Goal: Task Accomplishment & Management: Complete application form

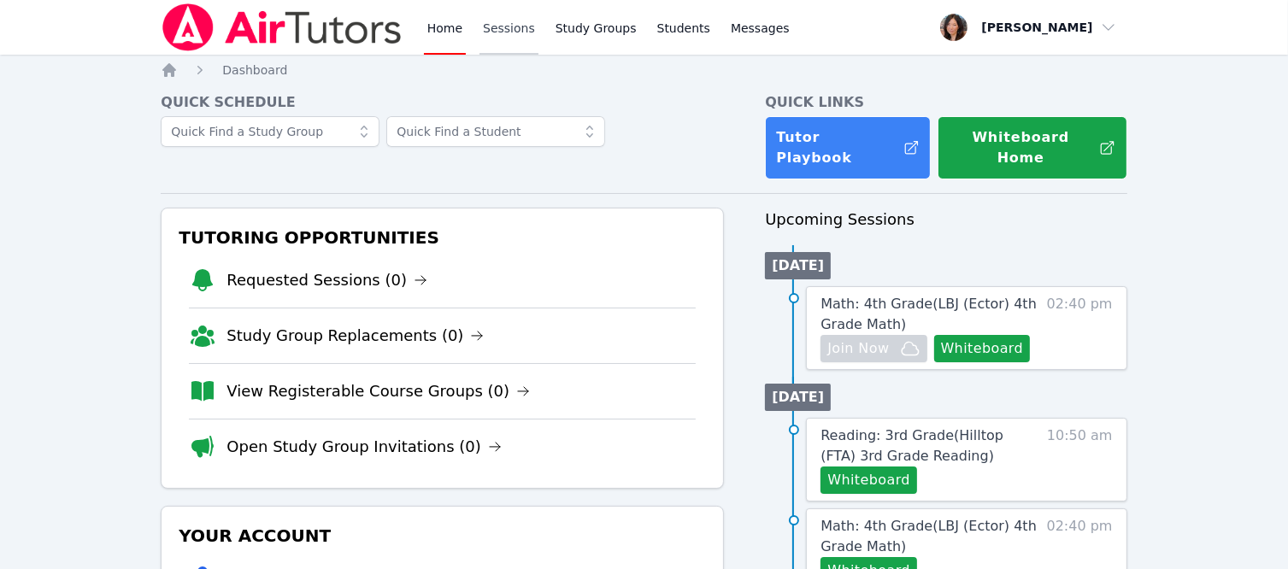
click at [490, 25] on link "Sessions" at bounding box center [508, 27] width 59 height 55
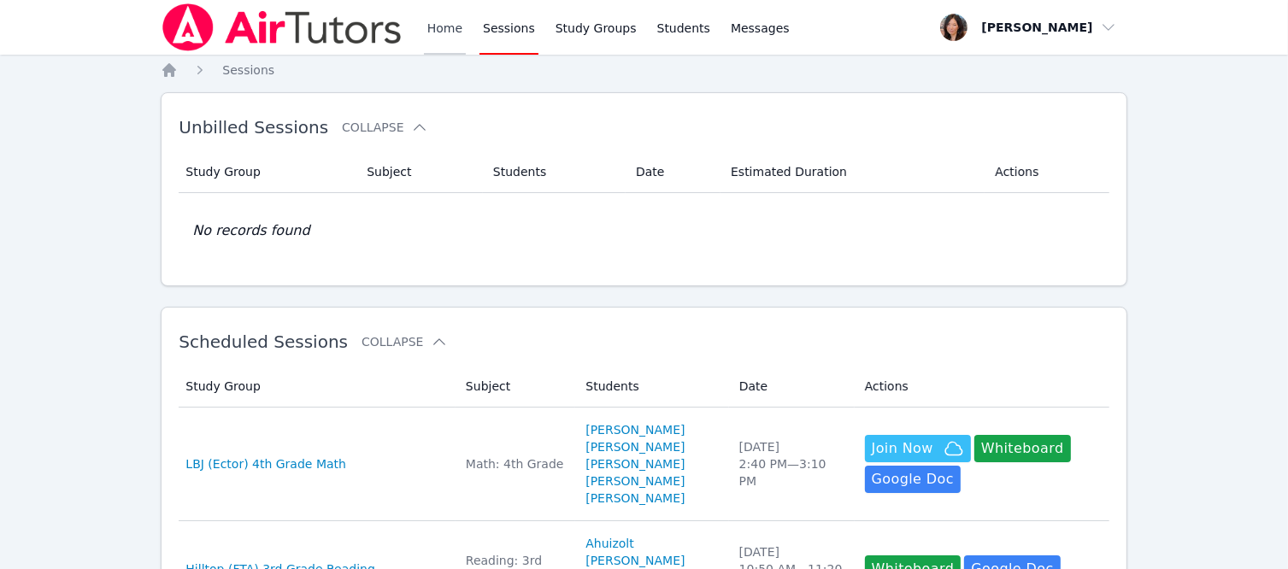
click at [449, 26] on link "Home" at bounding box center [445, 27] width 42 height 55
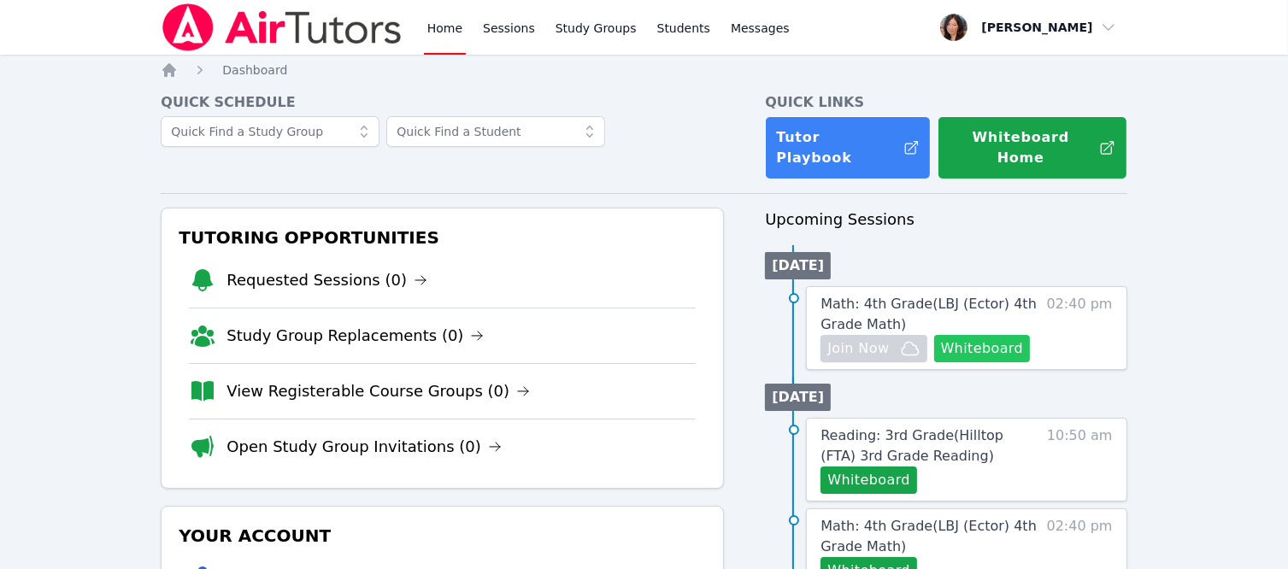
click at [976, 336] on button "Whiteboard" at bounding box center [982, 348] width 97 height 27
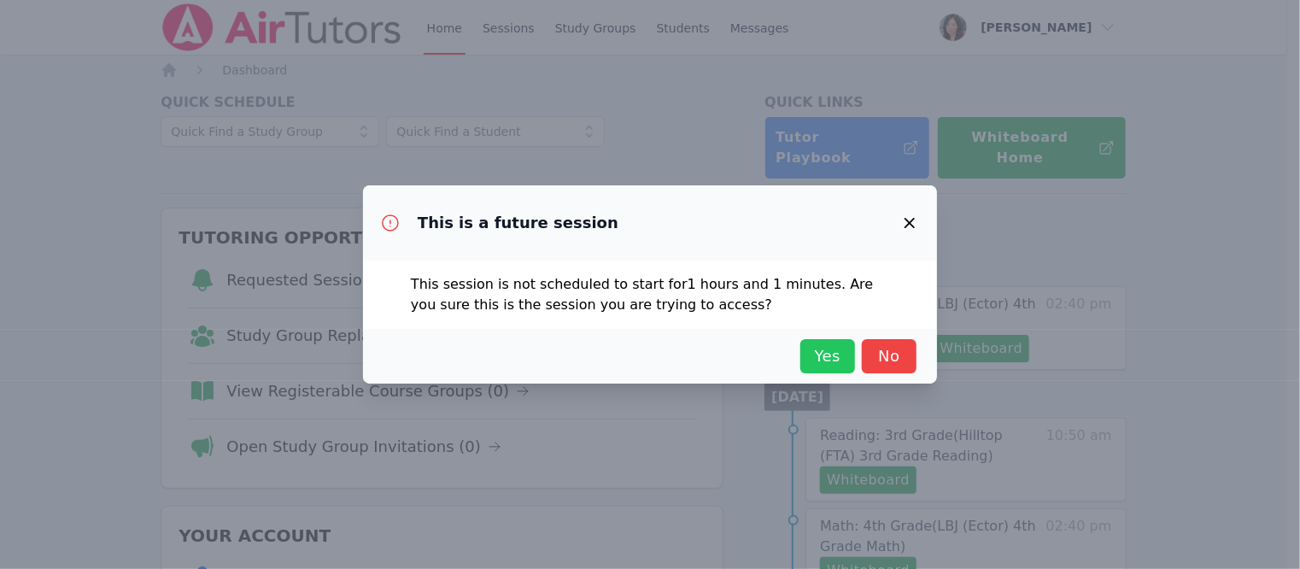
click at [830, 363] on span "Yes" at bounding box center [828, 356] width 38 height 24
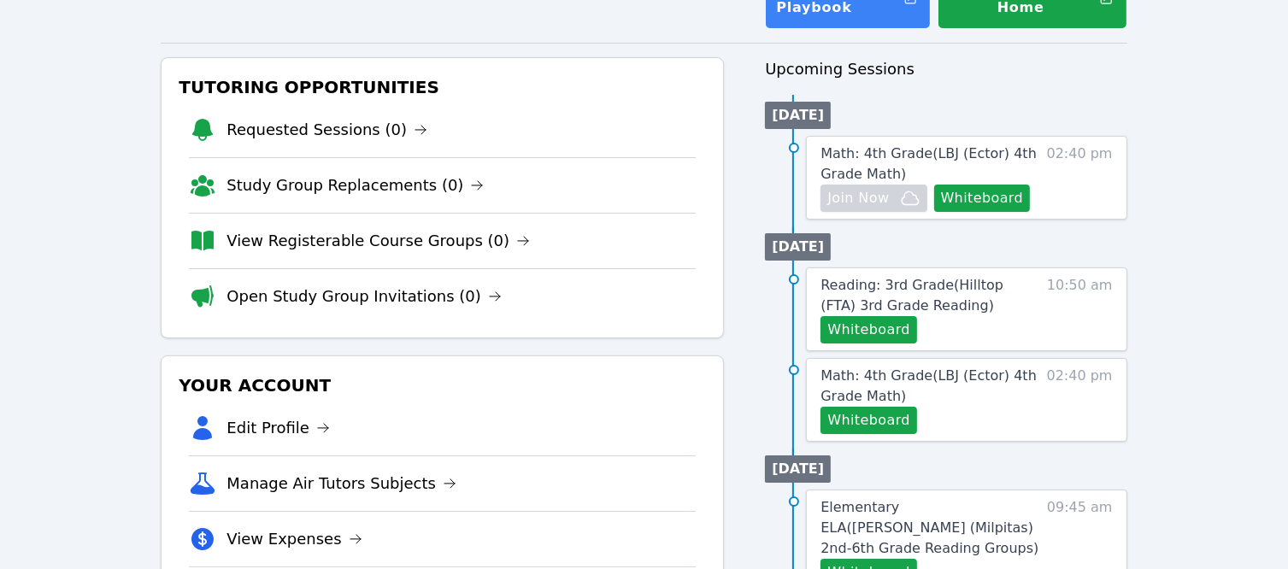
scroll to position [256, 0]
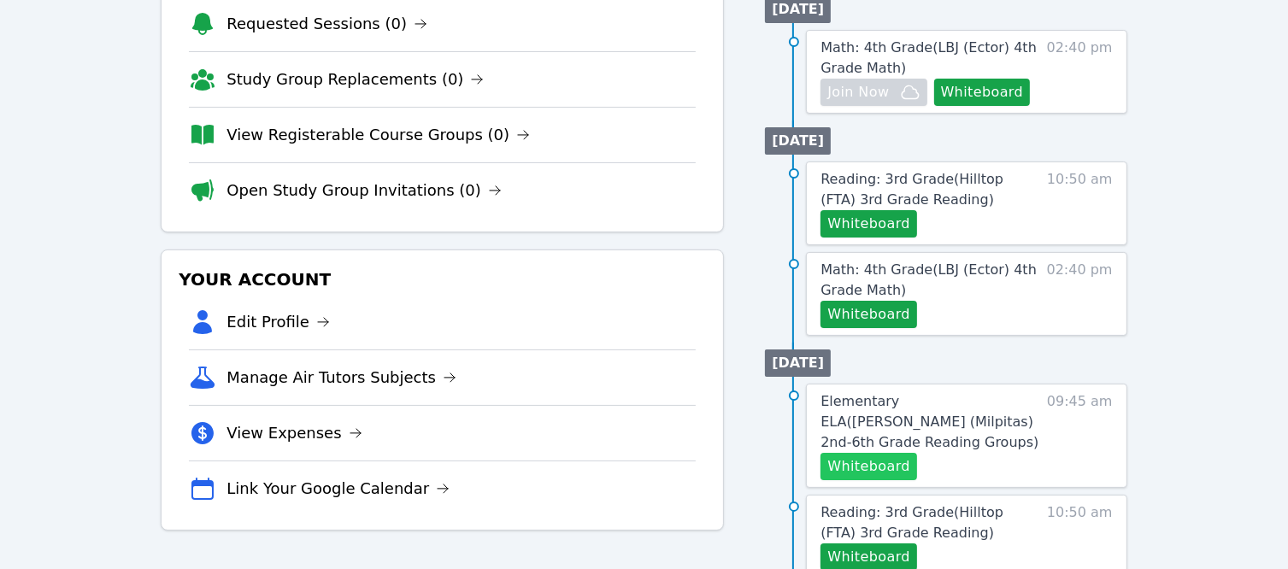
click at [883, 453] on button "Whiteboard" at bounding box center [868, 466] width 97 height 27
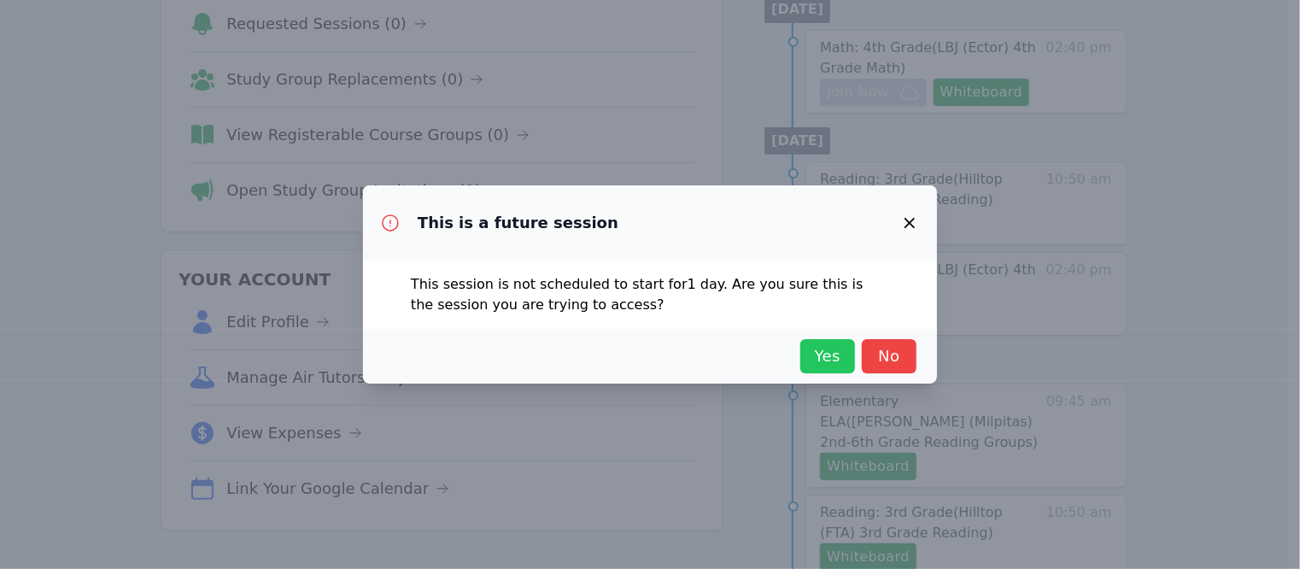
click at [817, 356] on span "Yes" at bounding box center [828, 356] width 38 height 24
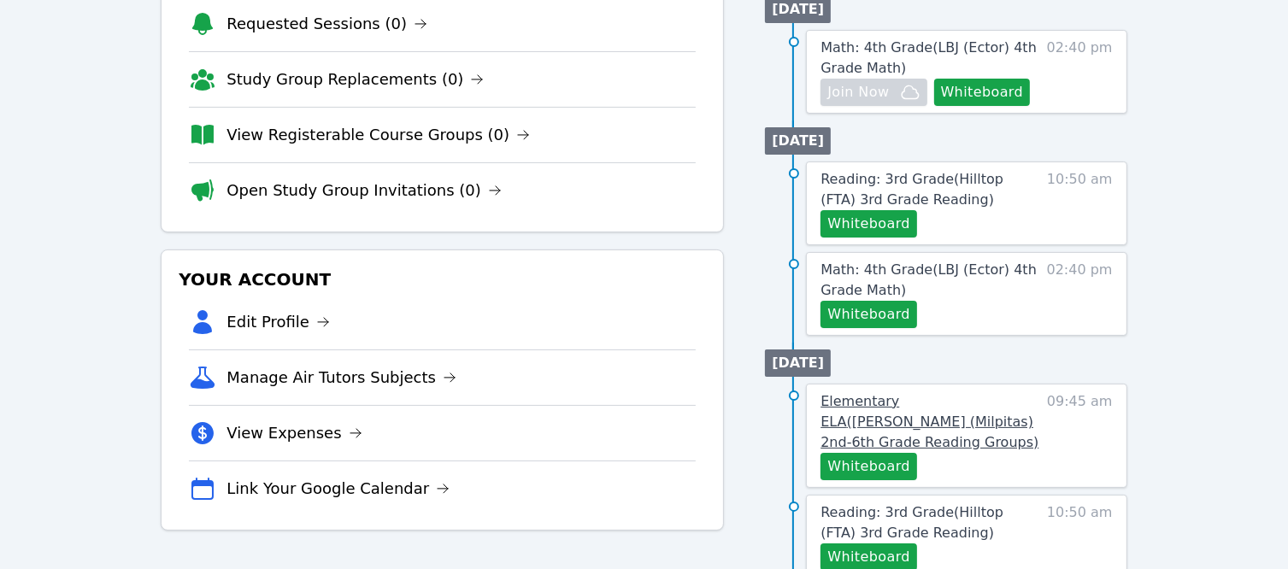
click at [1000, 393] on span "Elementary ELA ( Weller (Milpitas) 2nd-6th Grade Reading Groups )" at bounding box center [929, 421] width 218 height 57
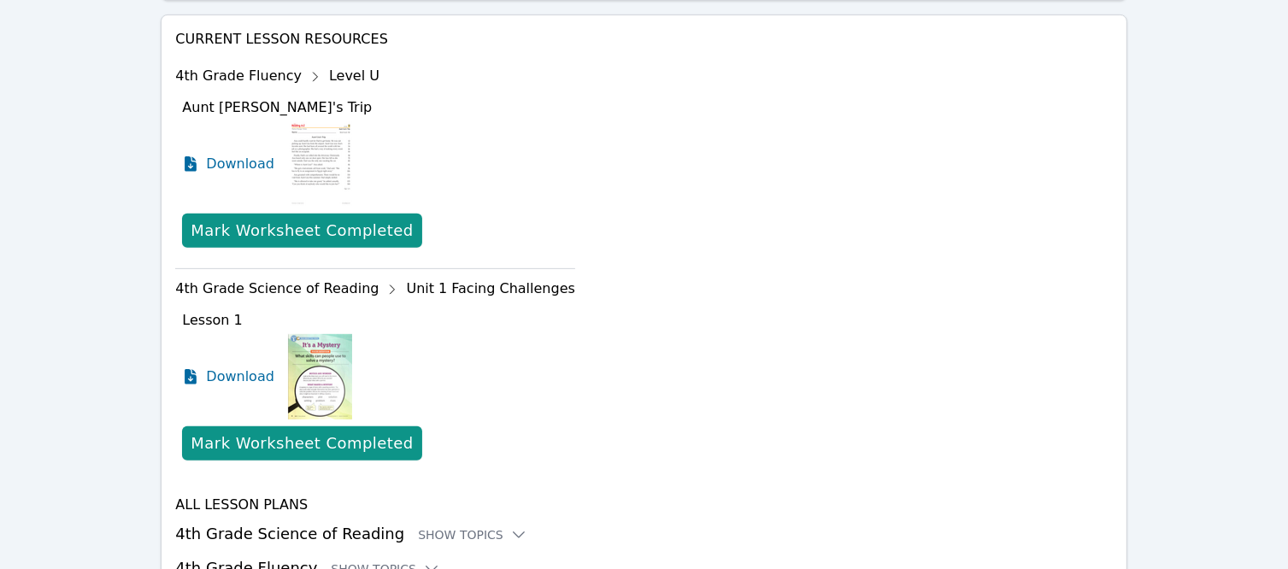
scroll to position [720, 0]
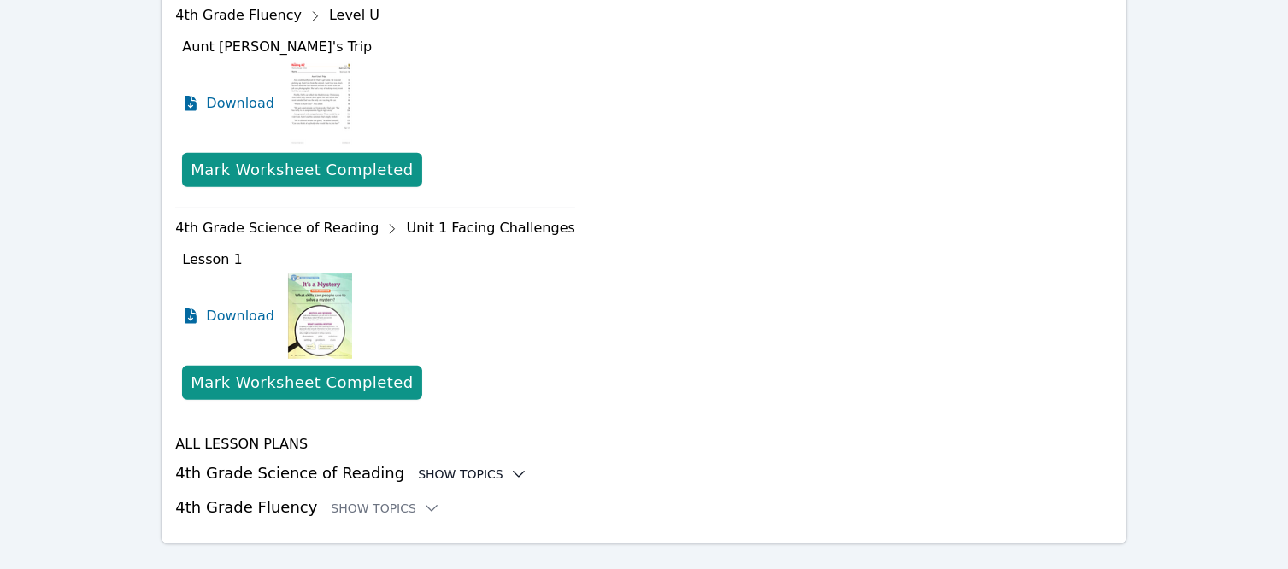
click at [510, 466] on icon at bounding box center [518, 474] width 17 height 17
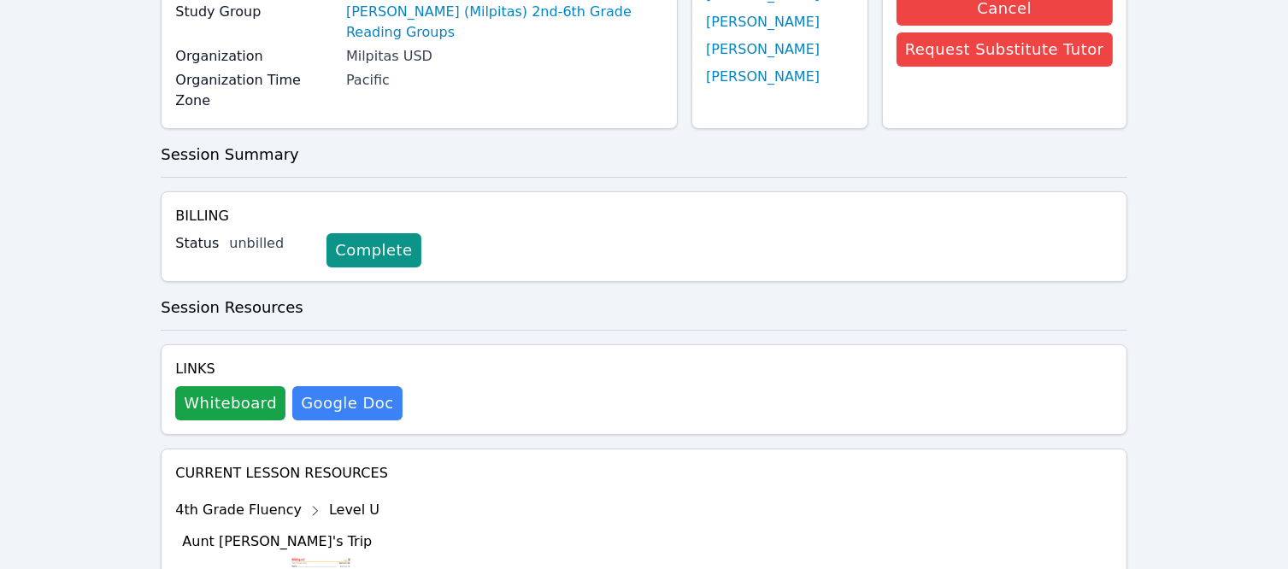
scroll to position [416, 0]
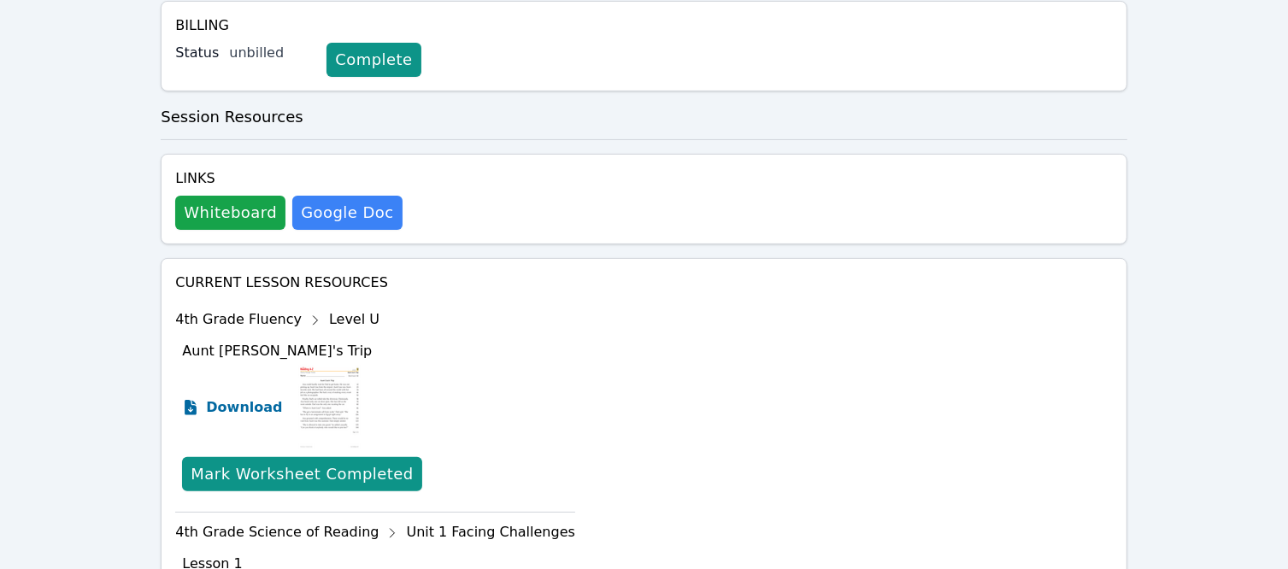
click at [195, 387] on link "Download" at bounding box center [232, 407] width 100 height 85
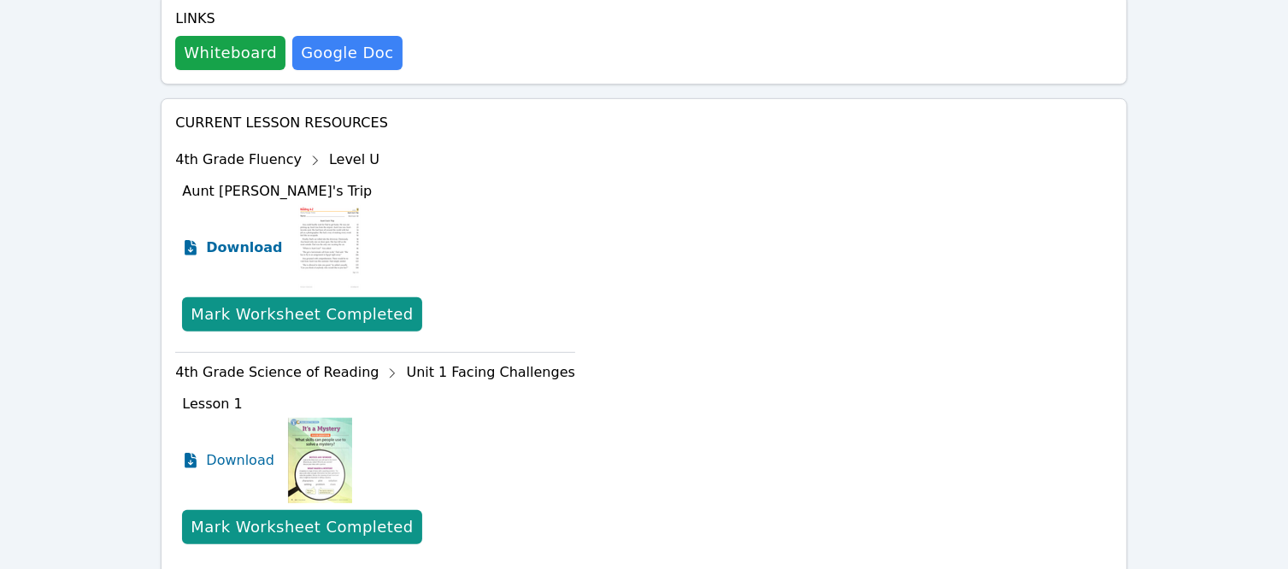
scroll to position [587, 0]
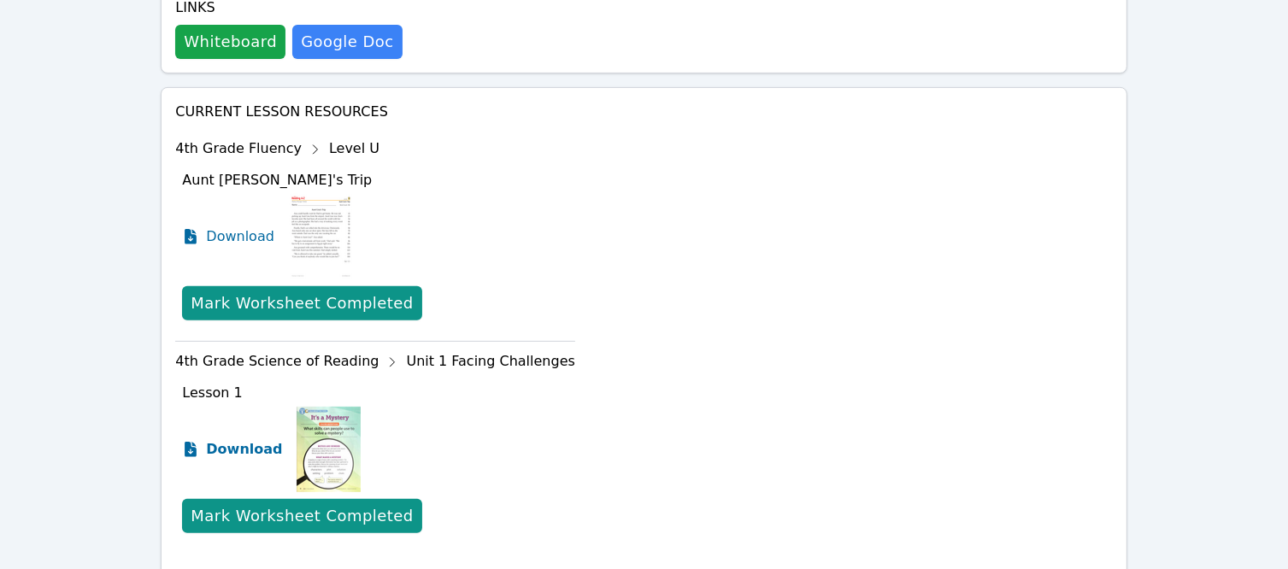
click at [212, 439] on span "Download" at bounding box center [244, 449] width 76 height 21
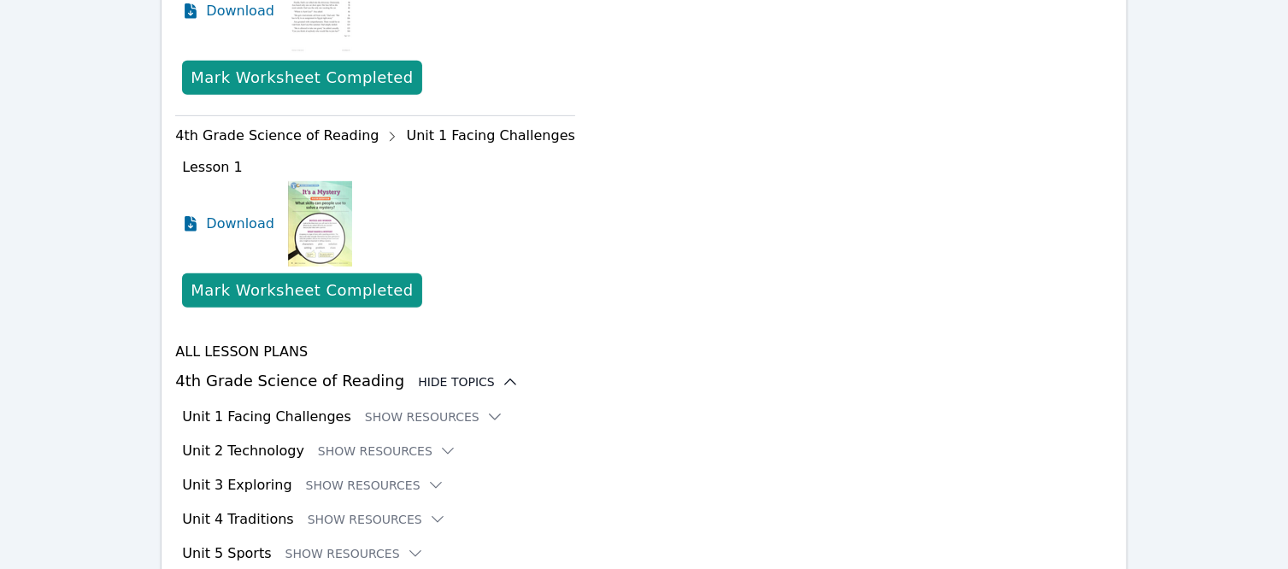
scroll to position [843, 0]
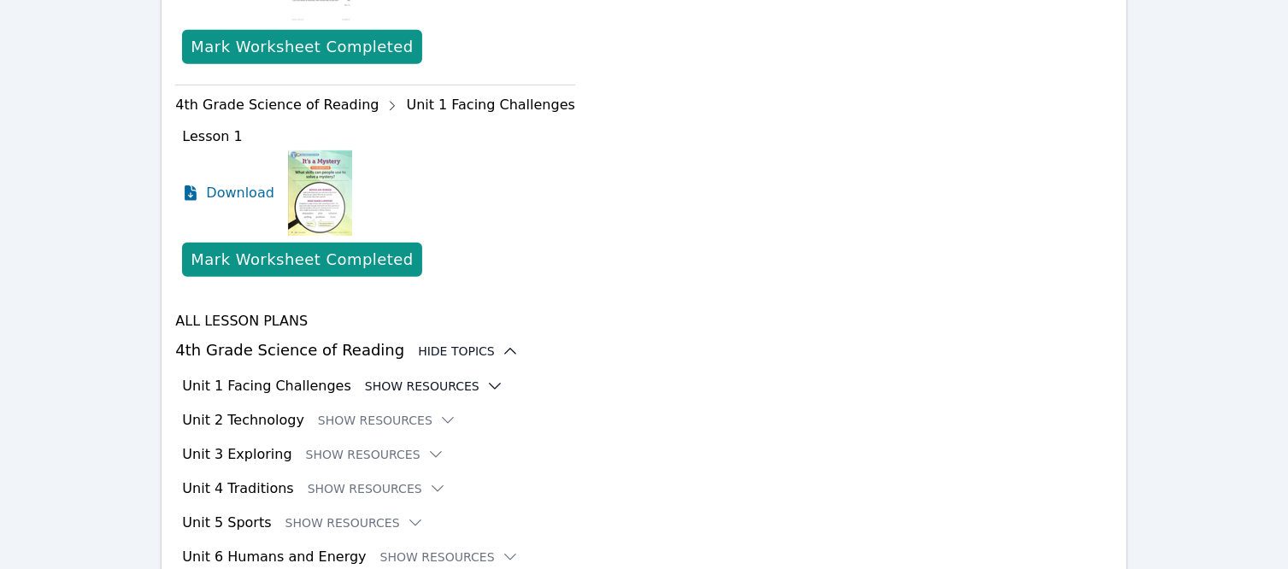
click at [437, 378] on button "Show Resources" at bounding box center [434, 386] width 138 height 17
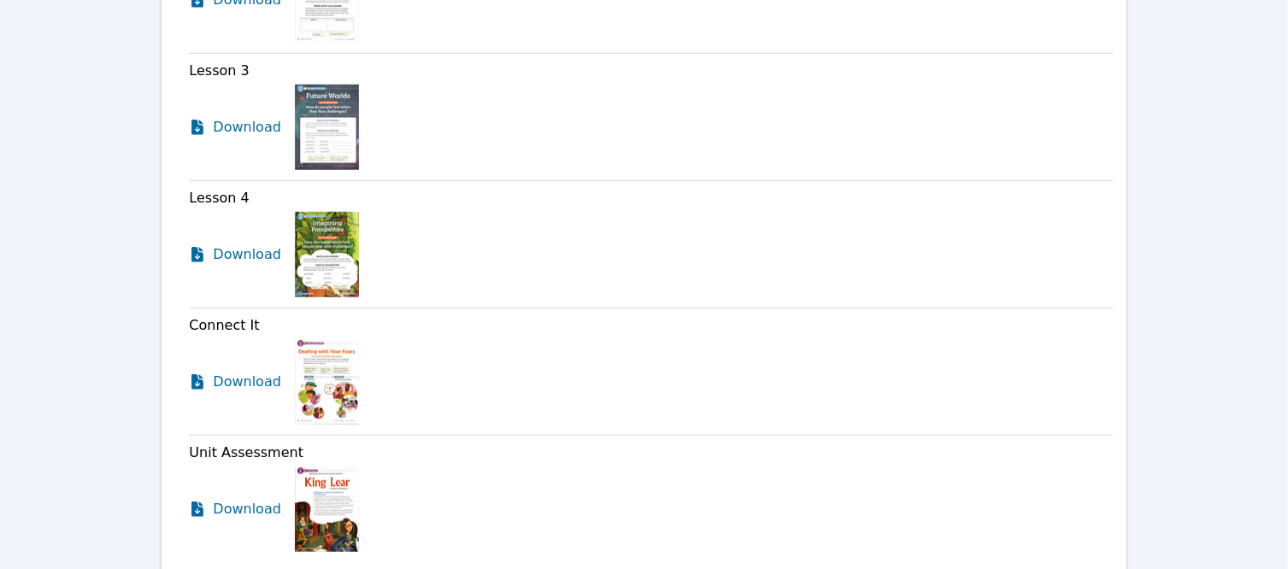
scroll to position [1704, 0]
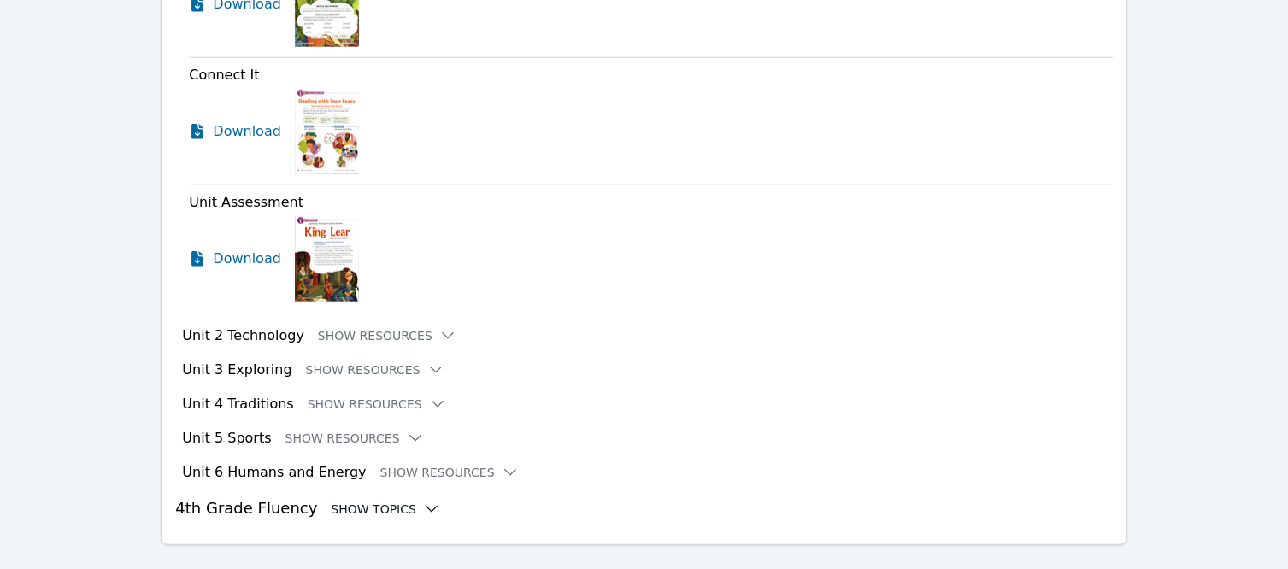
click at [395, 501] on div "Show Topics" at bounding box center [385, 509] width 109 height 17
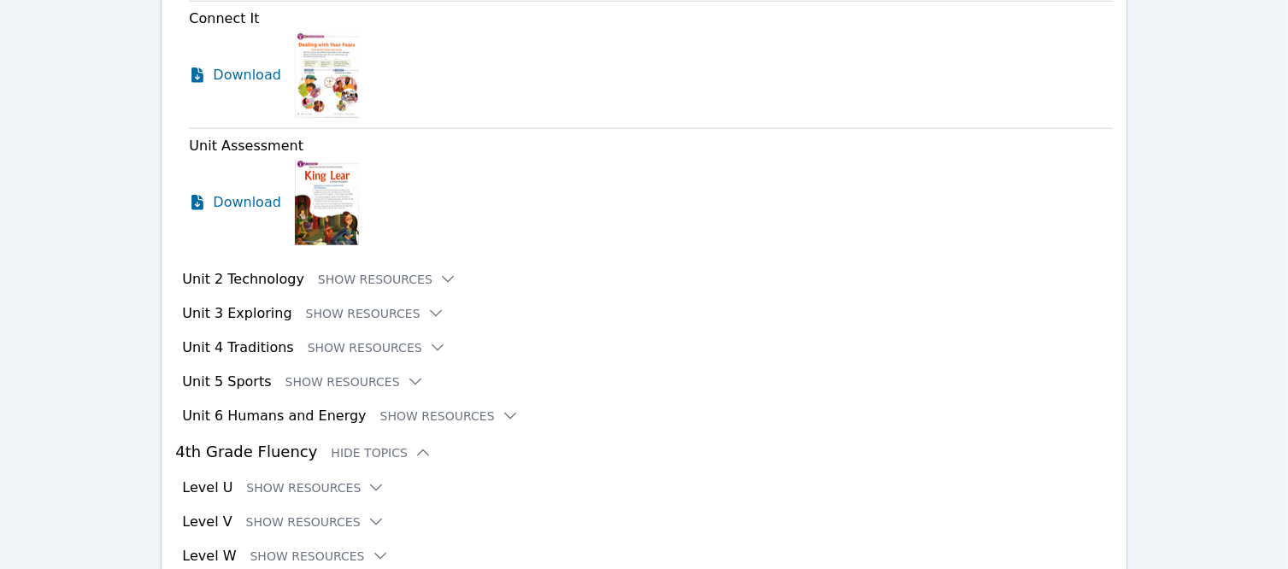
scroll to position [1810, 0]
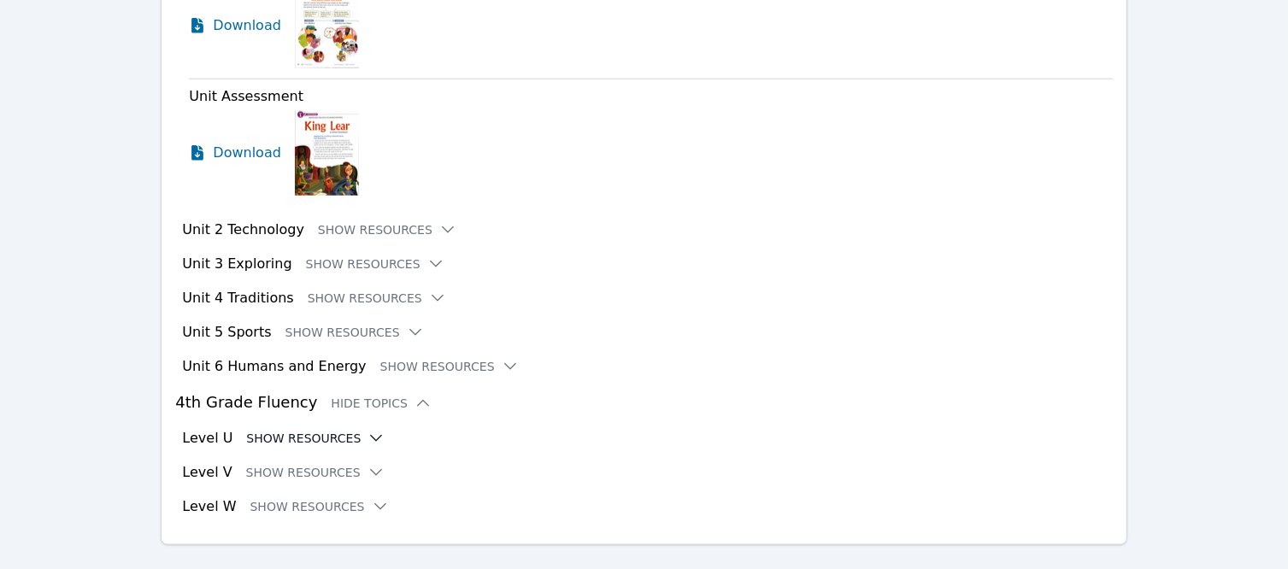
click at [367, 430] on icon at bounding box center [375, 438] width 17 height 17
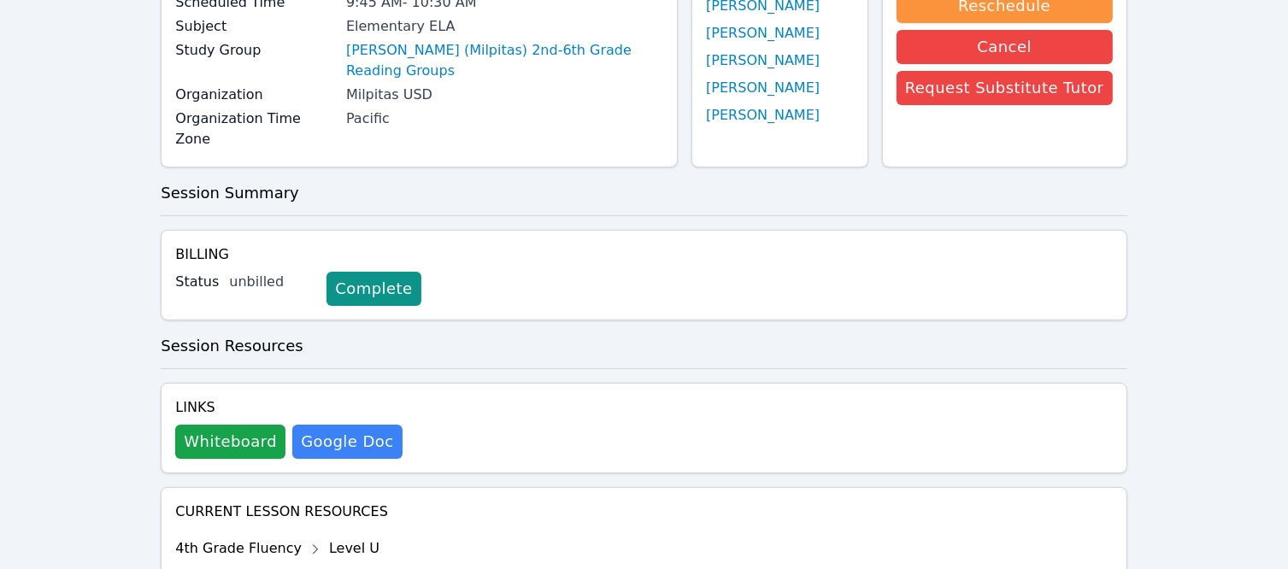
scroll to position [0, 0]
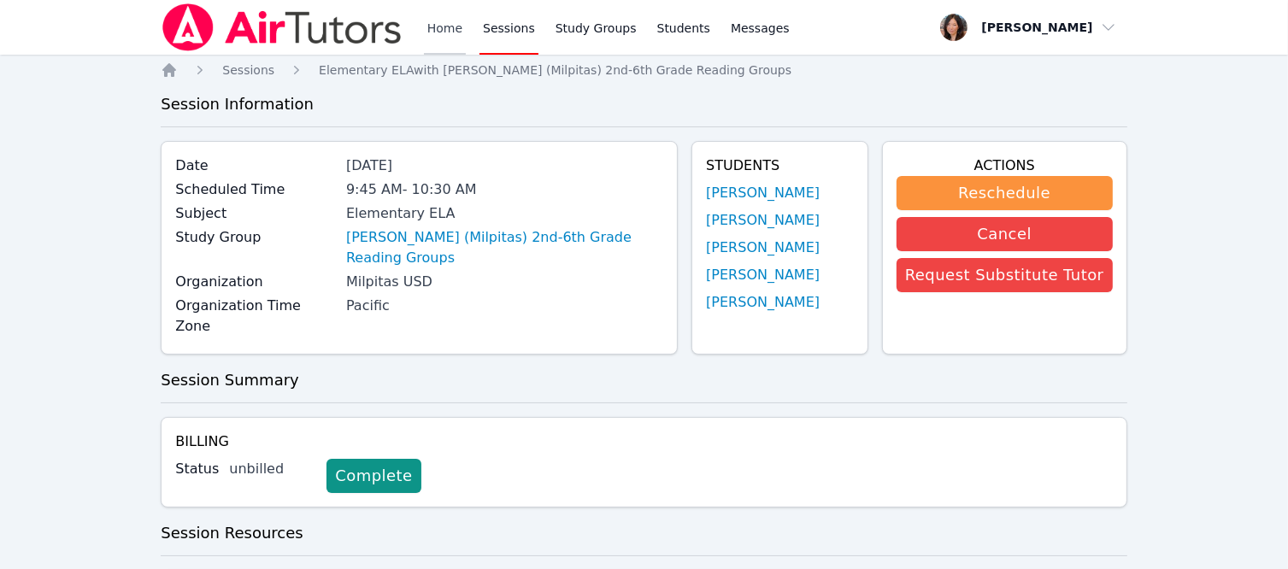
click at [446, 25] on link "Home" at bounding box center [445, 27] width 42 height 55
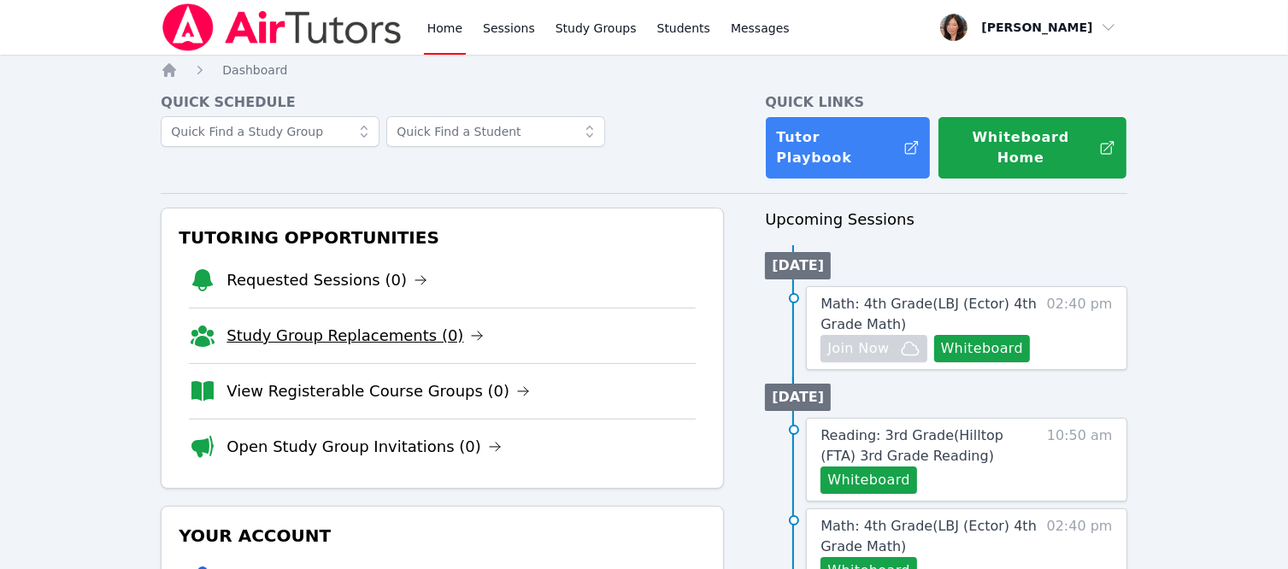
click at [363, 324] on link "Study Group Replacements (0)" at bounding box center [354, 336] width 257 height 24
click at [606, 32] on link "Study Groups" at bounding box center [596, 27] width 88 height 55
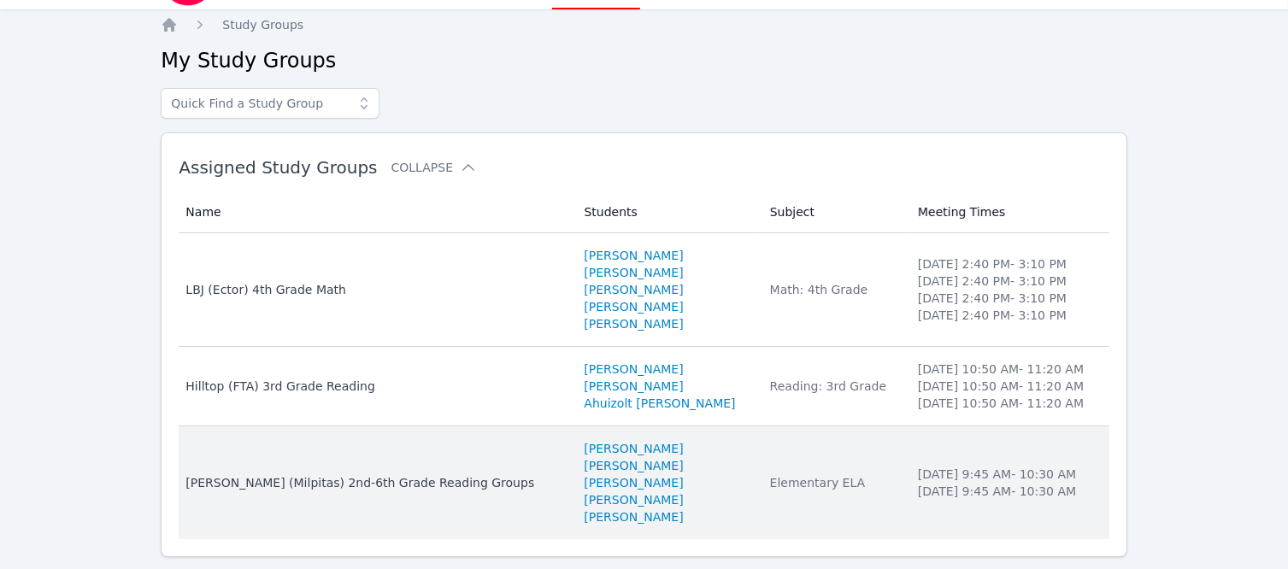
scroll to position [86, 0]
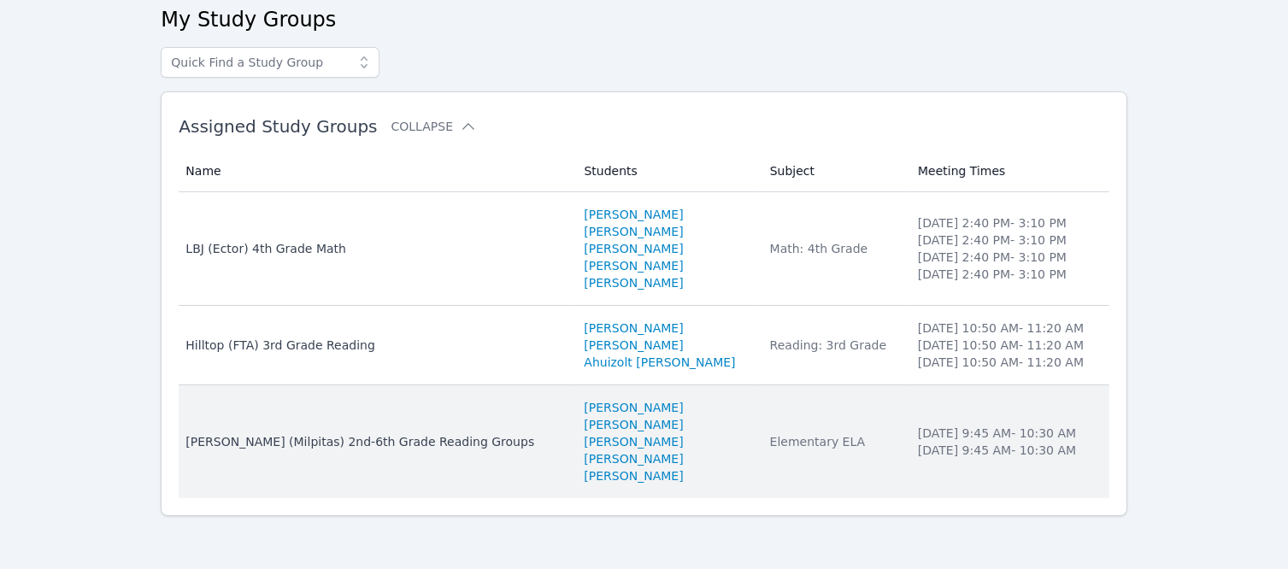
click at [449, 441] on div "[PERSON_NAME] (Milpitas) 2nd-6th Grade Reading Groups" at bounding box center [374, 441] width 378 height 17
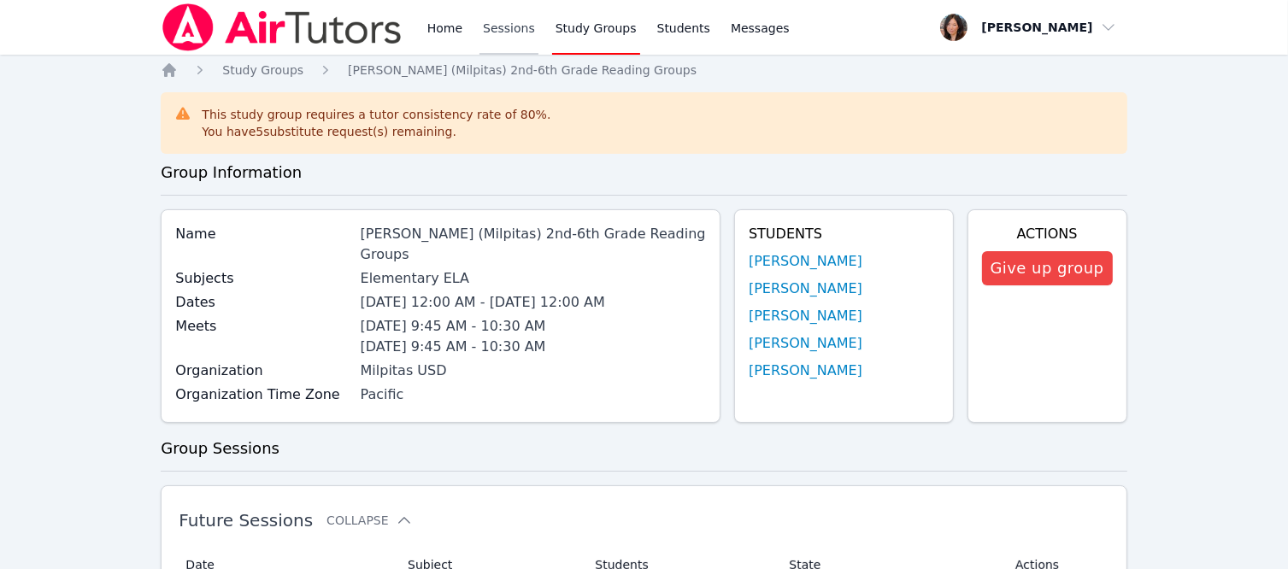
click at [494, 29] on link "Sessions" at bounding box center [508, 27] width 59 height 55
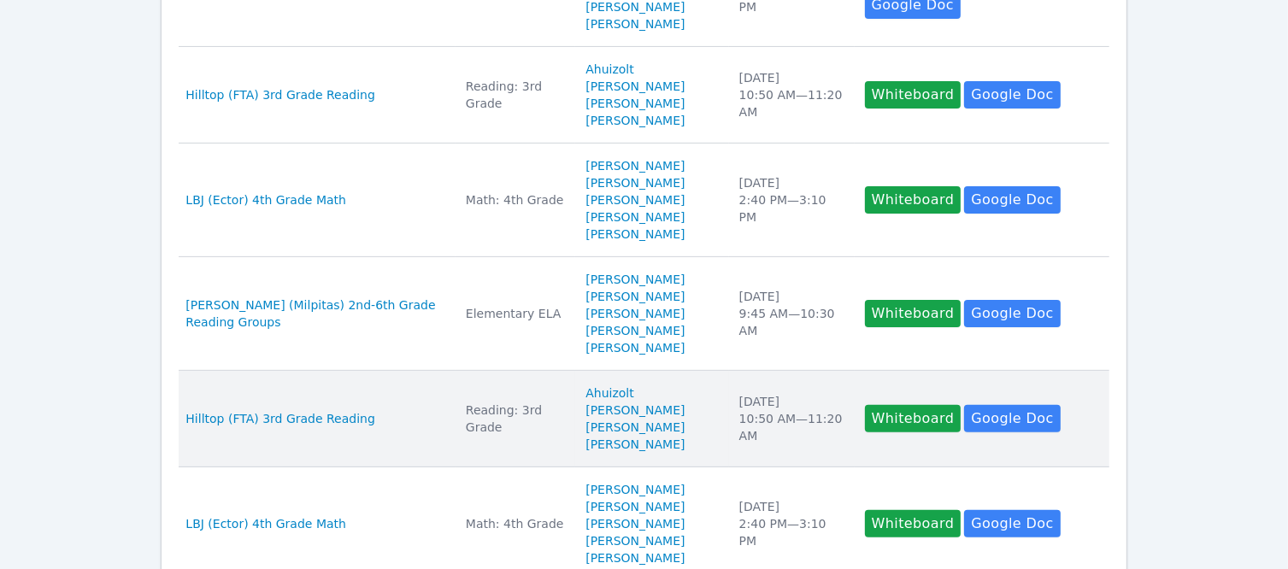
scroll to position [475, 0]
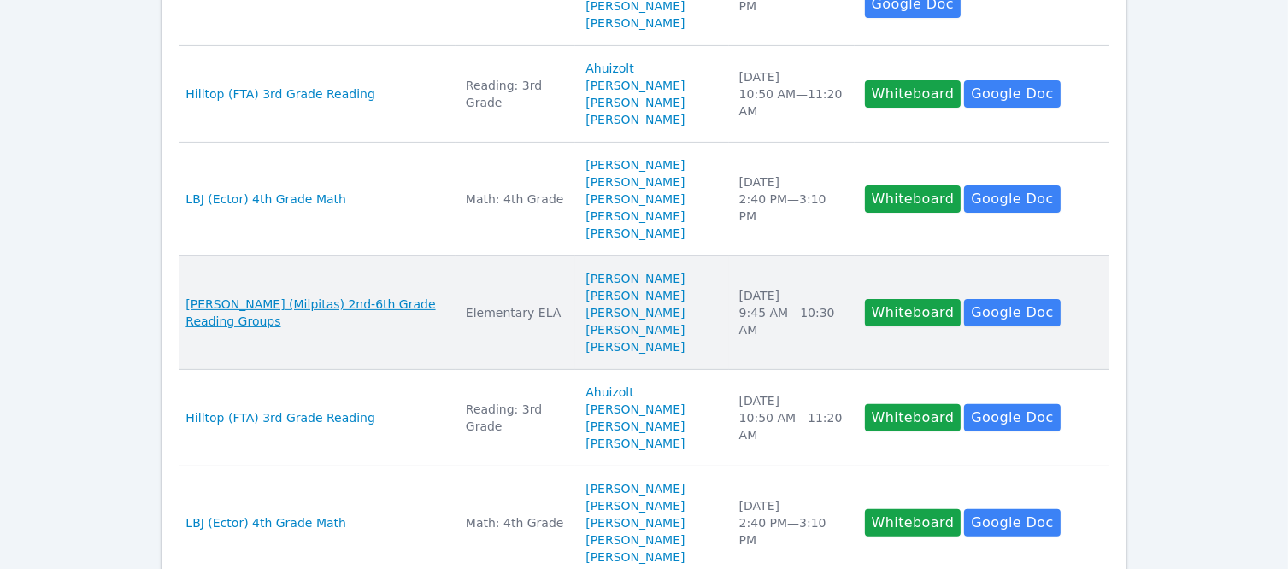
click at [278, 316] on span "[PERSON_NAME] (Milpitas) 2nd-6th Grade Reading Groups" at bounding box center [315, 313] width 260 height 34
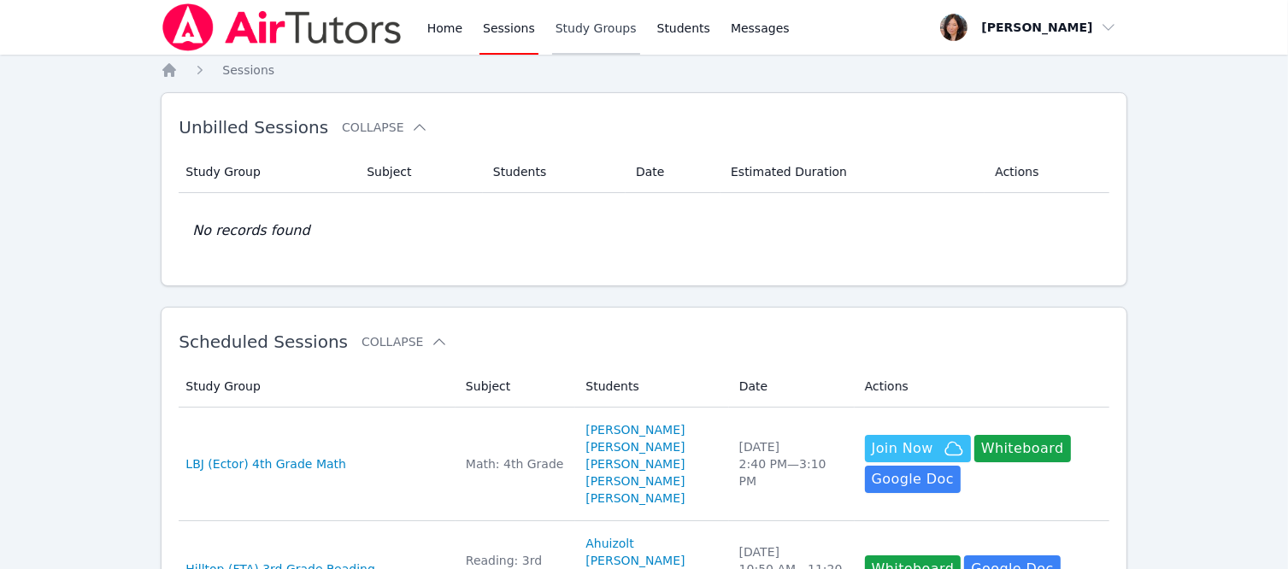
click at [584, 23] on link "Study Groups" at bounding box center [596, 27] width 88 height 55
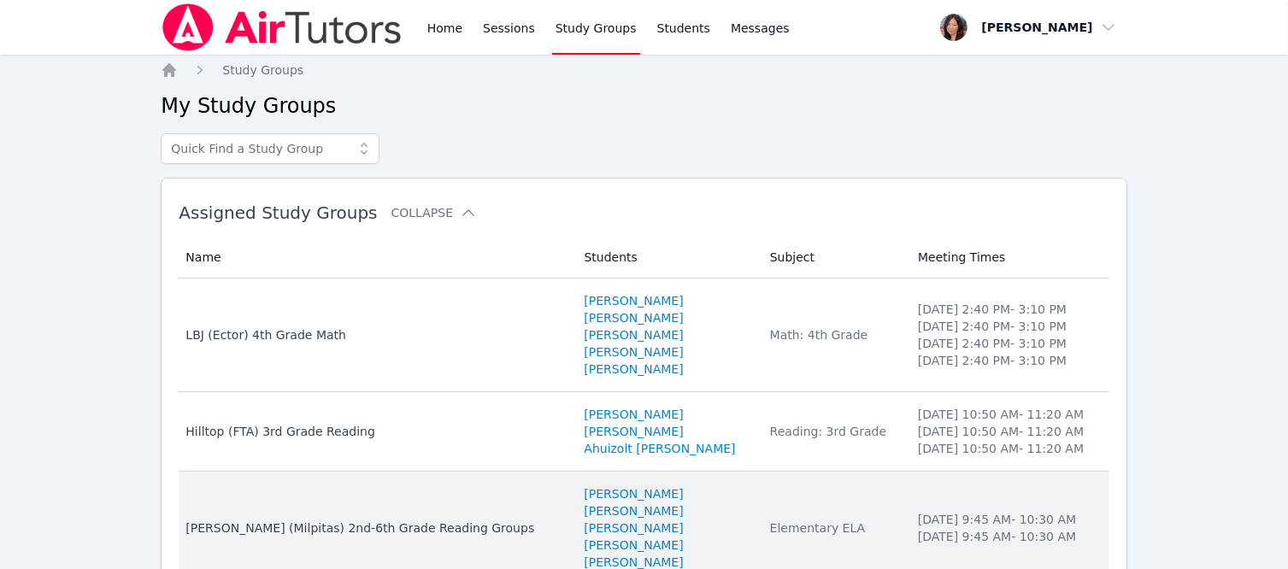
click at [695, 528] on li "[PERSON_NAME]" at bounding box center [666, 527] width 165 height 17
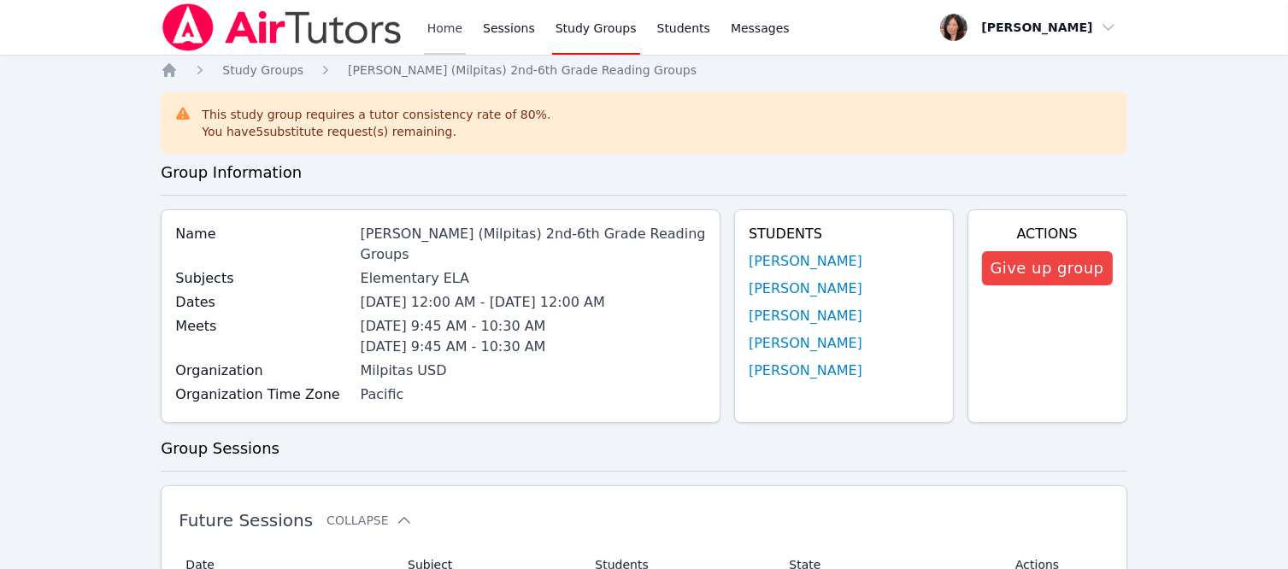
click at [445, 32] on link "Home" at bounding box center [445, 27] width 42 height 55
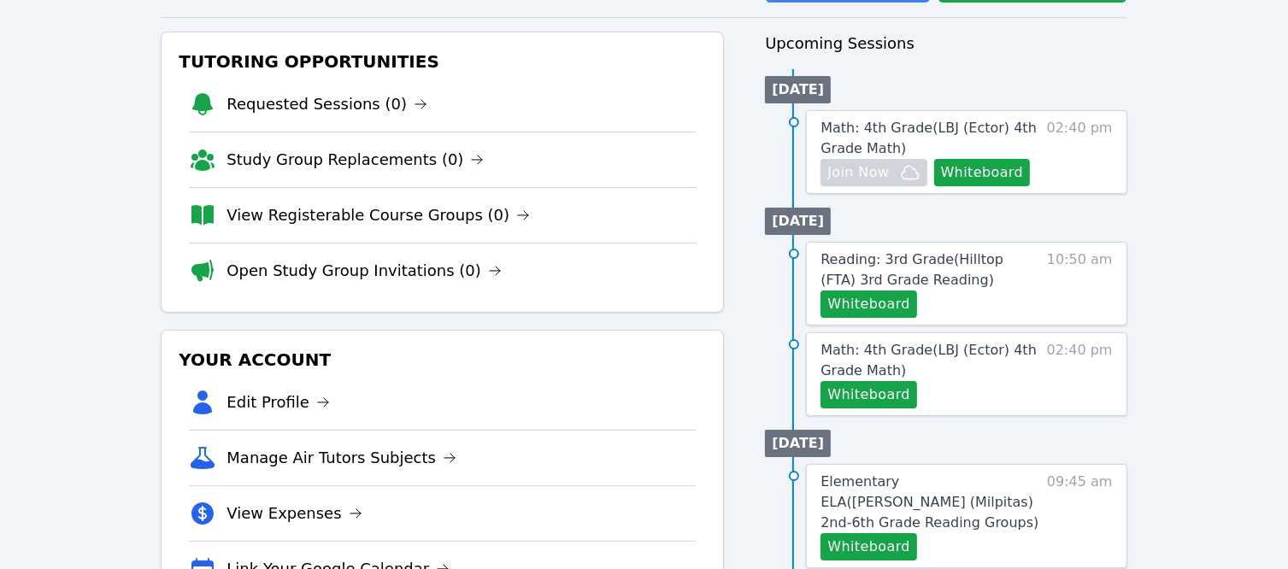
scroll to position [342, 0]
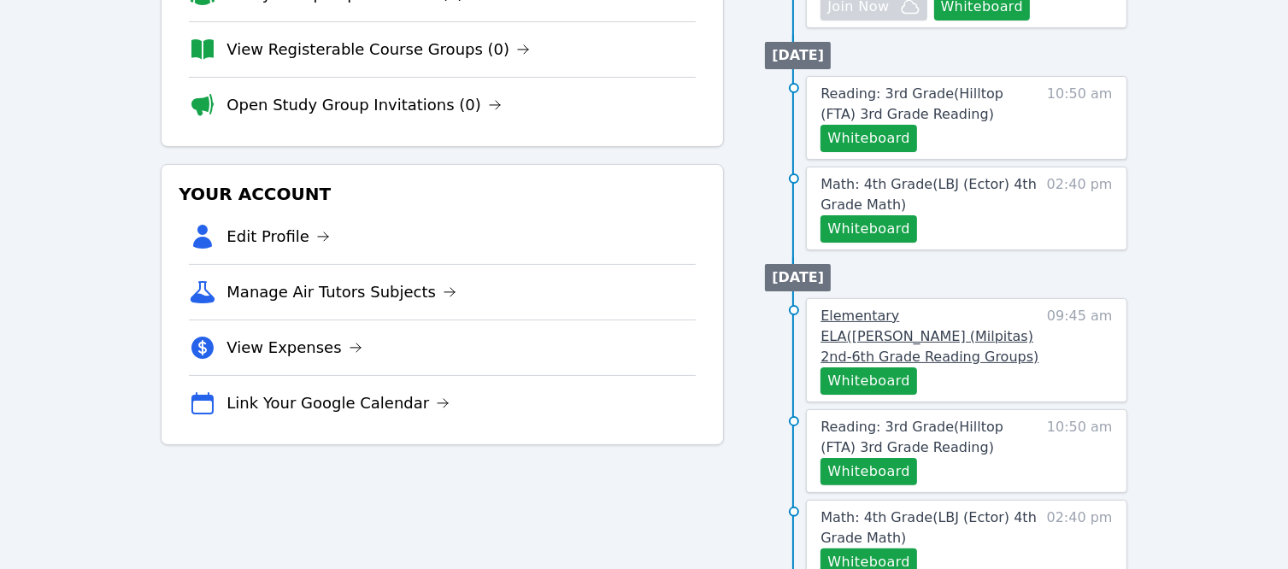
click at [941, 317] on span "Elementary ELA ( Weller (Milpitas) 2nd-6th Grade Reading Groups )" at bounding box center [929, 336] width 218 height 57
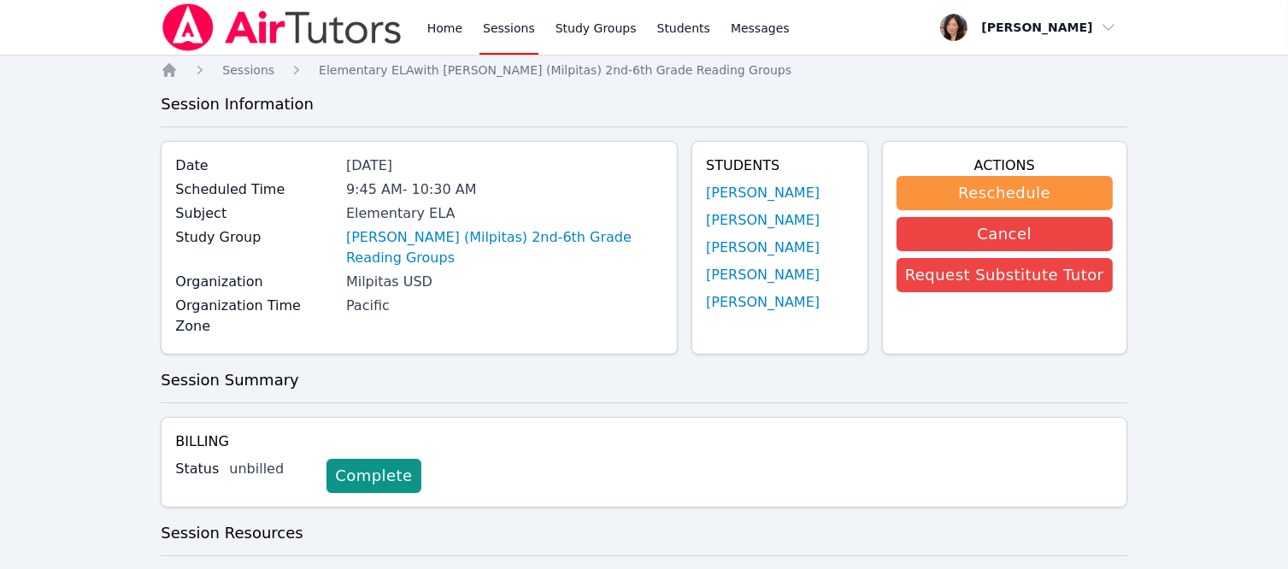
click at [496, 29] on link "Sessions" at bounding box center [508, 27] width 59 height 55
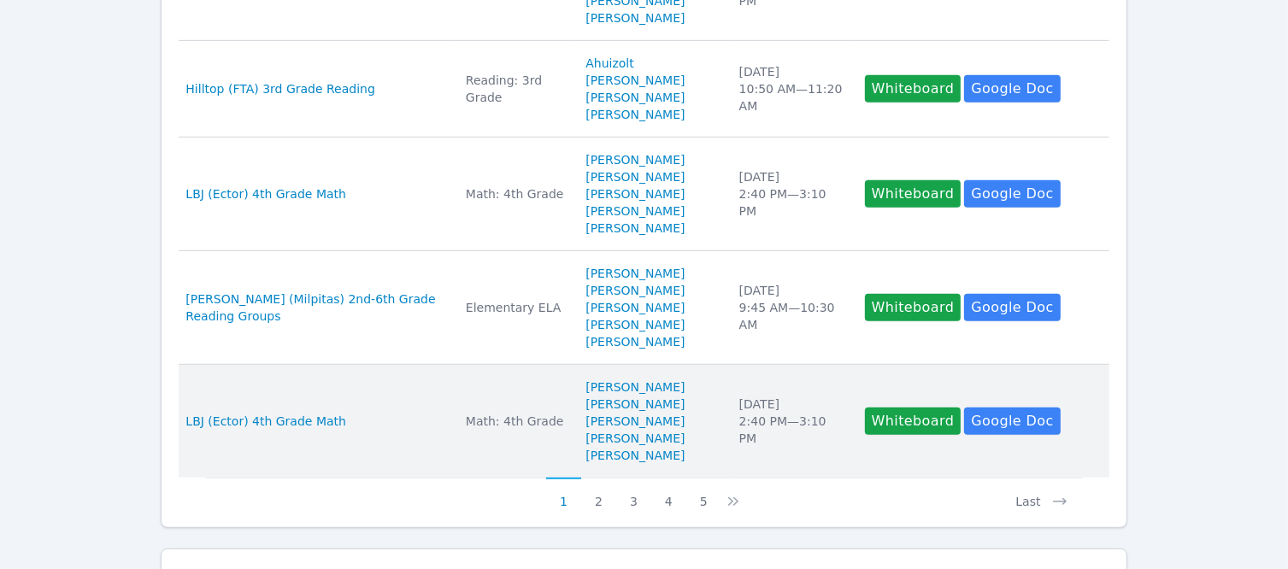
scroll to position [1025, 0]
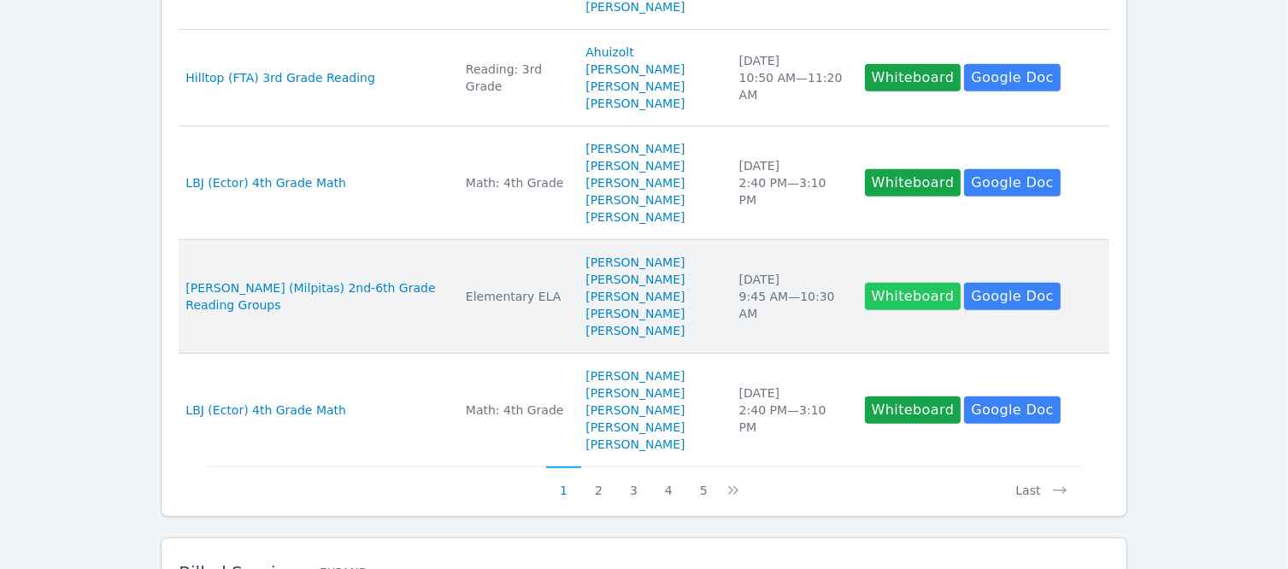
click at [882, 307] on button "Whiteboard" at bounding box center [913, 296] width 97 height 27
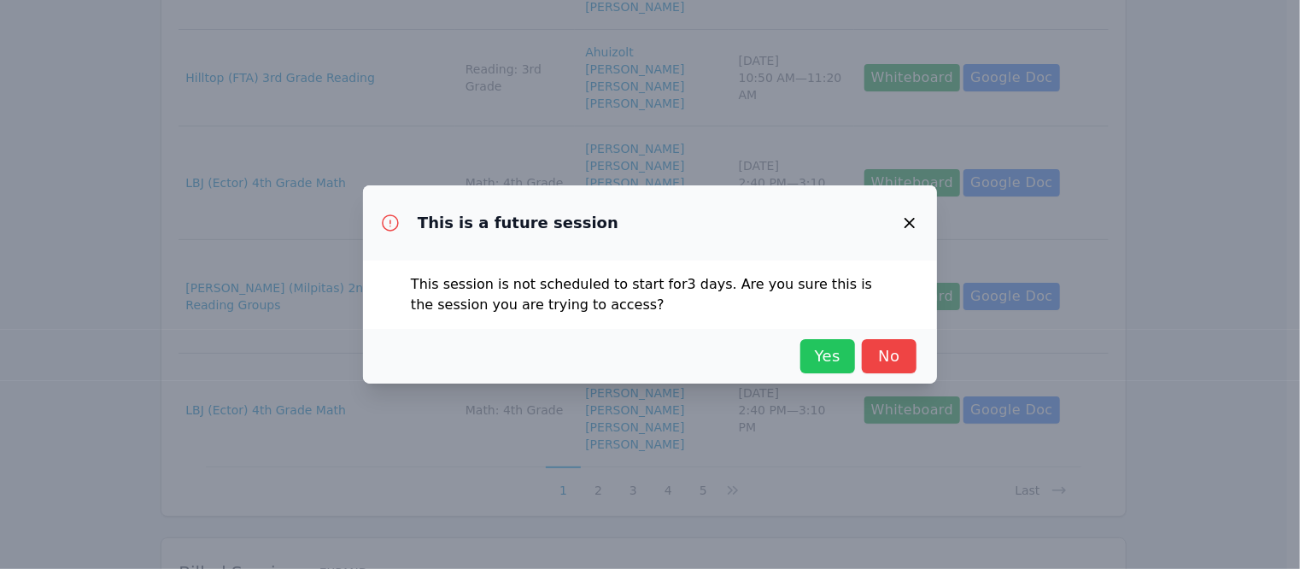
click at [845, 362] on span "Yes" at bounding box center [828, 356] width 38 height 24
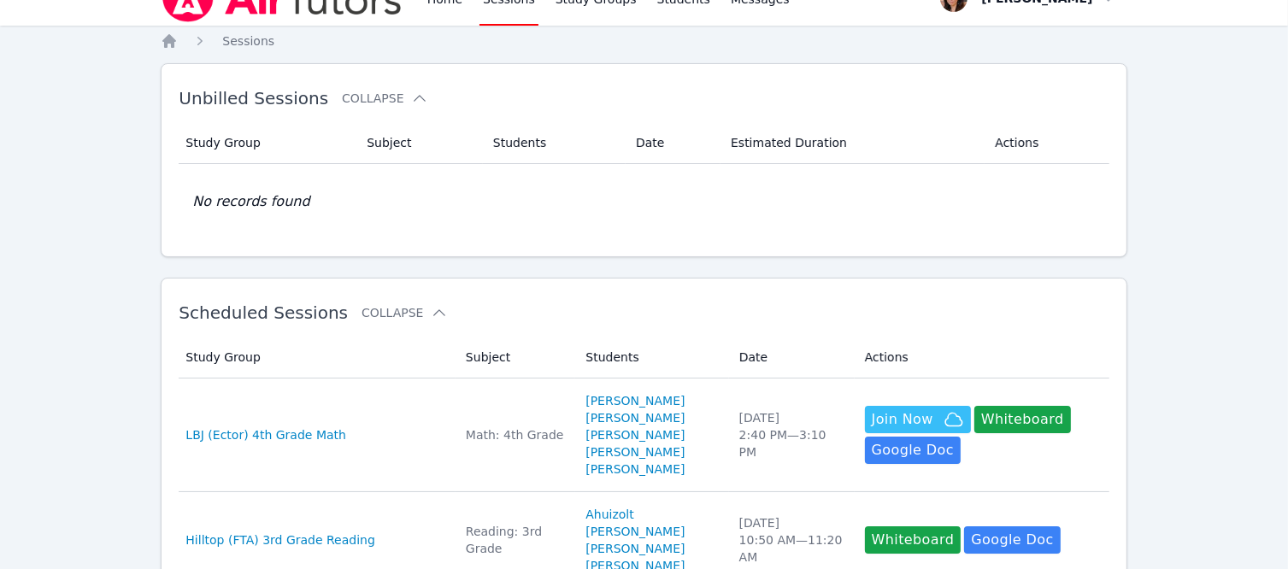
scroll to position [0, 0]
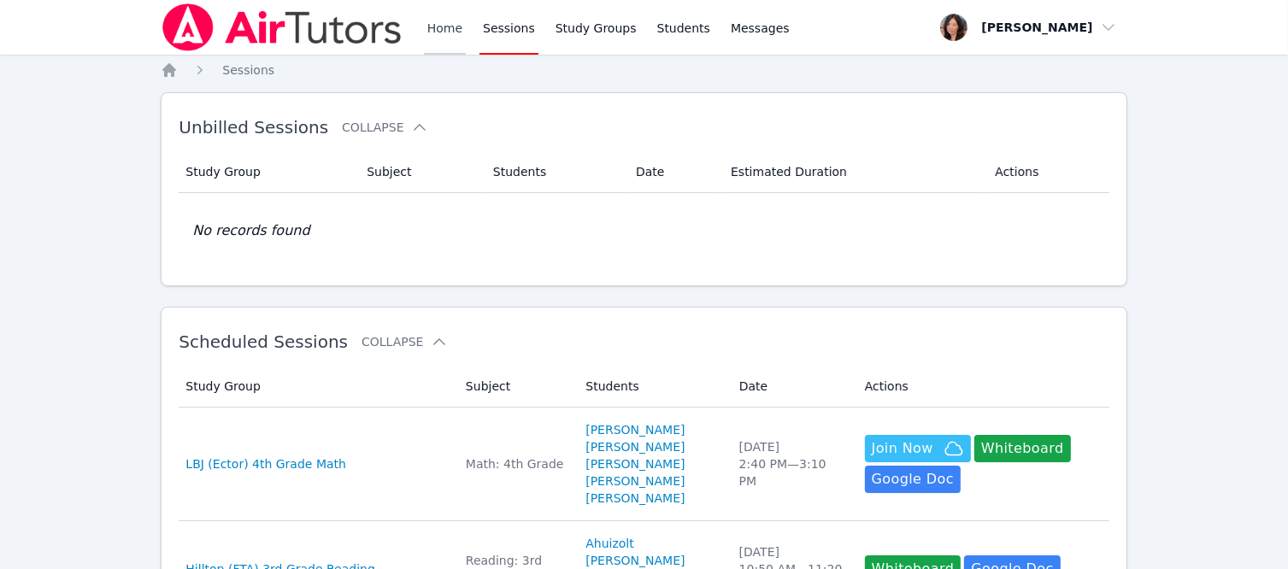
click at [448, 23] on link "Home" at bounding box center [445, 27] width 42 height 55
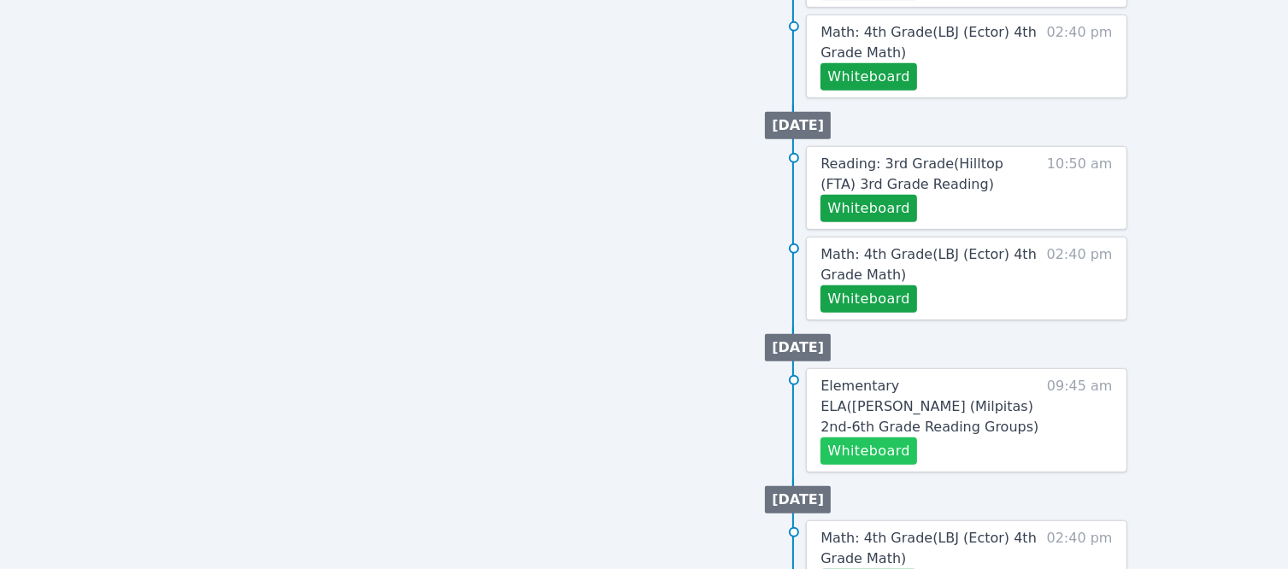
scroll to position [837, 0]
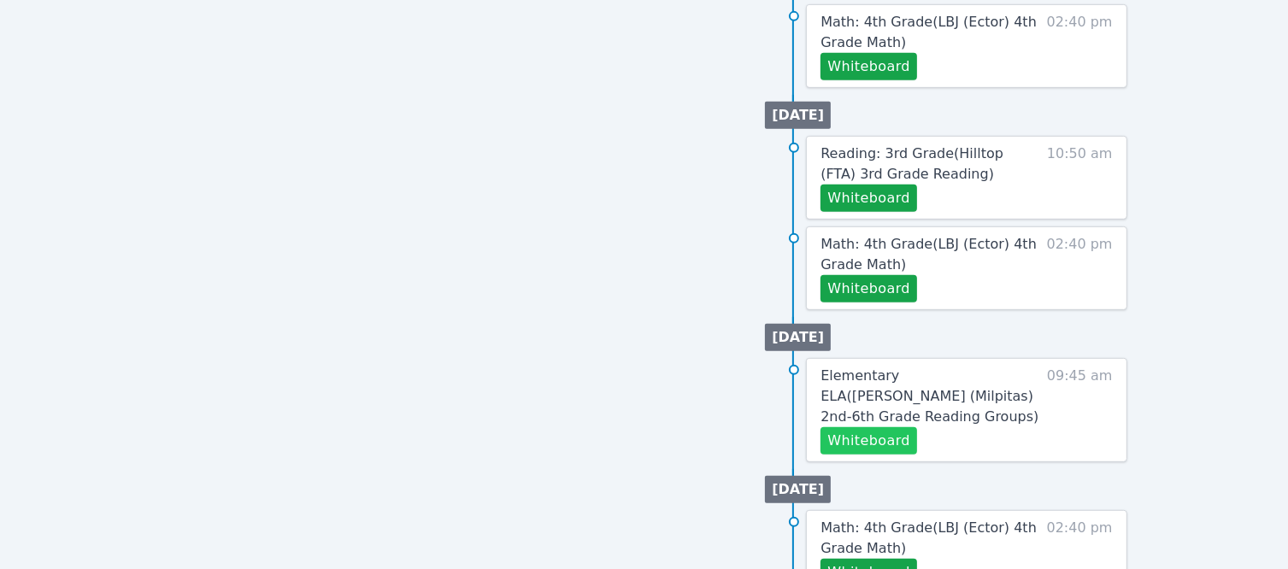
click at [885, 427] on button "Whiteboard" at bounding box center [868, 440] width 97 height 27
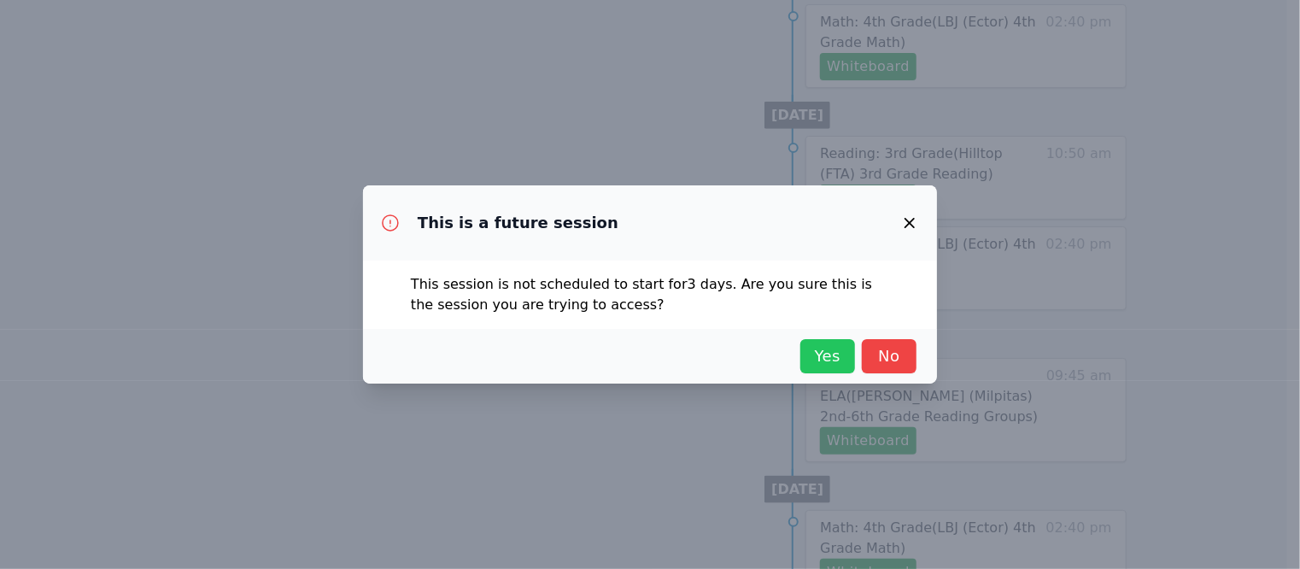
click at [836, 352] on span "Yes" at bounding box center [828, 356] width 38 height 24
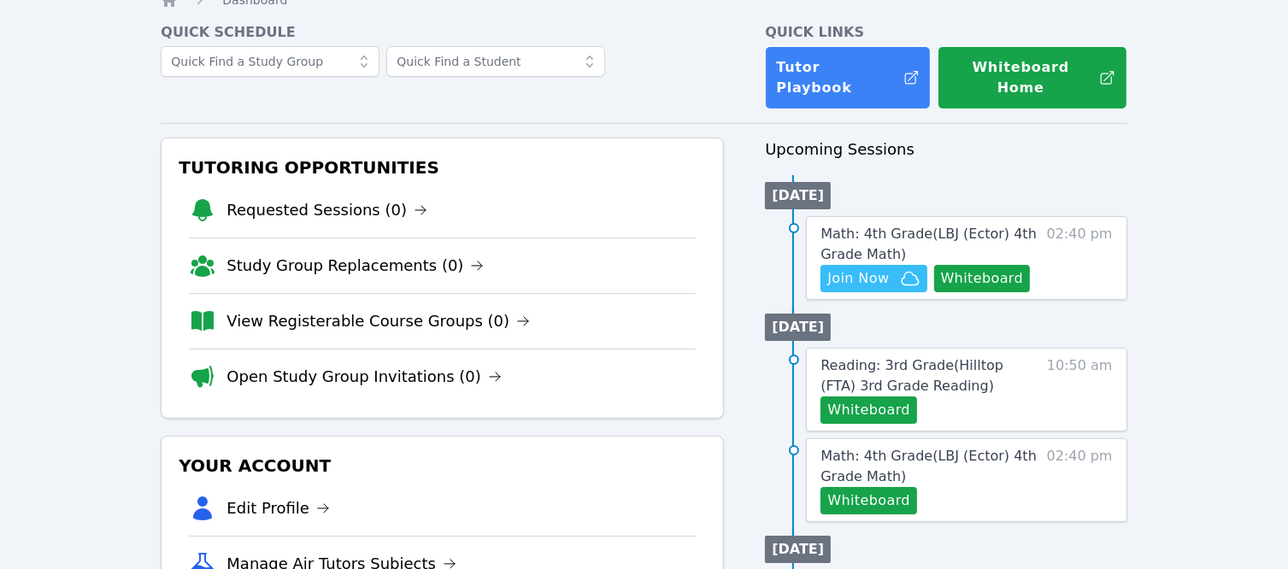
scroll to position [0, 0]
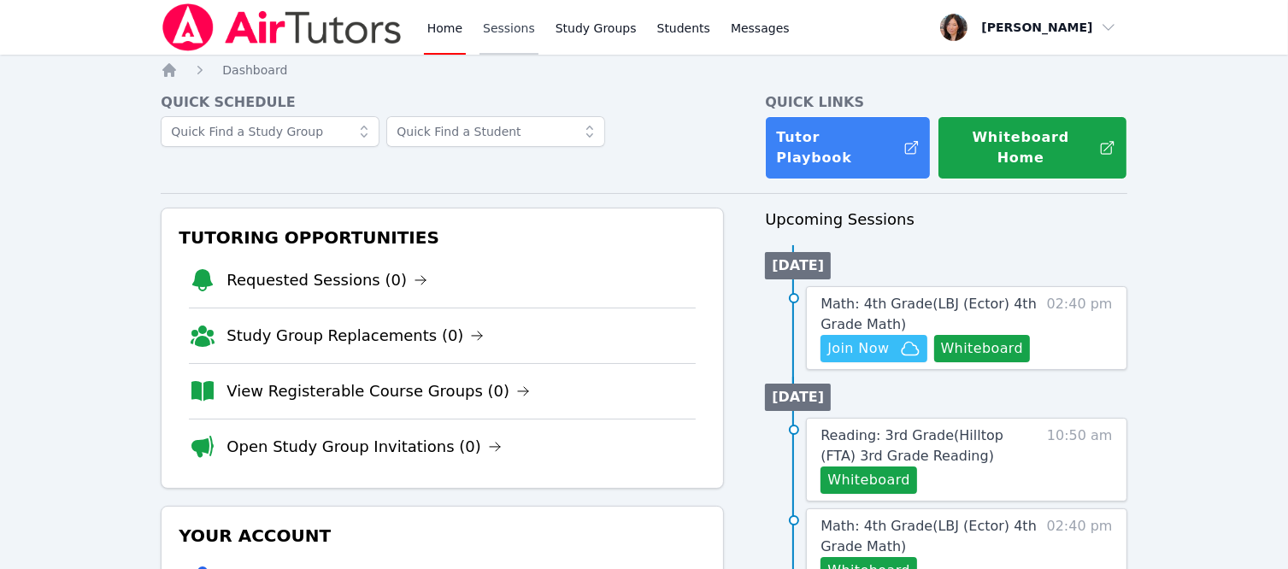
click at [516, 38] on link "Sessions" at bounding box center [508, 27] width 59 height 55
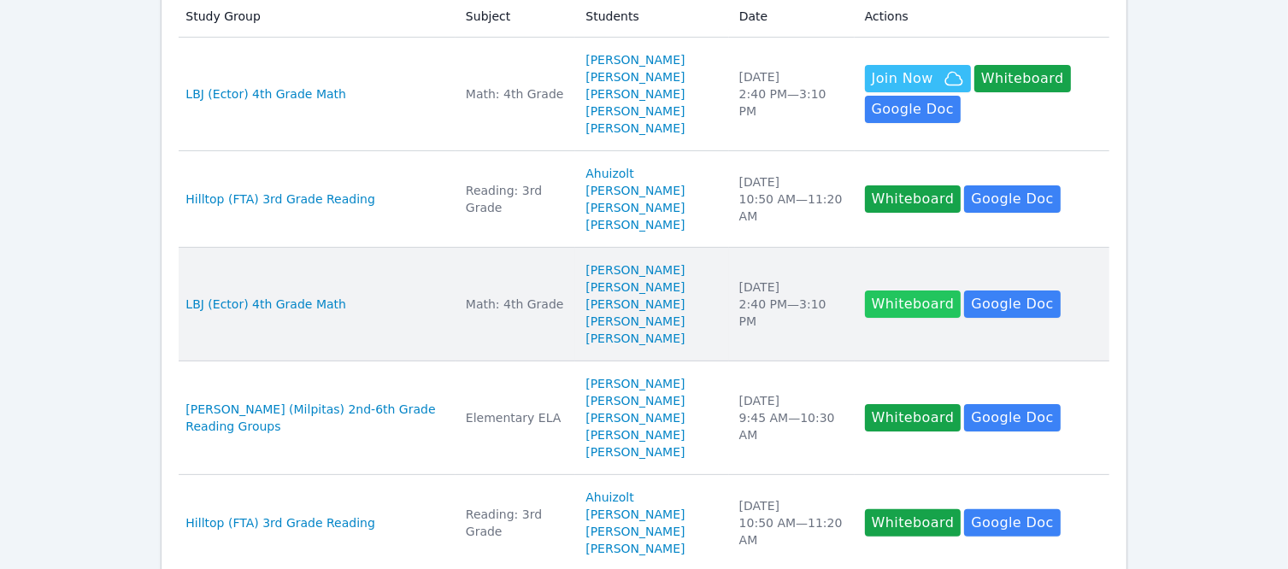
scroll to position [513, 0]
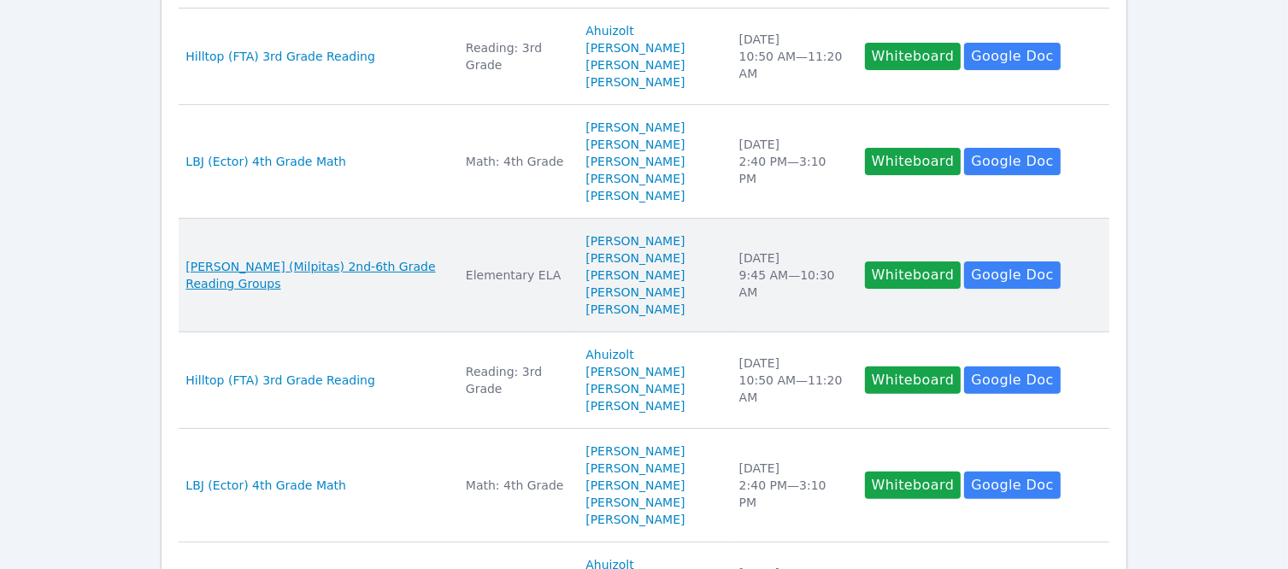
click at [321, 292] on span "[PERSON_NAME] (Milpitas) 2nd-6th Grade Reading Groups" at bounding box center [315, 275] width 260 height 34
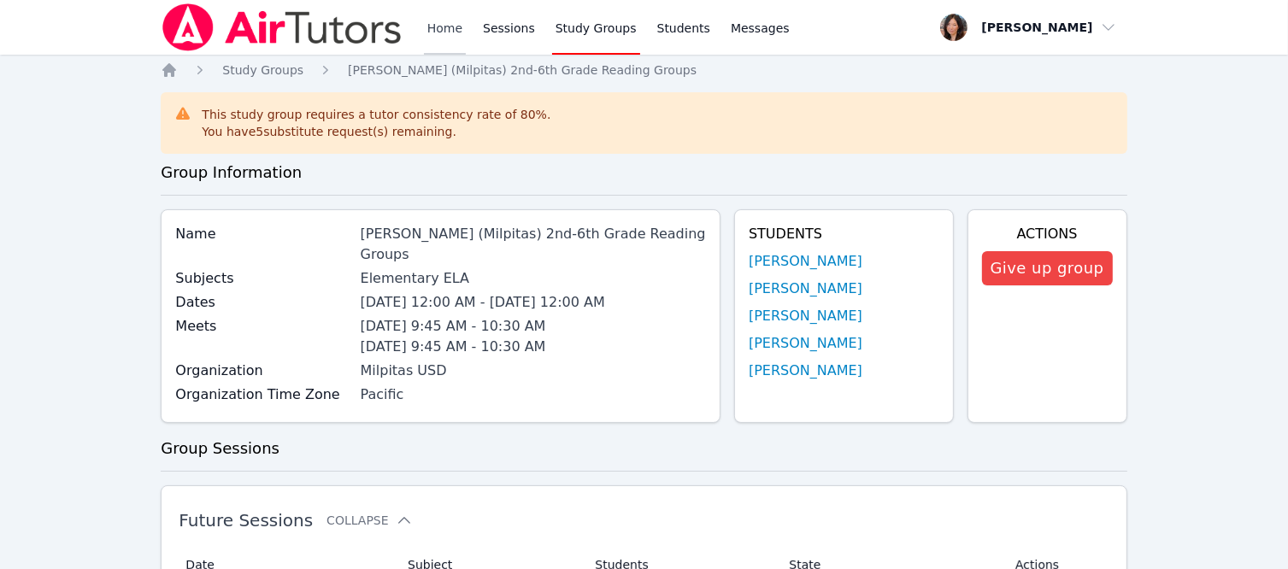
click at [446, 32] on link "Home" at bounding box center [445, 27] width 42 height 55
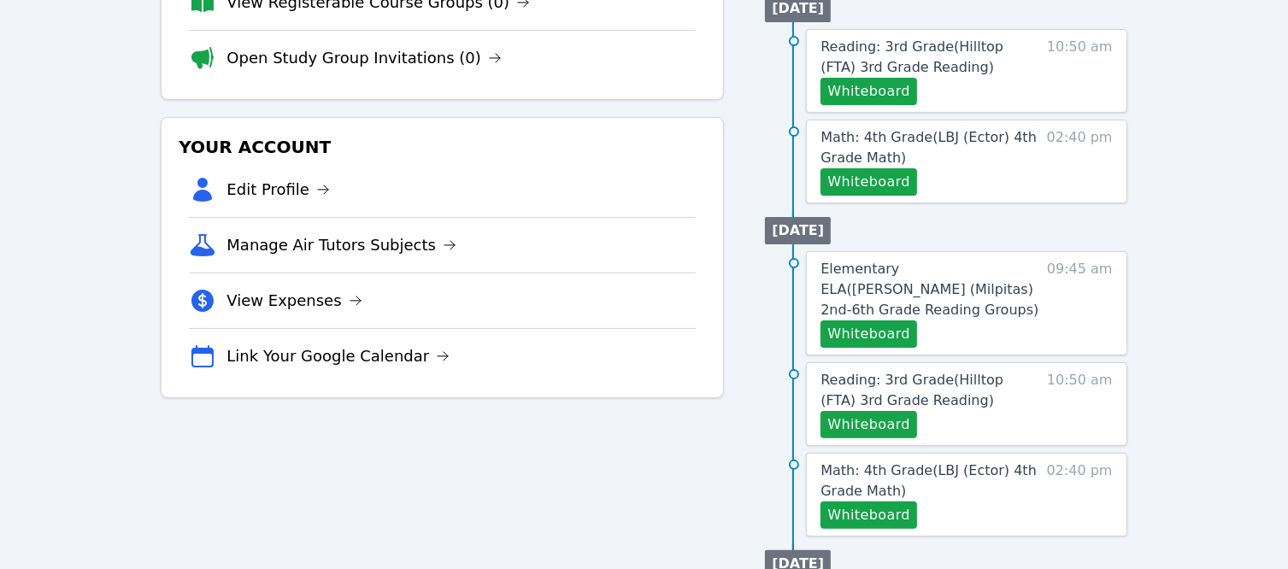
scroll to position [427, 0]
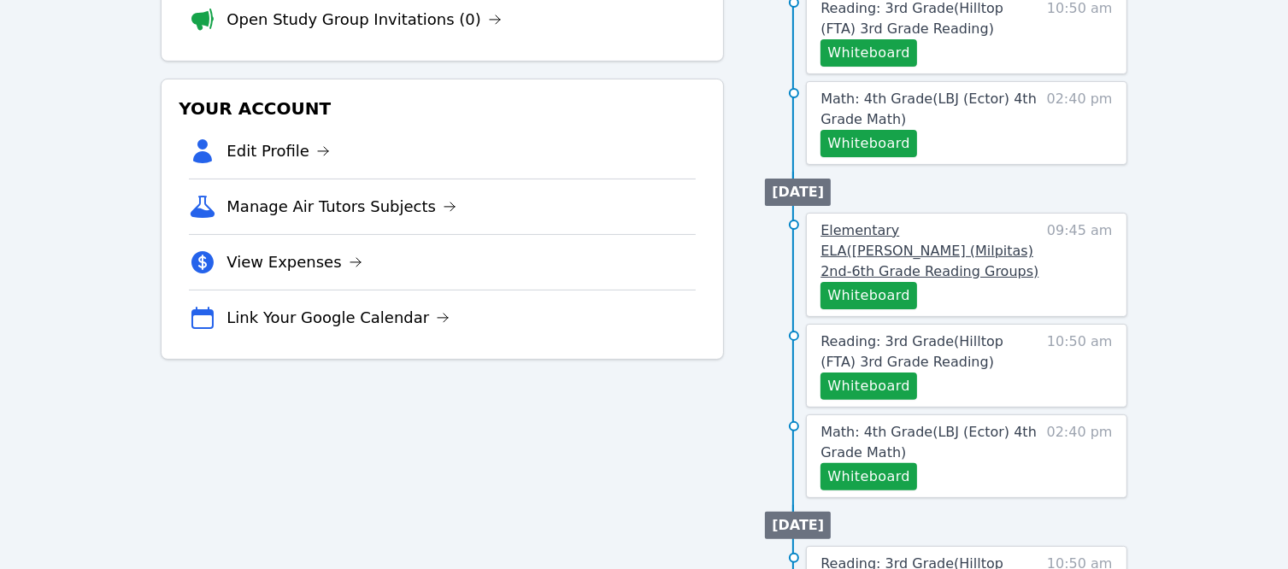
click at [986, 228] on span "Elementary ELA ( Weller (Milpitas) 2nd-6th Grade Reading Groups )" at bounding box center [929, 250] width 218 height 57
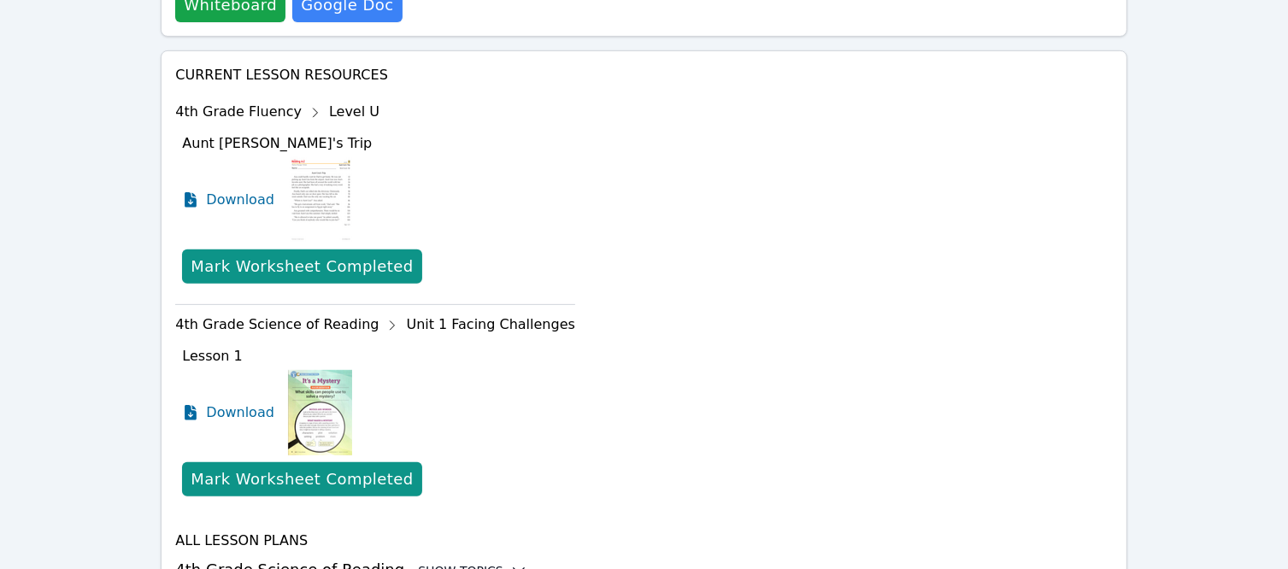
scroll to position [720, 0]
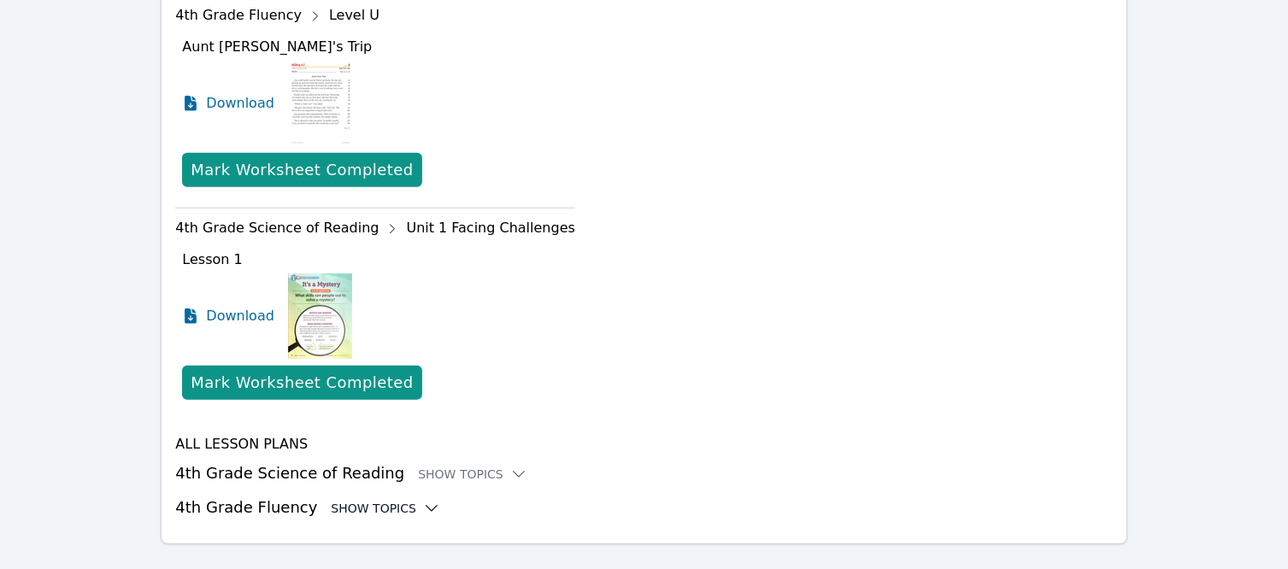
click at [389, 500] on div "Show Topics" at bounding box center [385, 508] width 109 height 17
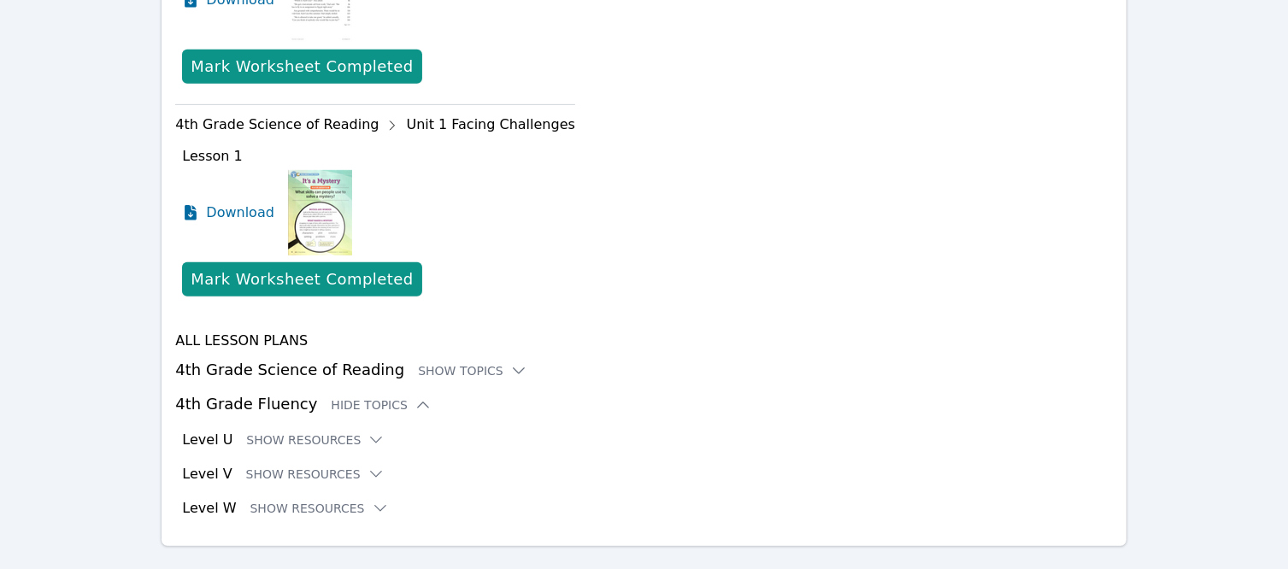
scroll to position [826, 0]
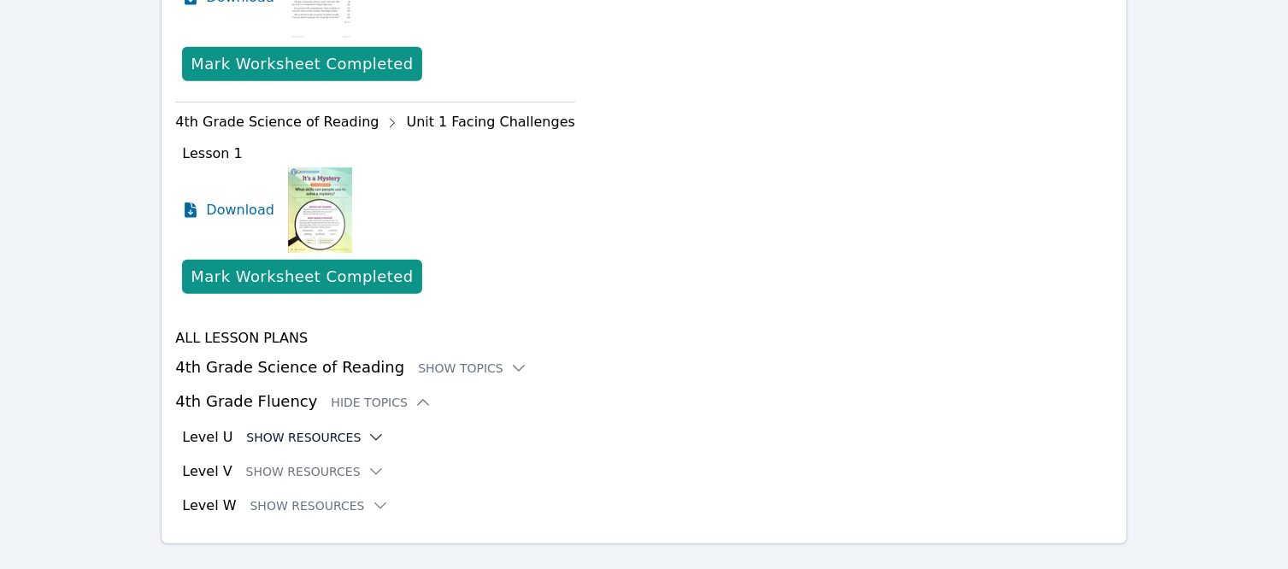
click at [346, 429] on button "Show Resources" at bounding box center [315, 437] width 138 height 17
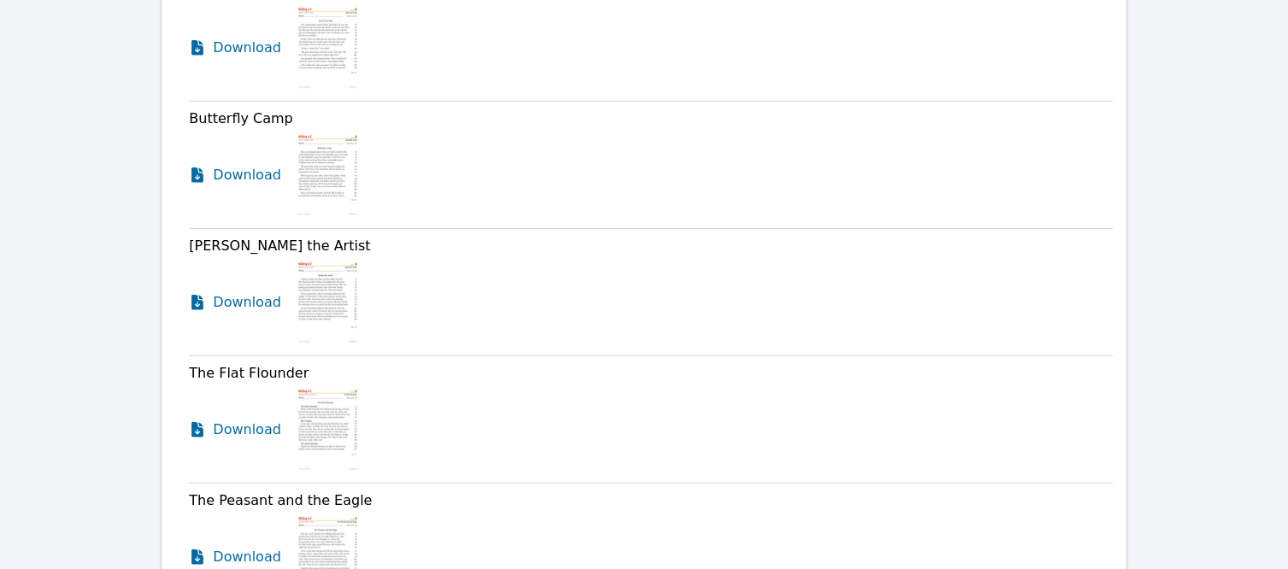
scroll to position [1087, 0]
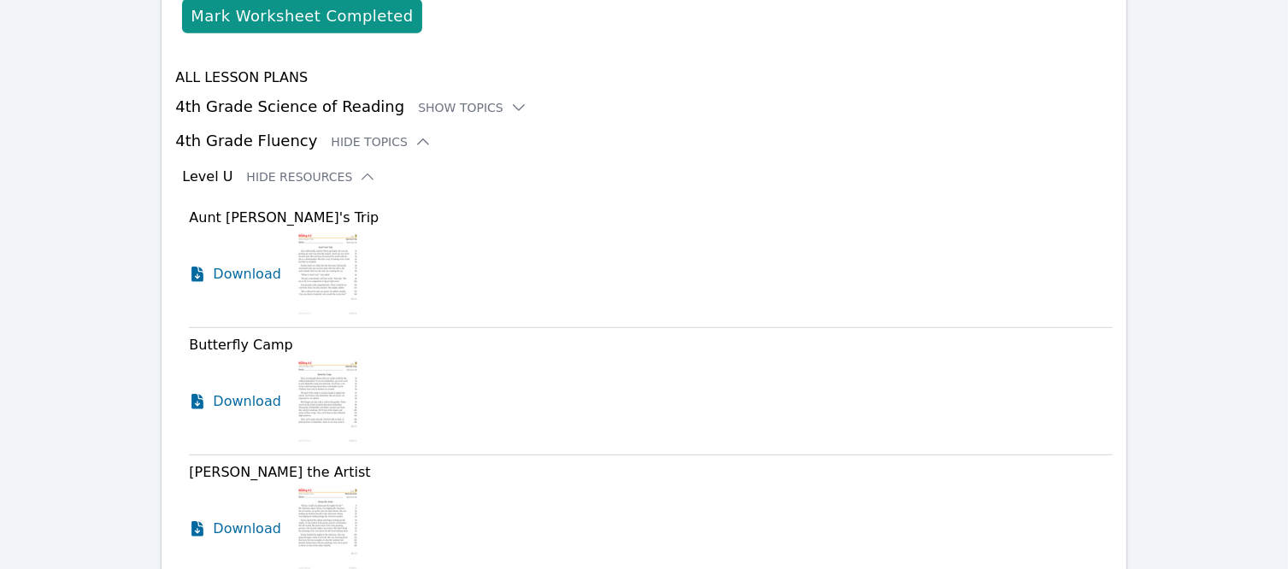
click at [314, 359] on img at bounding box center [328, 401] width 66 height 85
click at [239, 391] on span "Download" at bounding box center [251, 401] width 76 height 21
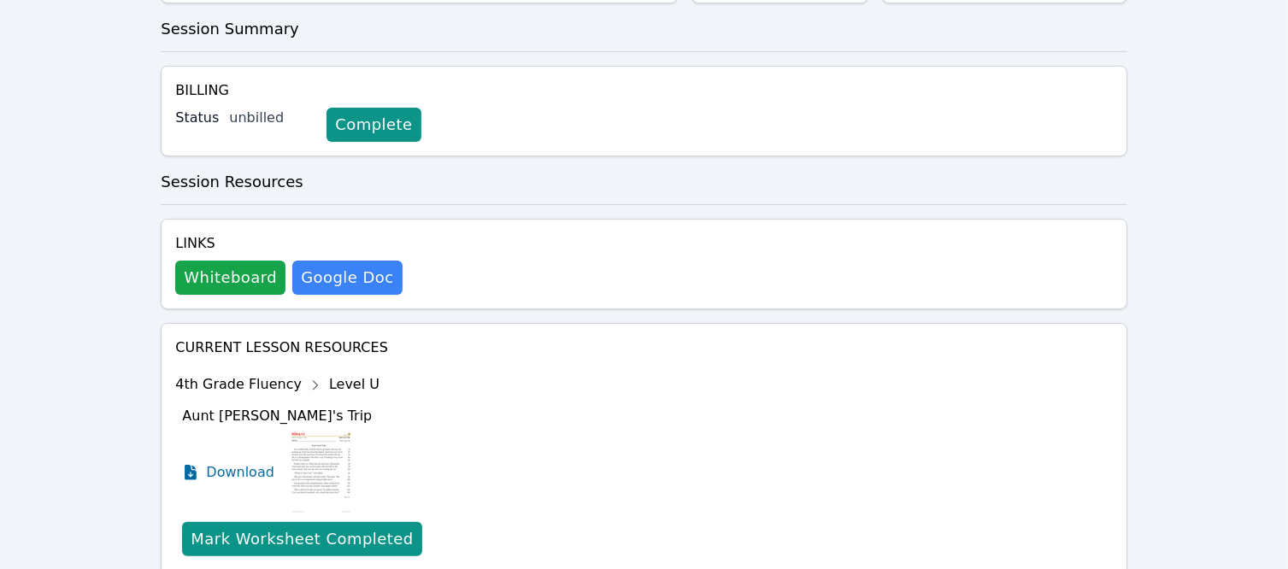
scroll to position [0, 0]
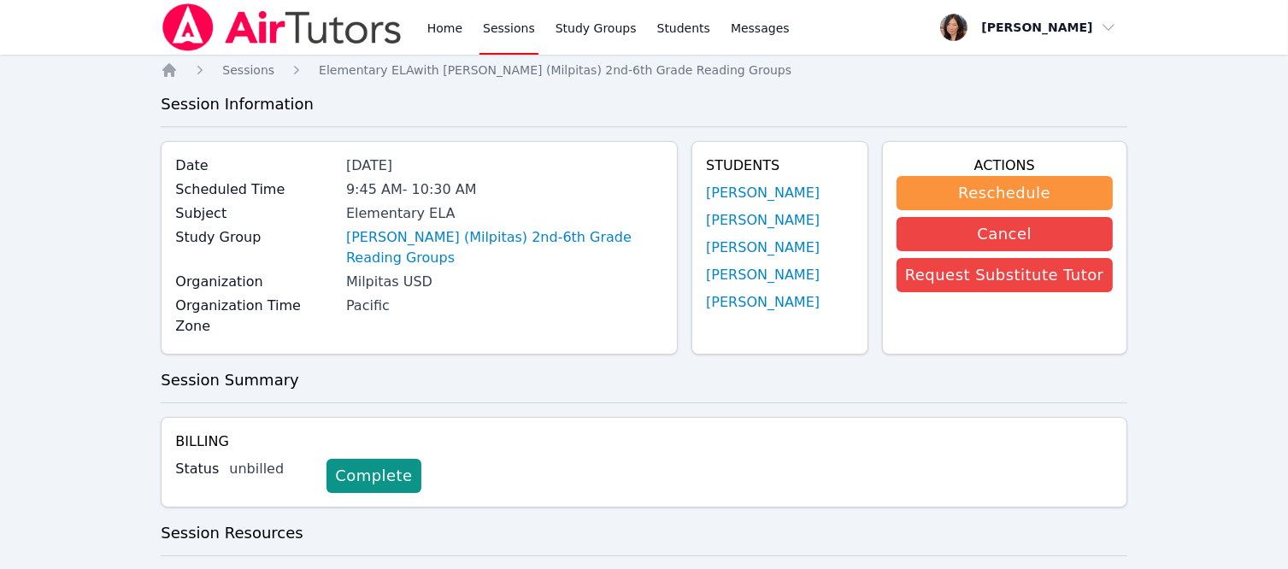
click at [502, 28] on link "Sessions" at bounding box center [508, 27] width 59 height 55
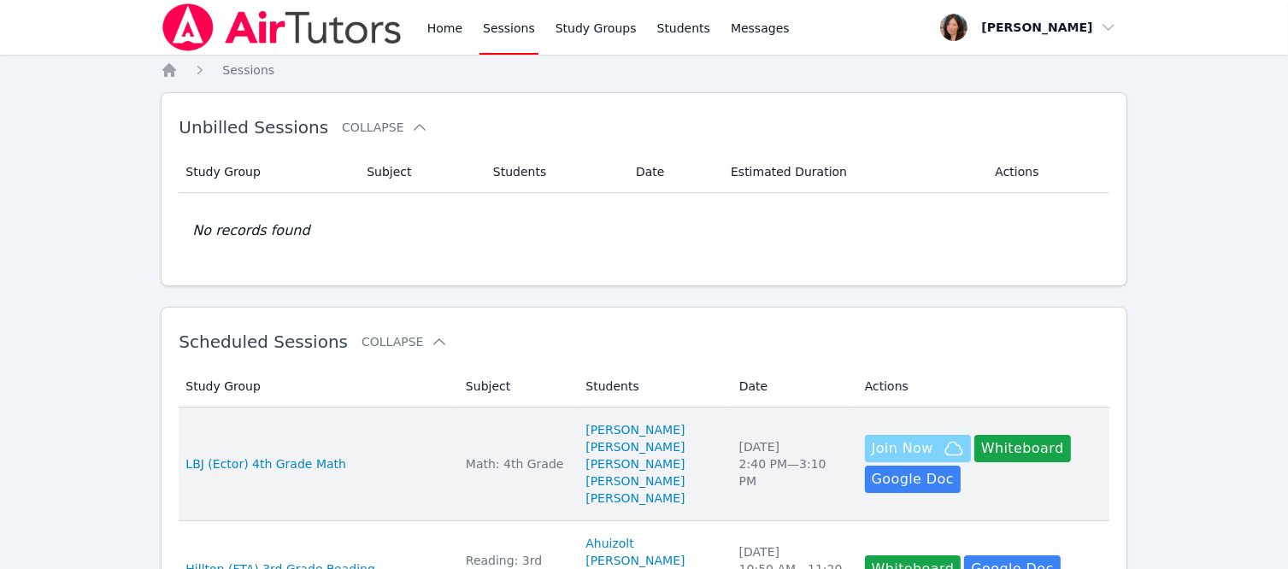
scroll to position [256, 0]
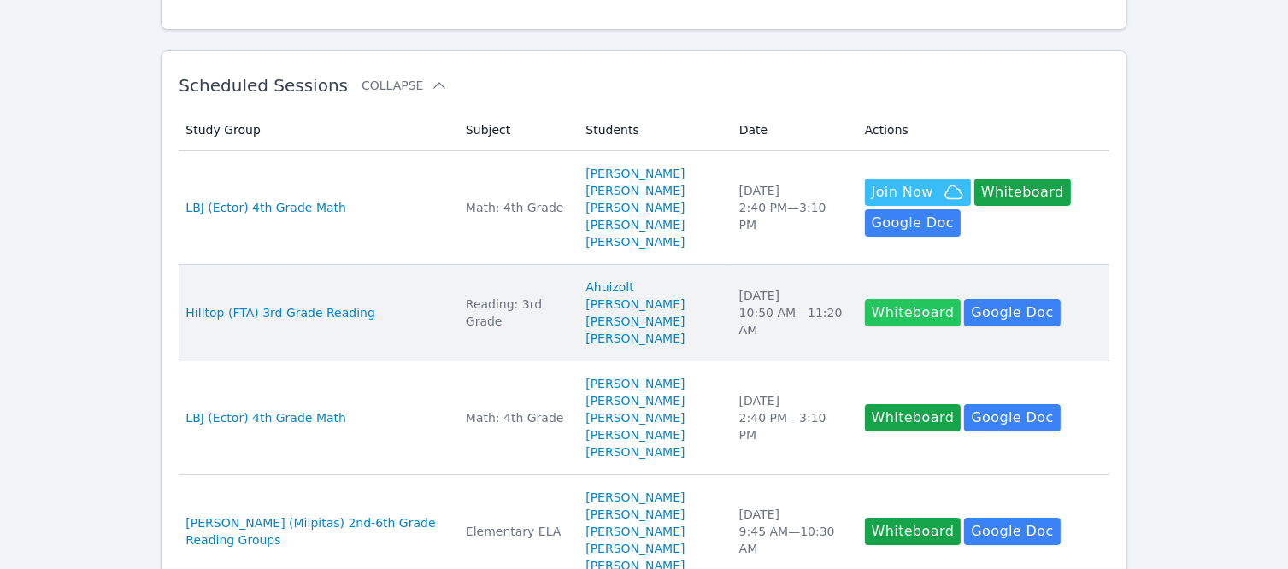
click at [865, 326] on button "Whiteboard" at bounding box center [913, 312] width 97 height 27
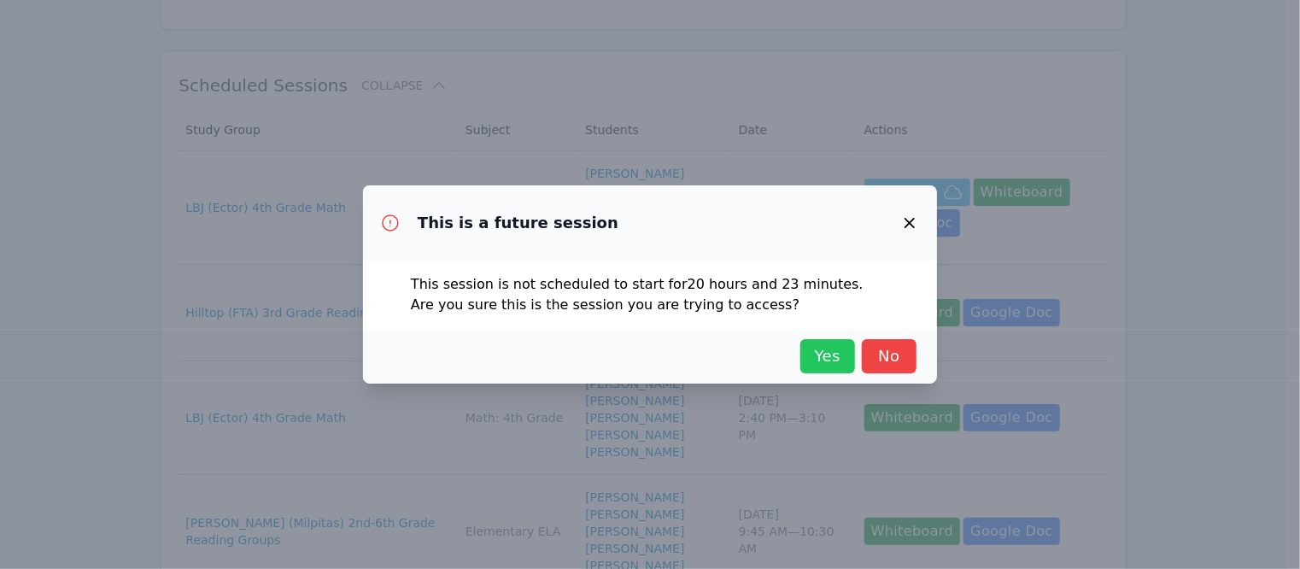
click at [832, 354] on span "Yes" at bounding box center [828, 356] width 38 height 24
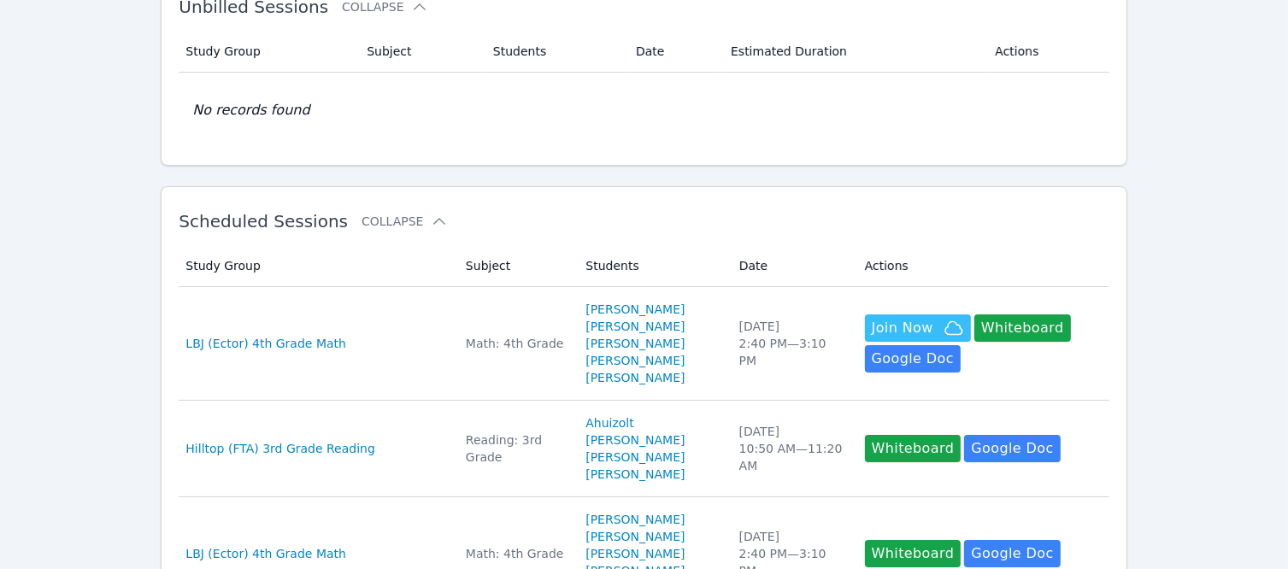
scroll to position [0, 0]
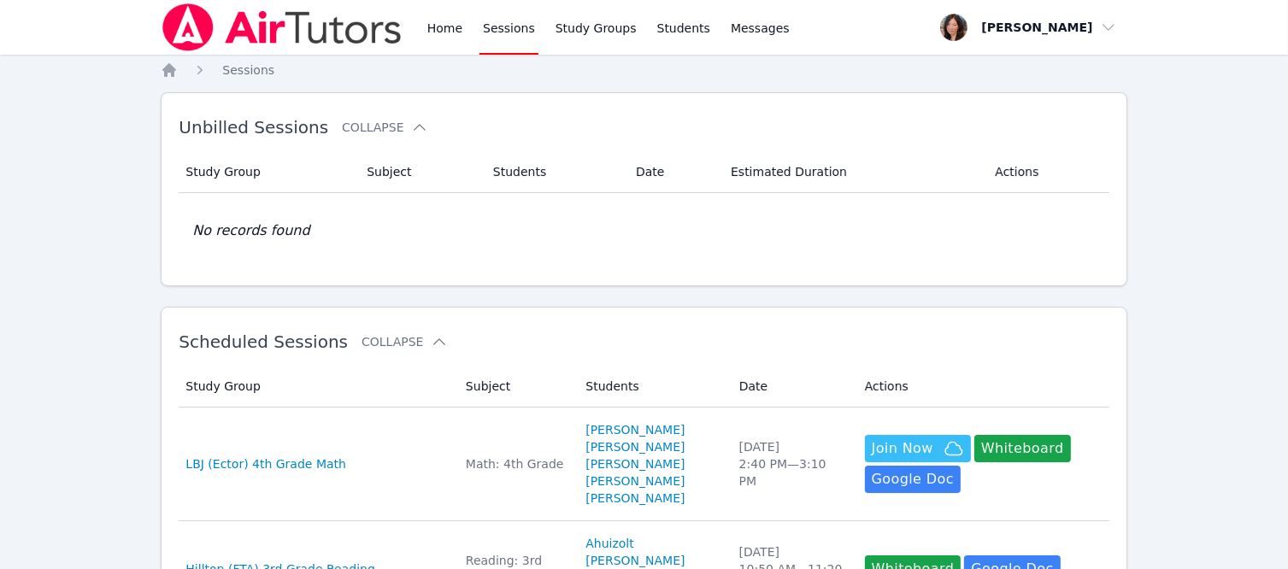
click at [482, 24] on link "Sessions" at bounding box center [508, 27] width 59 height 55
click at [444, 21] on link "Home" at bounding box center [445, 27] width 42 height 55
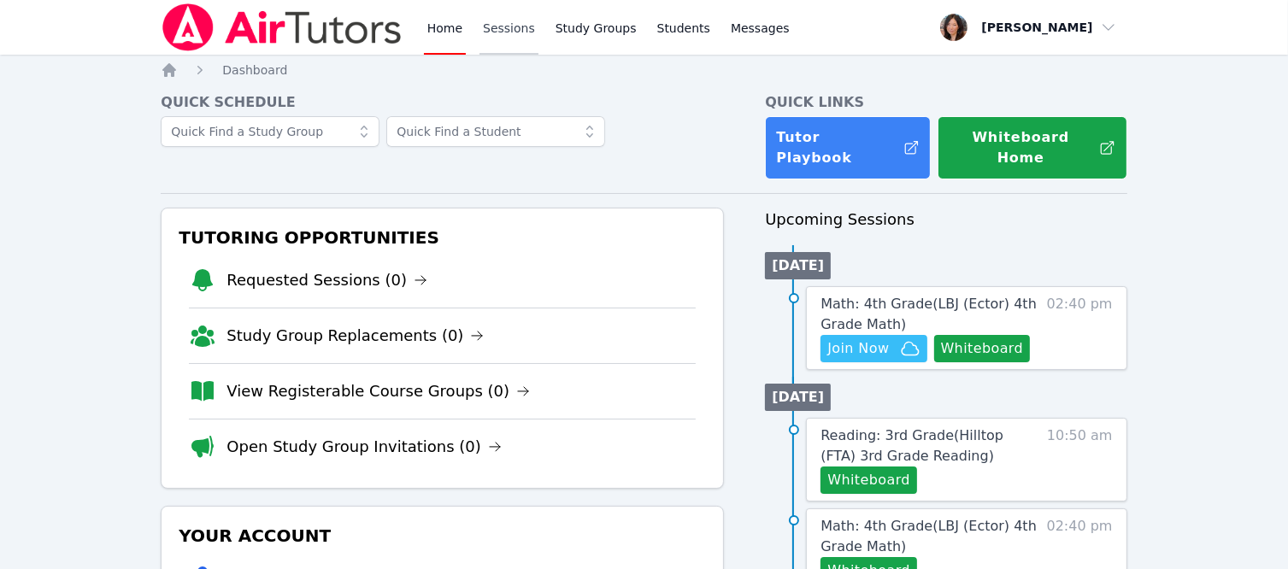
click at [491, 29] on link "Sessions" at bounding box center [508, 27] width 59 height 55
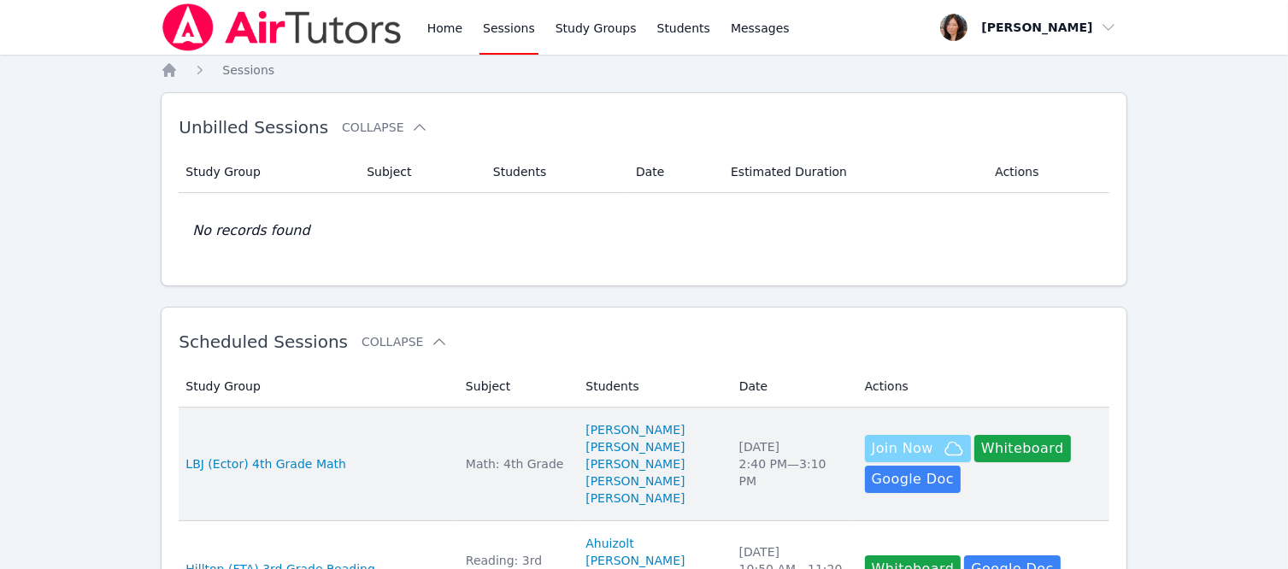
click at [899, 455] on span "Join Now" at bounding box center [902, 448] width 62 height 21
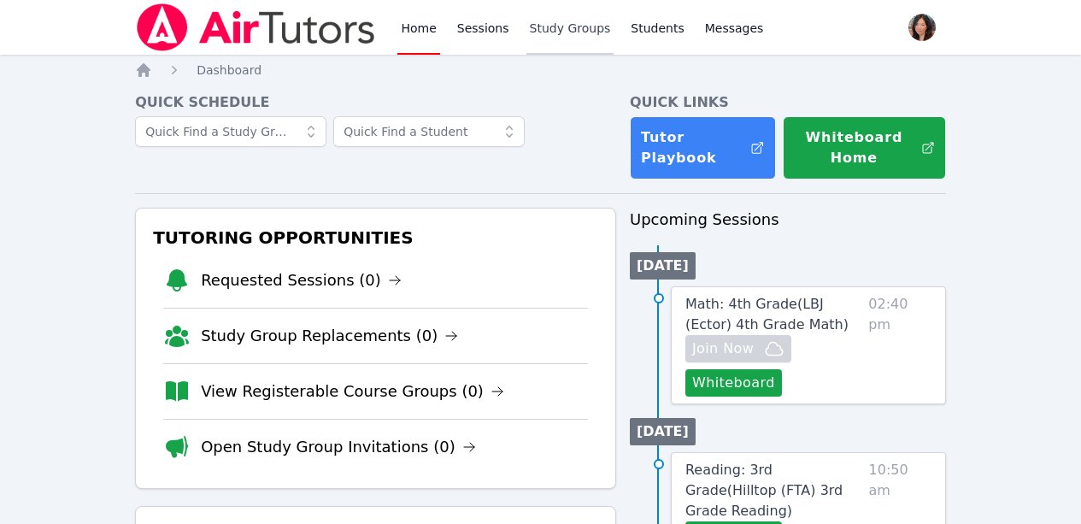
click at [587, 28] on link "Study Groups" at bounding box center [570, 27] width 88 height 55
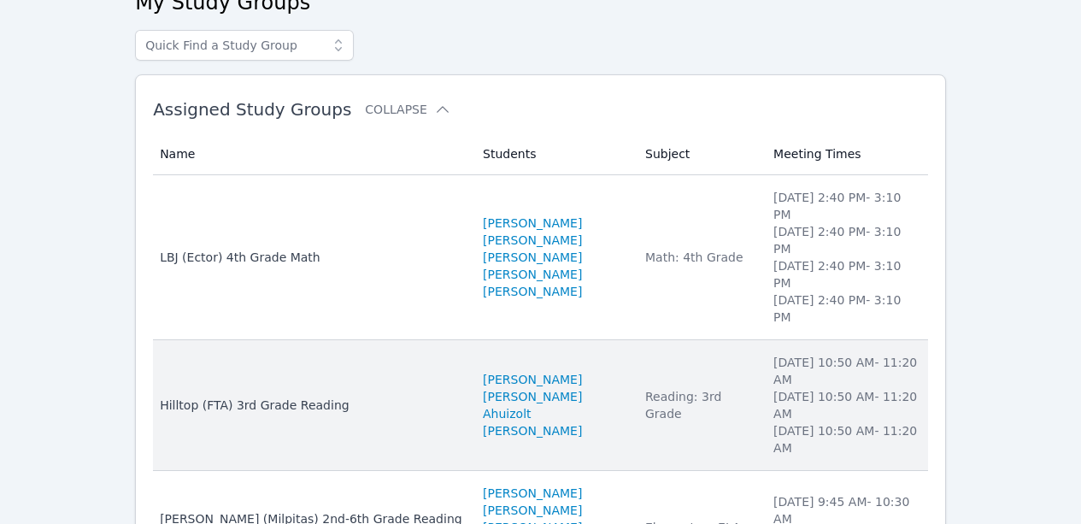
scroll to position [167, 0]
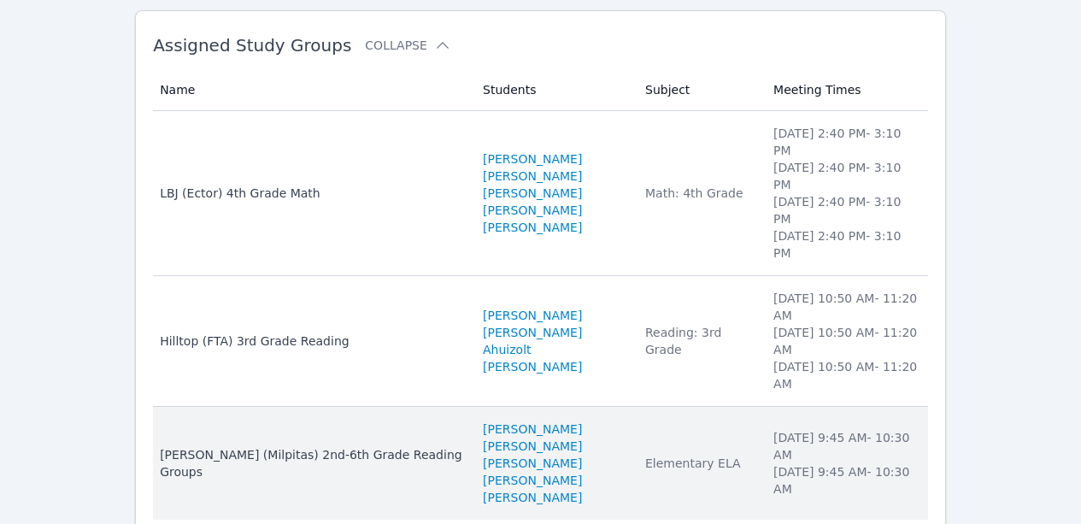
click at [290, 446] on div "[PERSON_NAME] (Milpitas) 2nd-6th Grade Reading Groups" at bounding box center [311, 463] width 302 height 34
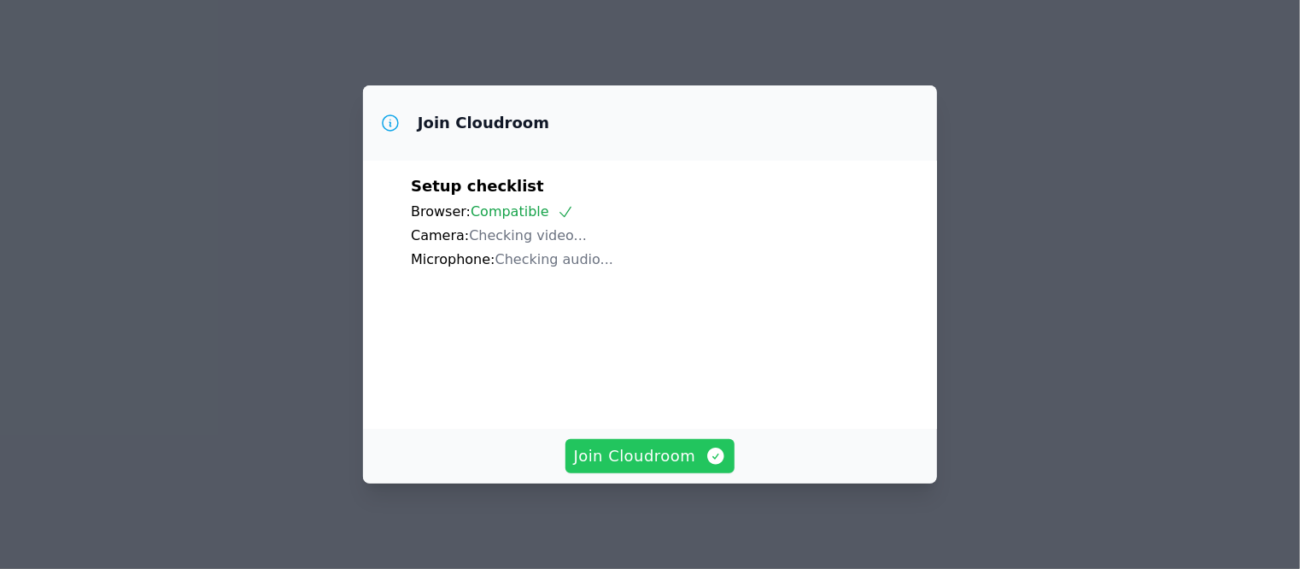
click at [642, 455] on span "Join Cloudroom" at bounding box center [650, 456] width 153 height 24
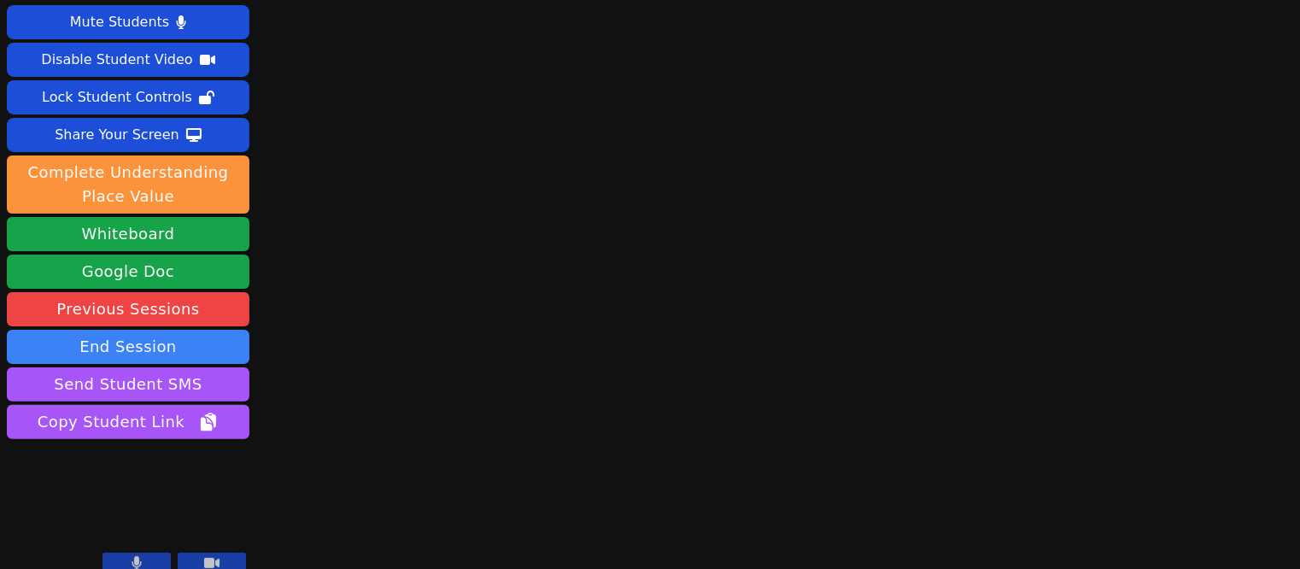
scroll to position [45, 0]
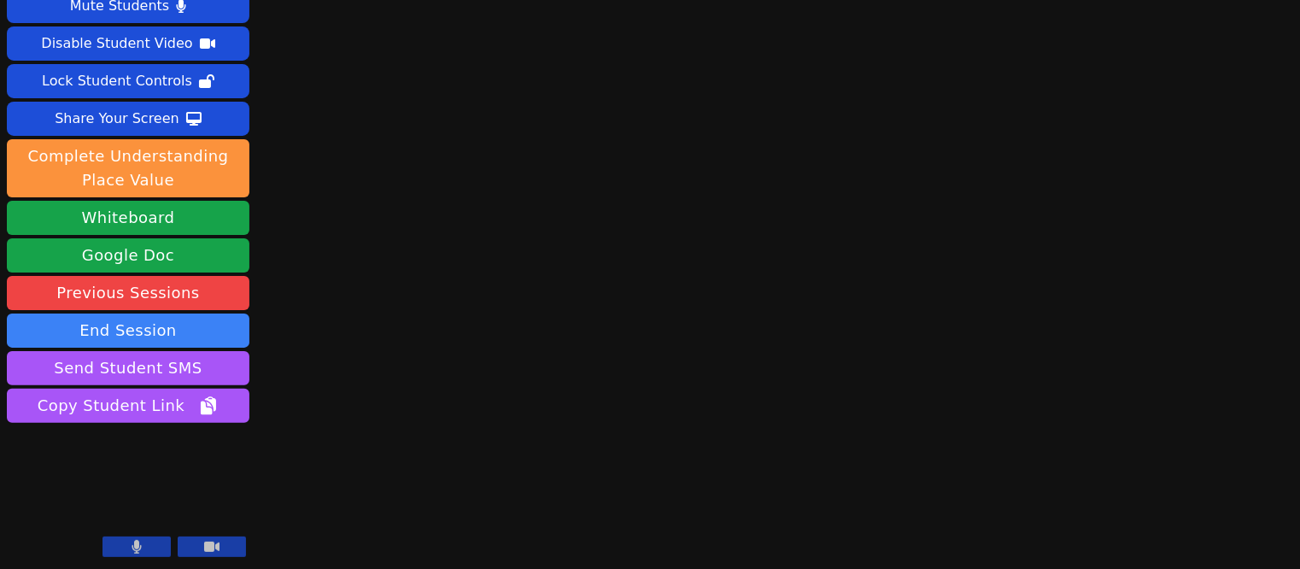
click at [144, 550] on button at bounding box center [137, 547] width 68 height 21
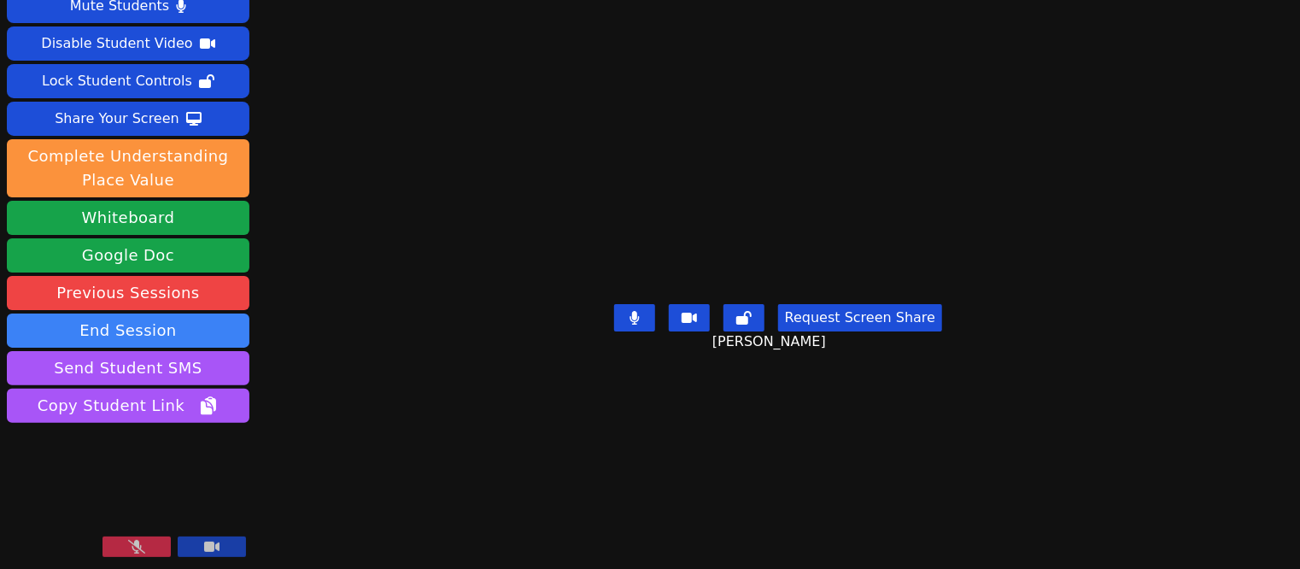
click at [144, 554] on icon at bounding box center [136, 547] width 17 height 14
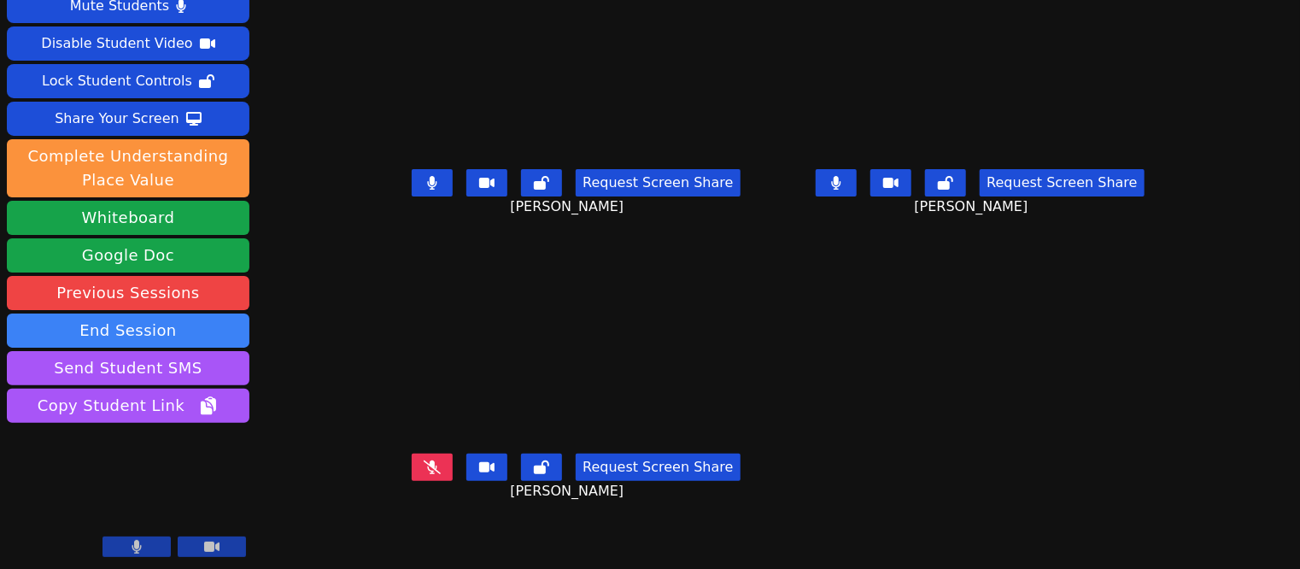
click at [414, 461] on button at bounding box center [432, 467] width 41 height 27
click at [842, 181] on icon at bounding box center [836, 183] width 9 height 14
click at [428, 181] on icon at bounding box center [432, 183] width 9 height 14
click at [428, 468] on icon at bounding box center [432, 467] width 9 height 14
click at [834, 178] on icon at bounding box center [836, 183] width 17 height 14
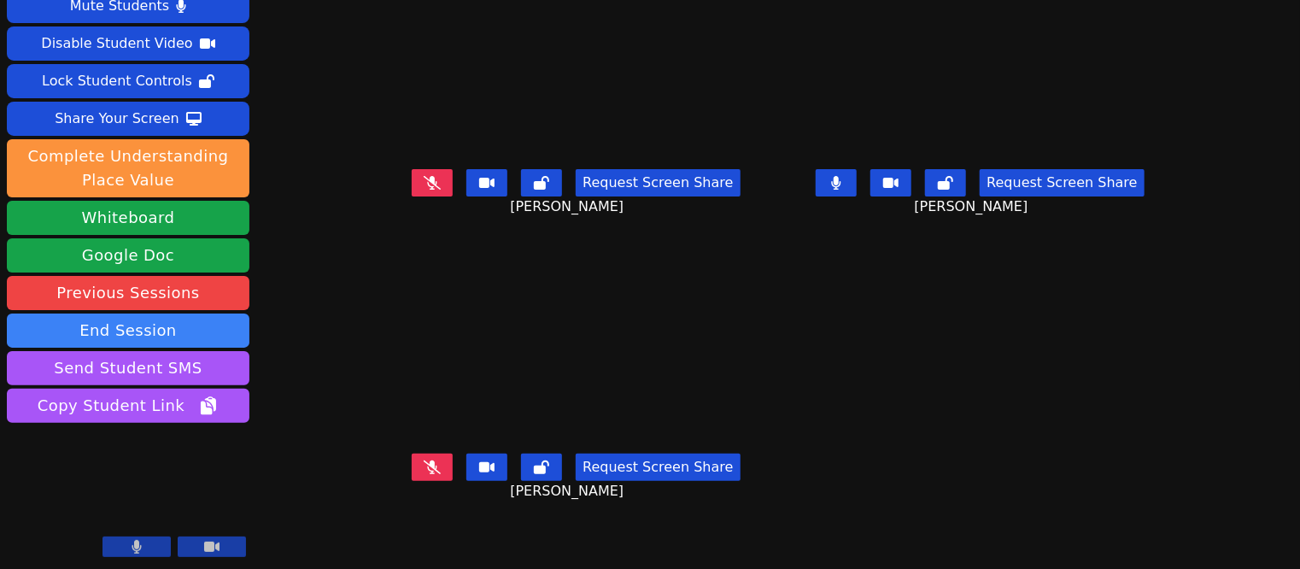
click at [435, 467] on button at bounding box center [432, 467] width 41 height 27
click at [412, 180] on button at bounding box center [432, 182] width 41 height 27
click at [827, 173] on button at bounding box center [836, 182] width 41 height 27
click at [844, 176] on icon at bounding box center [836, 183] width 17 height 14
click at [841, 182] on icon at bounding box center [836, 183] width 9 height 14
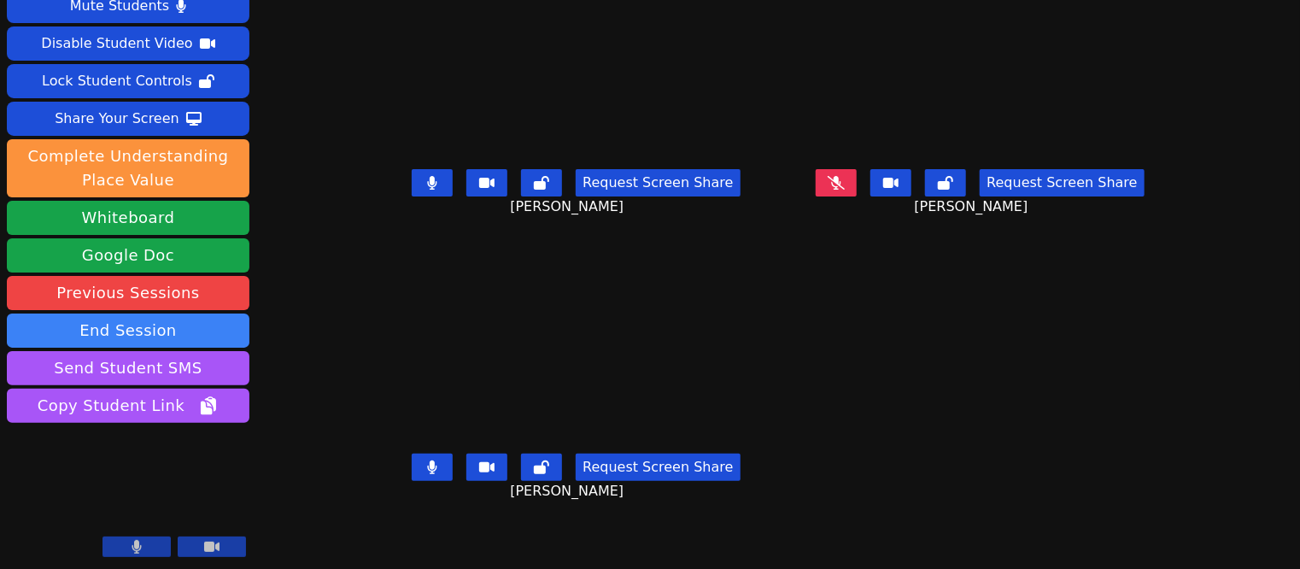
click at [412, 178] on button at bounding box center [432, 182] width 41 height 27
click at [428, 465] on icon at bounding box center [432, 467] width 9 height 14
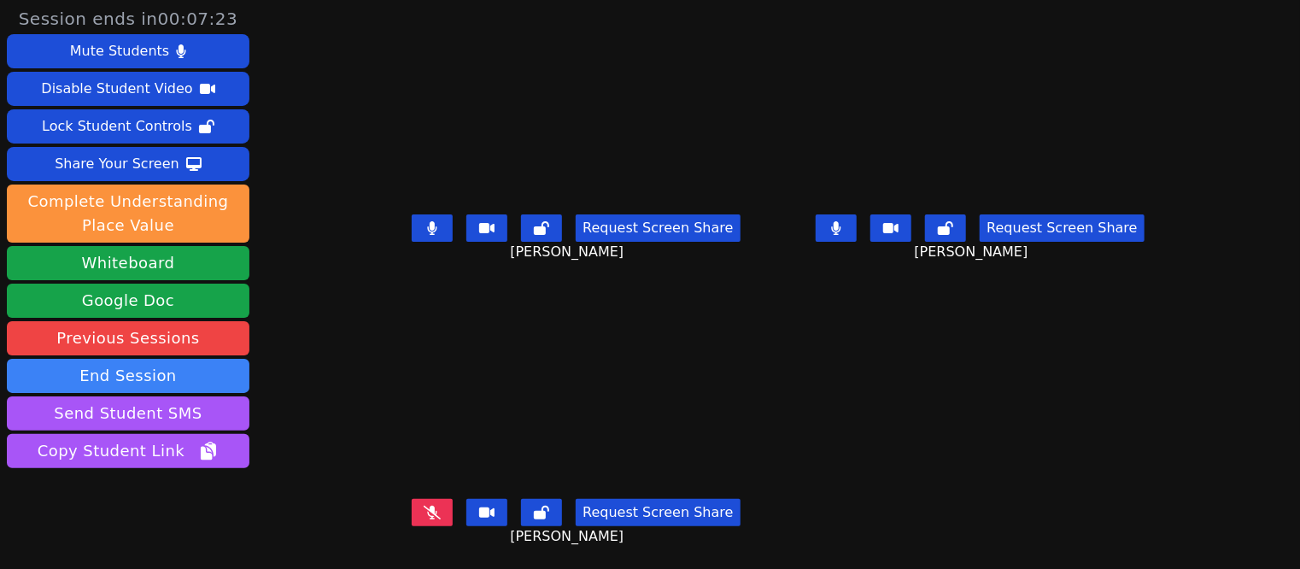
click at [842, 225] on icon at bounding box center [836, 228] width 10 height 14
click at [428, 227] on icon at bounding box center [432, 228] width 9 height 14
click at [436, 239] on button at bounding box center [432, 227] width 41 height 27
click at [424, 232] on icon at bounding box center [432, 228] width 17 height 14
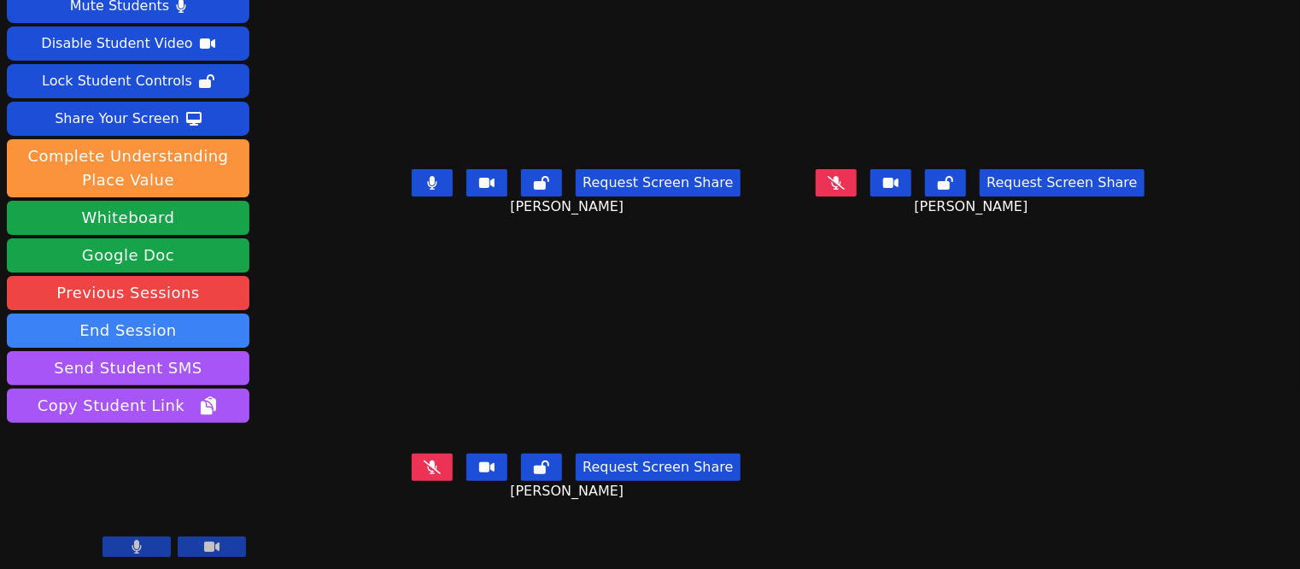
click at [827, 169] on button at bounding box center [836, 182] width 41 height 27
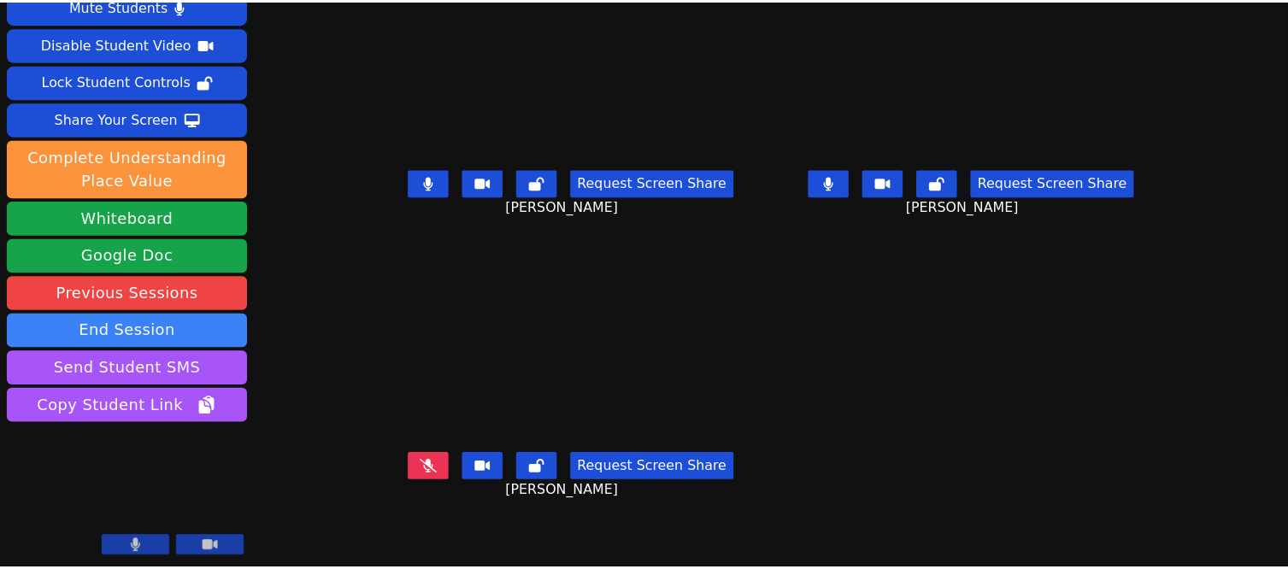
scroll to position [0, 0]
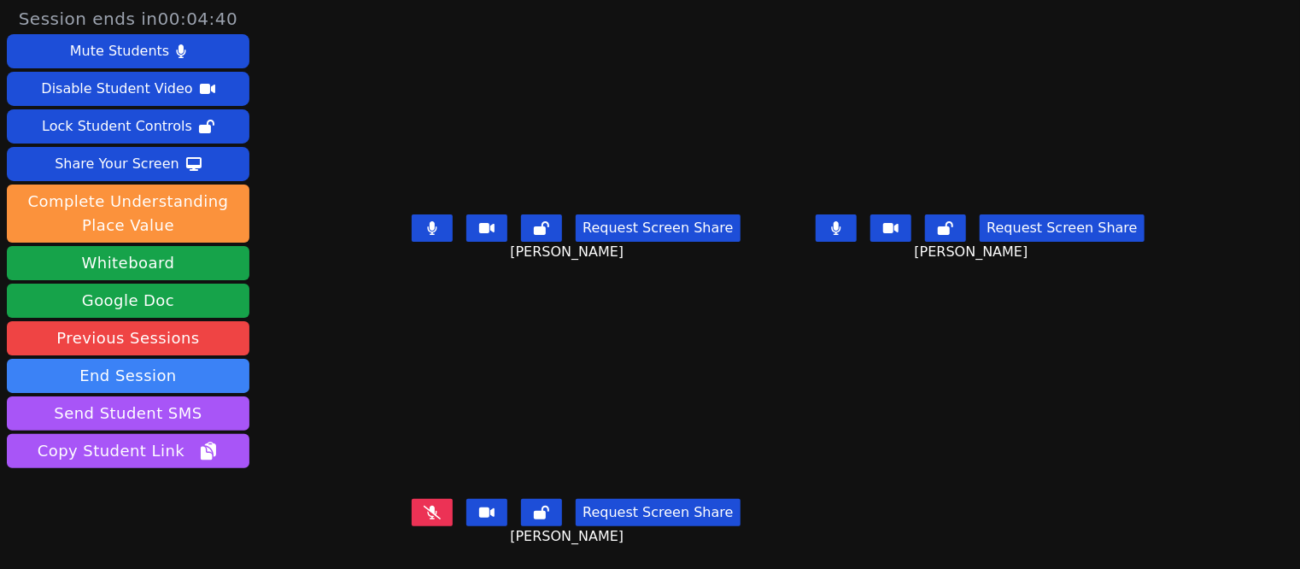
click at [434, 231] on button at bounding box center [432, 227] width 41 height 27
click at [412, 520] on button at bounding box center [432, 512] width 41 height 27
click at [841, 229] on icon at bounding box center [836, 228] width 9 height 14
click at [414, 226] on button at bounding box center [432, 227] width 41 height 27
click at [428, 513] on icon at bounding box center [432, 513] width 9 height 14
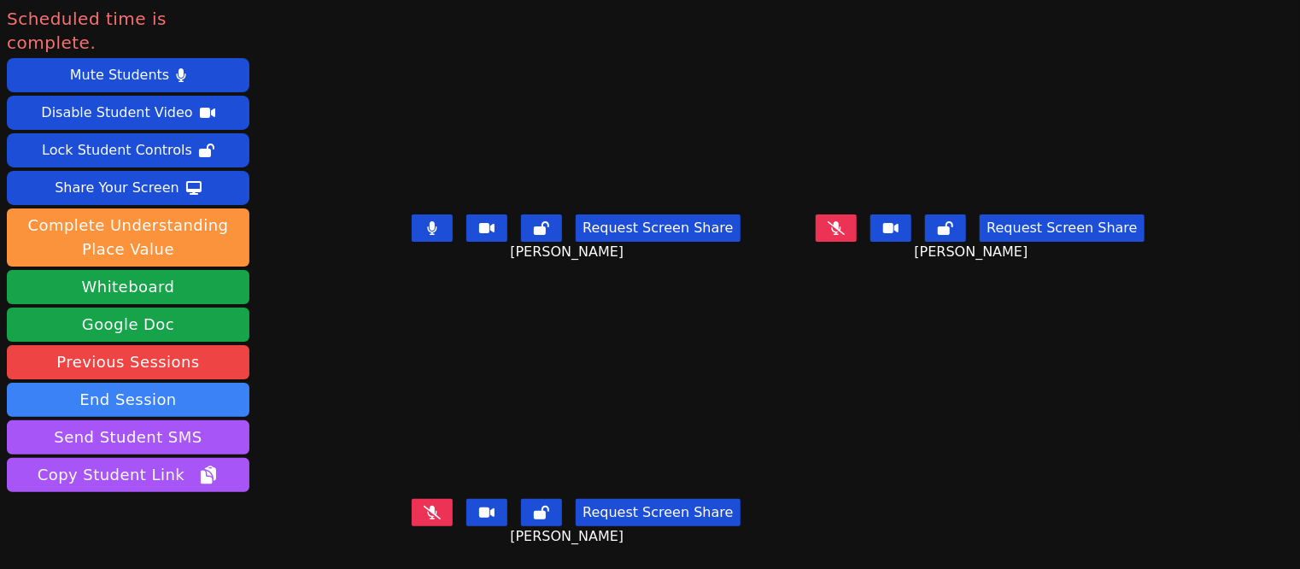
click at [845, 227] on icon at bounding box center [836, 228] width 17 height 14
click at [424, 513] on icon at bounding box center [432, 513] width 17 height 14
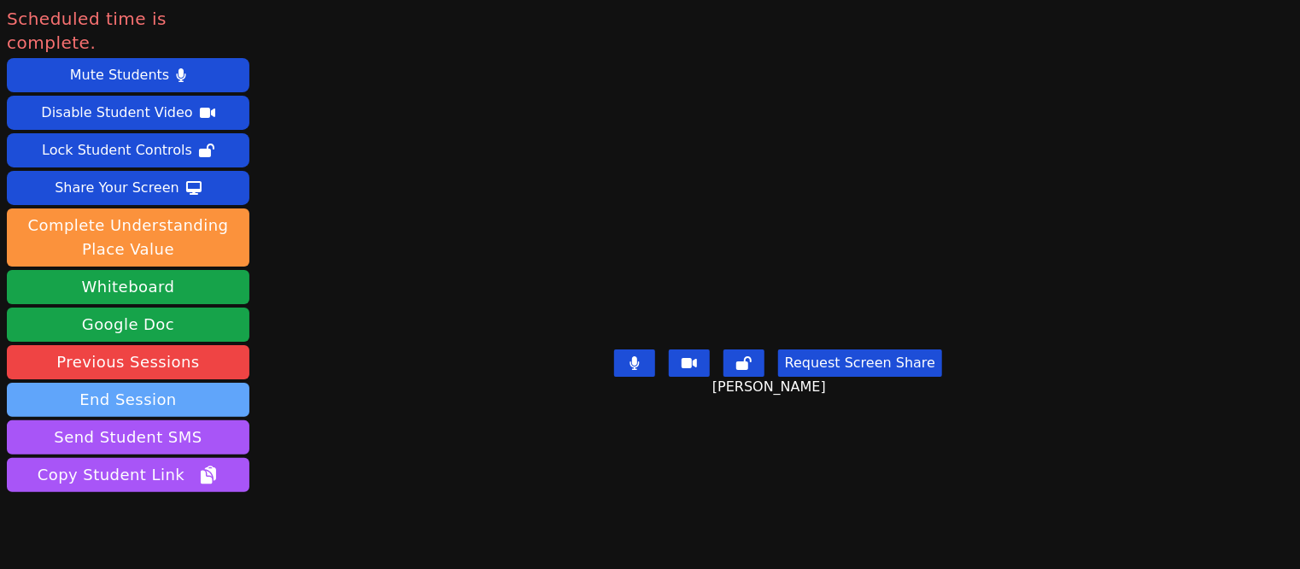
click at [189, 383] on button "End Session" at bounding box center [128, 400] width 243 height 34
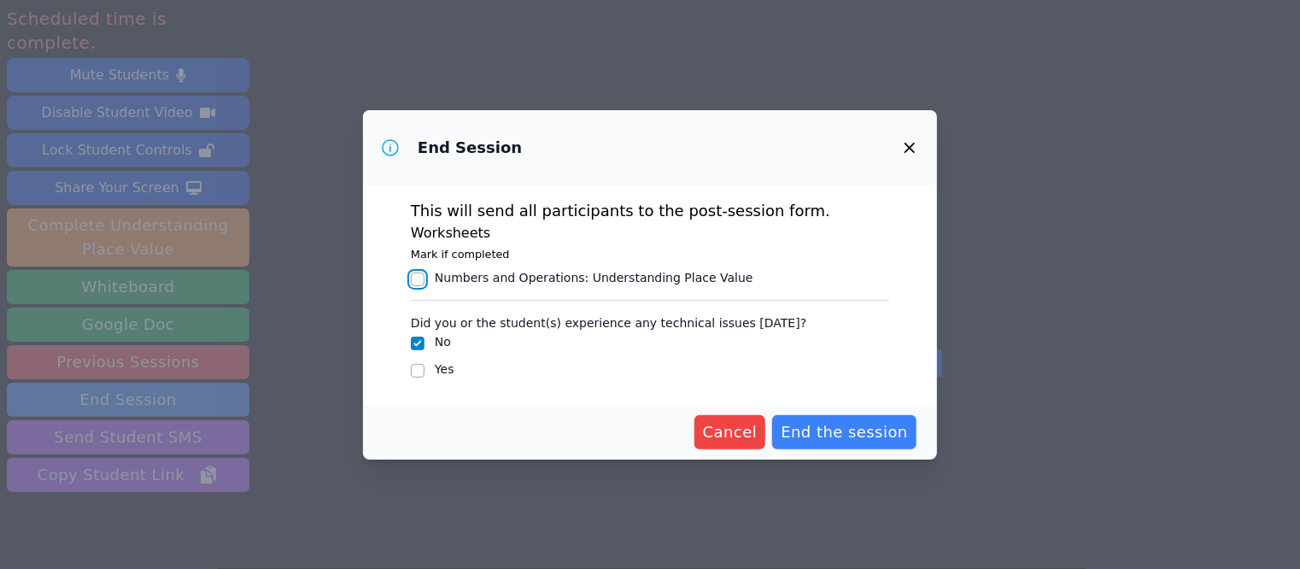
click at [417, 278] on input "Numbers and Operations : Understanding Place Value" at bounding box center [418, 280] width 14 height 14
checkbox input "true"
click at [874, 436] on span "End the session" at bounding box center [844, 432] width 127 height 24
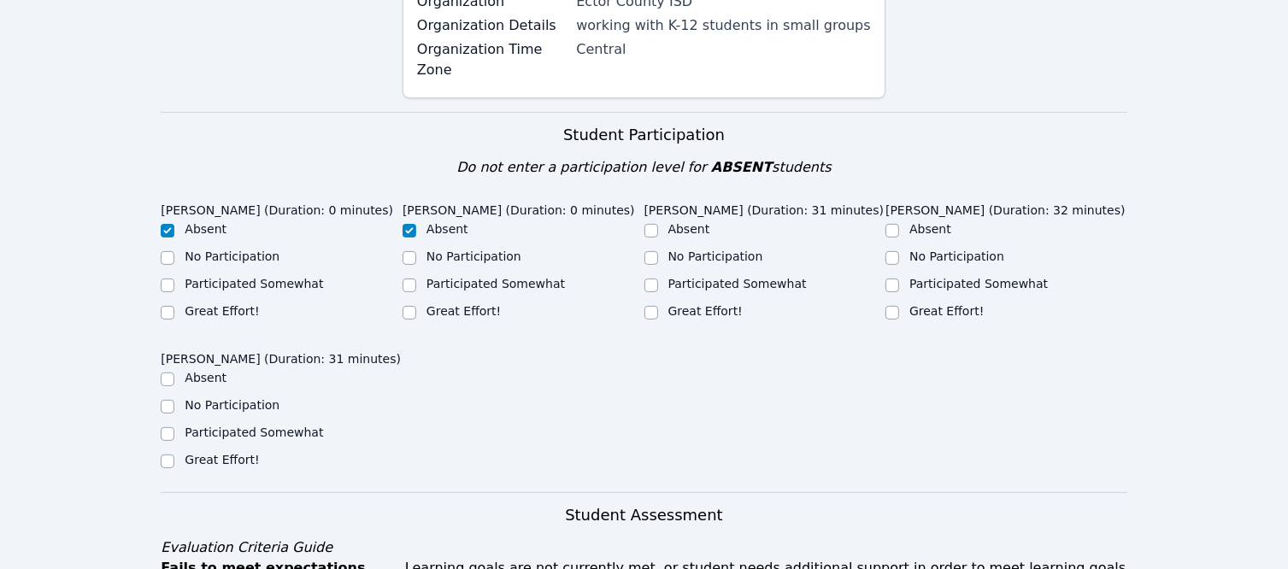
scroll to position [427, 0]
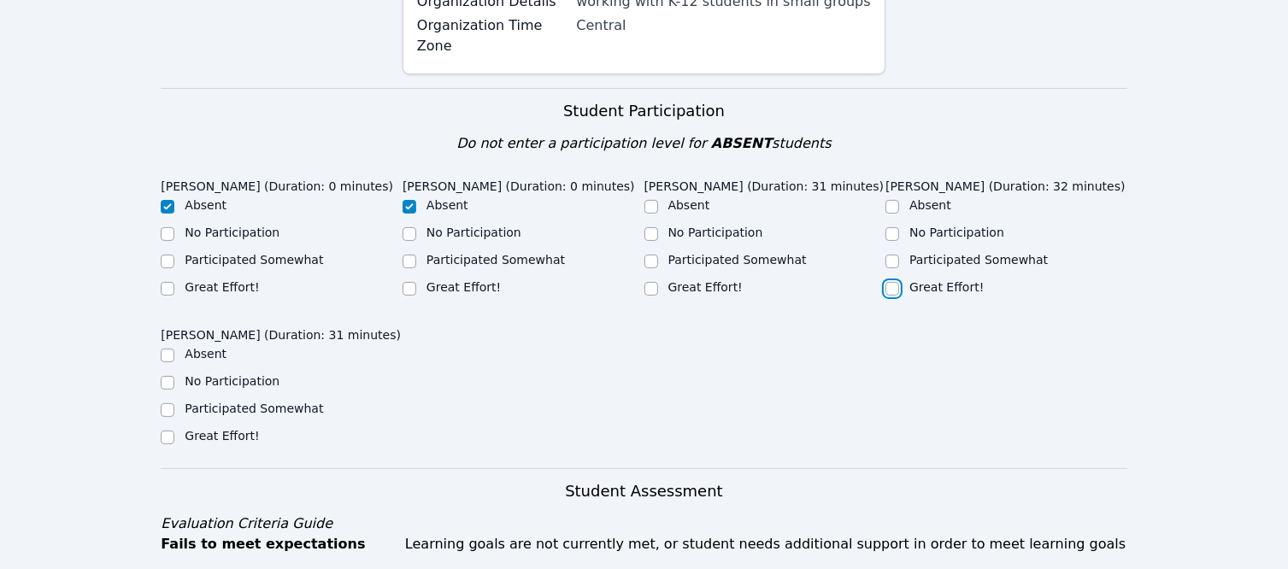
click at [892, 296] on input "Great Effort!" at bounding box center [892, 289] width 14 height 14
checkbox input "true"
click at [650, 268] on input "Participated Somewhat" at bounding box center [651, 262] width 14 height 14
checkbox input "true"
click at [167, 417] on input "Participated Somewhat" at bounding box center [168, 410] width 14 height 14
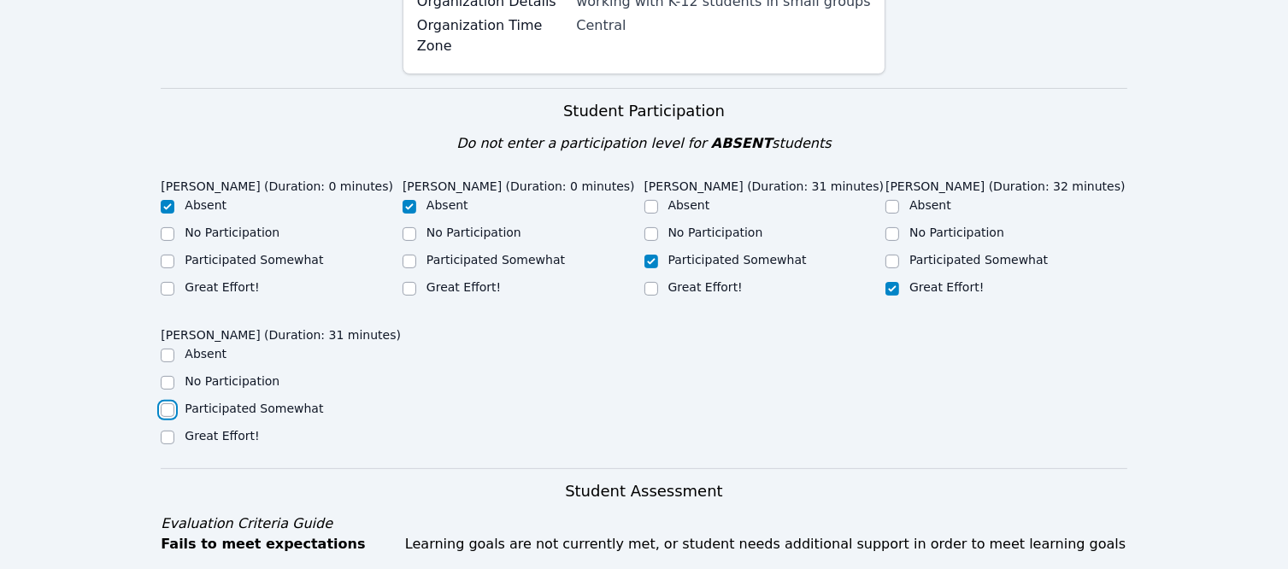
checkbox input "true"
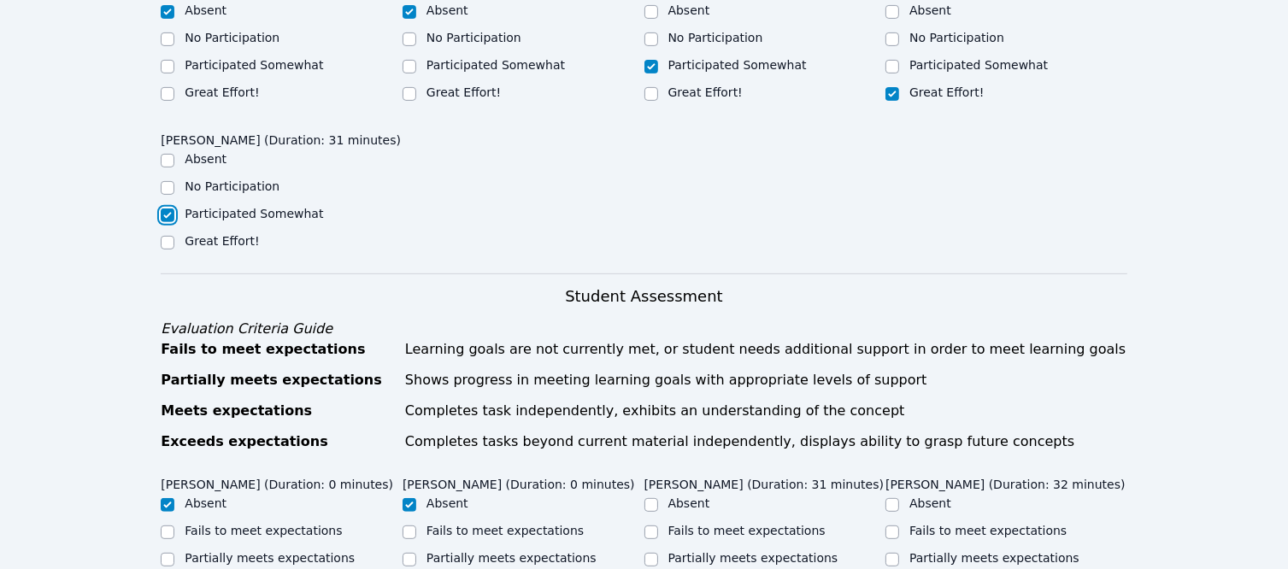
scroll to position [769, 0]
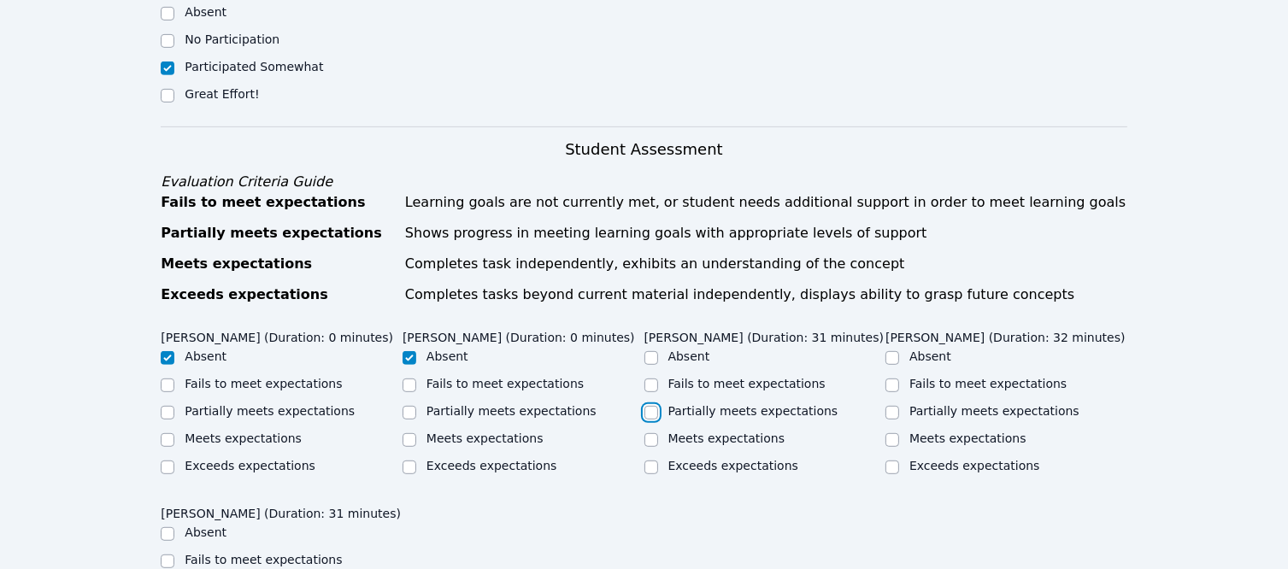
click at [645, 419] on input "Partially meets expectations" at bounding box center [651, 413] width 14 height 14
checkbox input "true"
click at [895, 447] on input "Meets expectations" at bounding box center [892, 440] width 14 height 14
checkbox input "true"
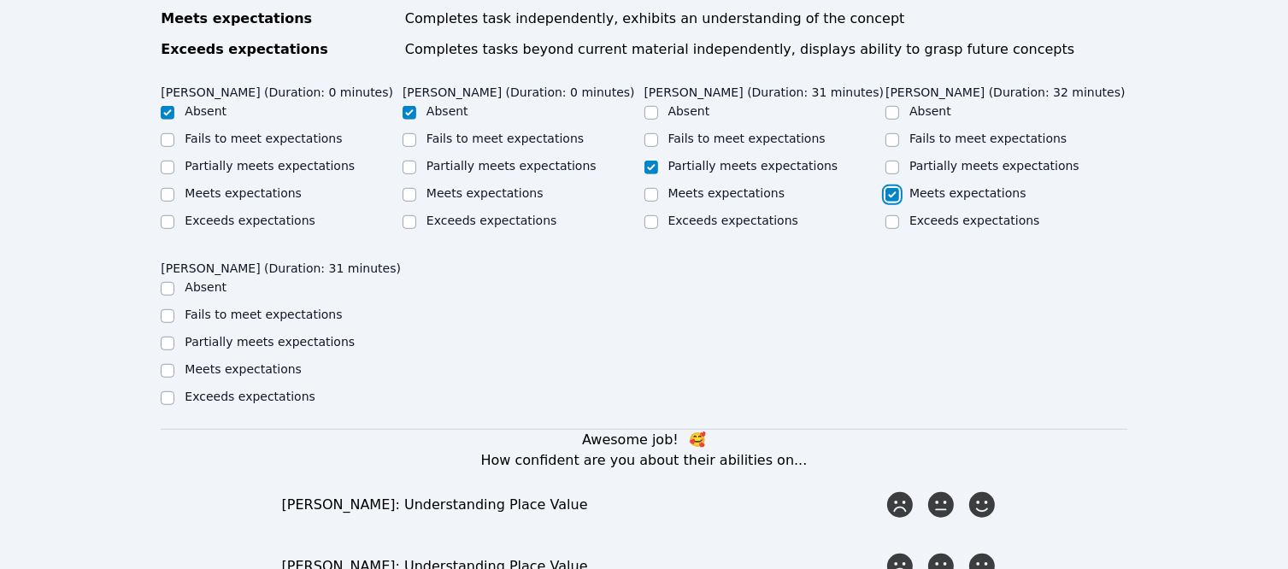
scroll to position [1025, 0]
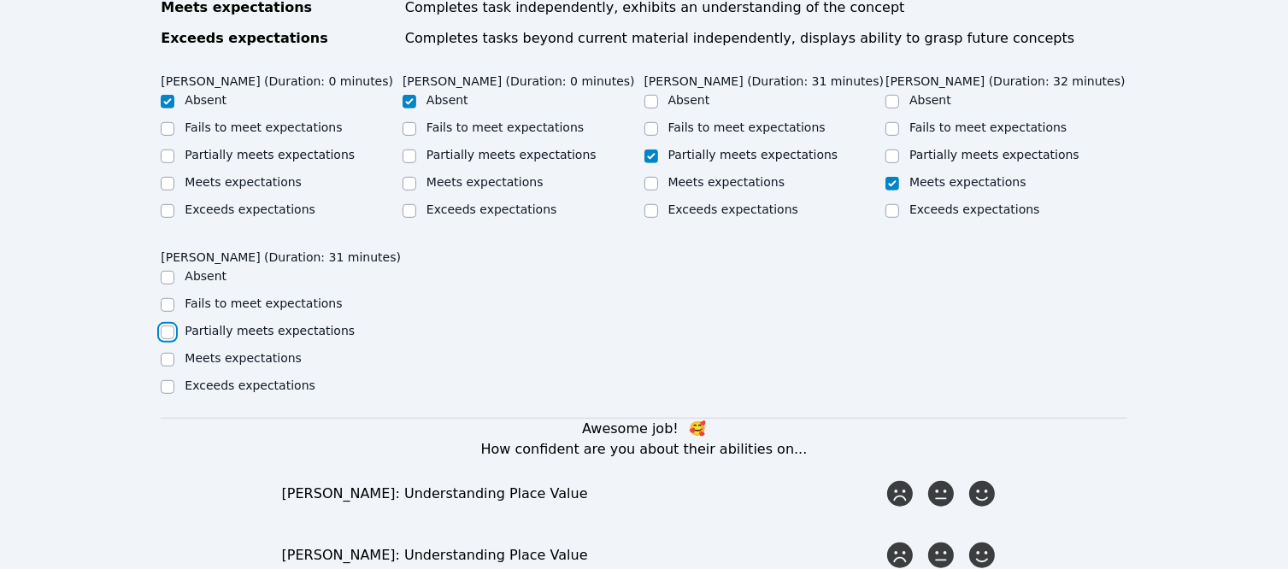
click at [164, 339] on input "Partially meets expectations" at bounding box center [168, 333] width 14 height 14
checkbox input "true"
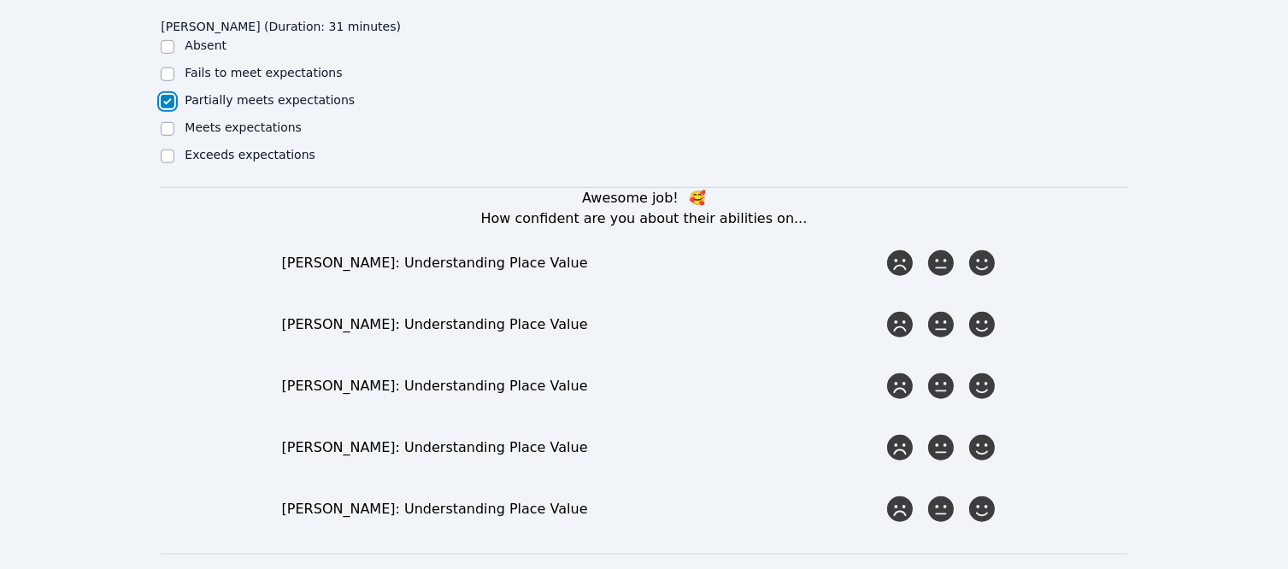
scroll to position [1282, 0]
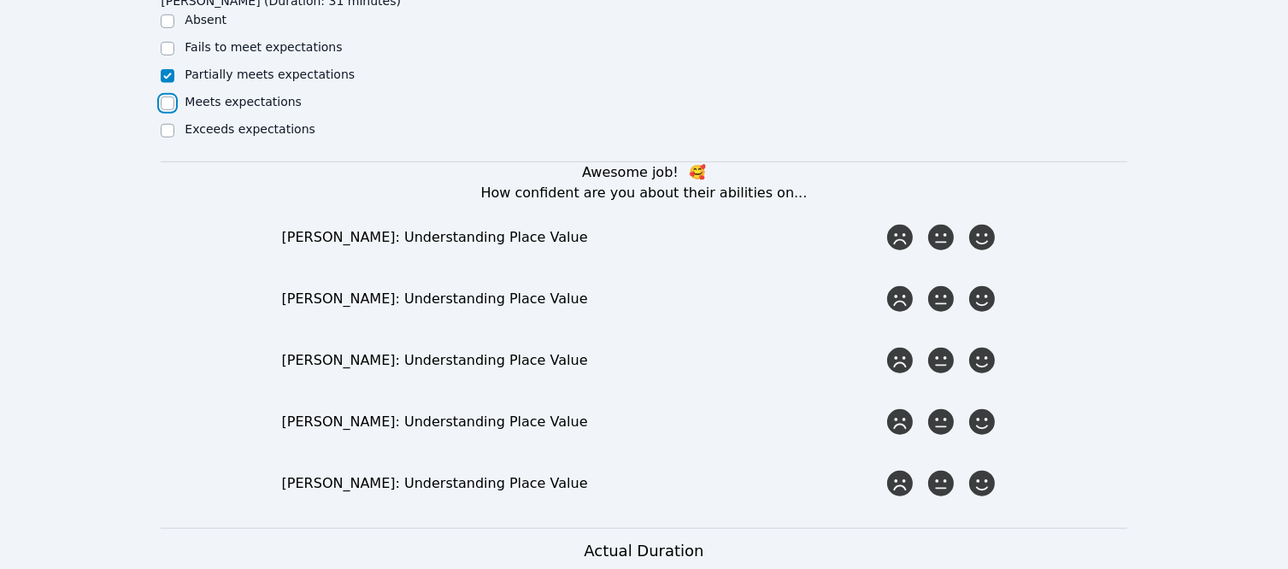
click at [171, 110] on input "Meets expectations" at bounding box center [168, 104] width 14 height 14
checkbox input "true"
checkbox input "false"
click at [984, 253] on icon at bounding box center [981, 237] width 31 height 31
click at [0, 0] on input "radio" at bounding box center [0, 0] width 0 height 0
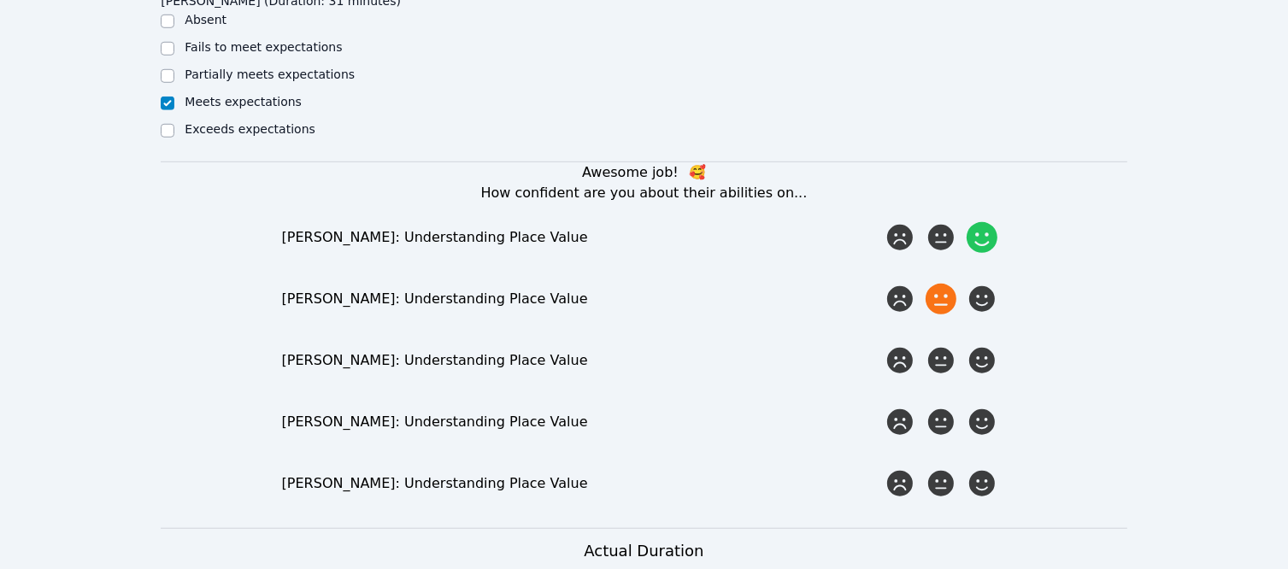
click at [945, 314] on icon at bounding box center [940, 299] width 31 height 31
click at [0, 0] on input "radio" at bounding box center [0, 0] width 0 height 0
click at [994, 376] on icon at bounding box center [981, 360] width 31 height 31
click at [0, 0] on input "radio" at bounding box center [0, 0] width 0 height 0
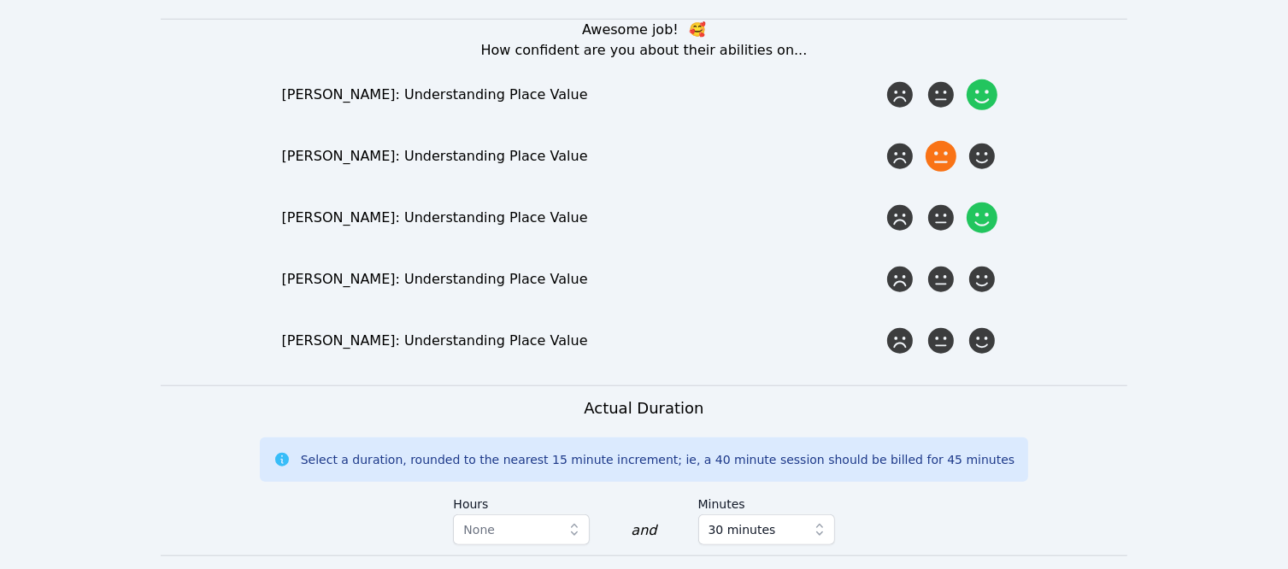
scroll to position [1452, 0]
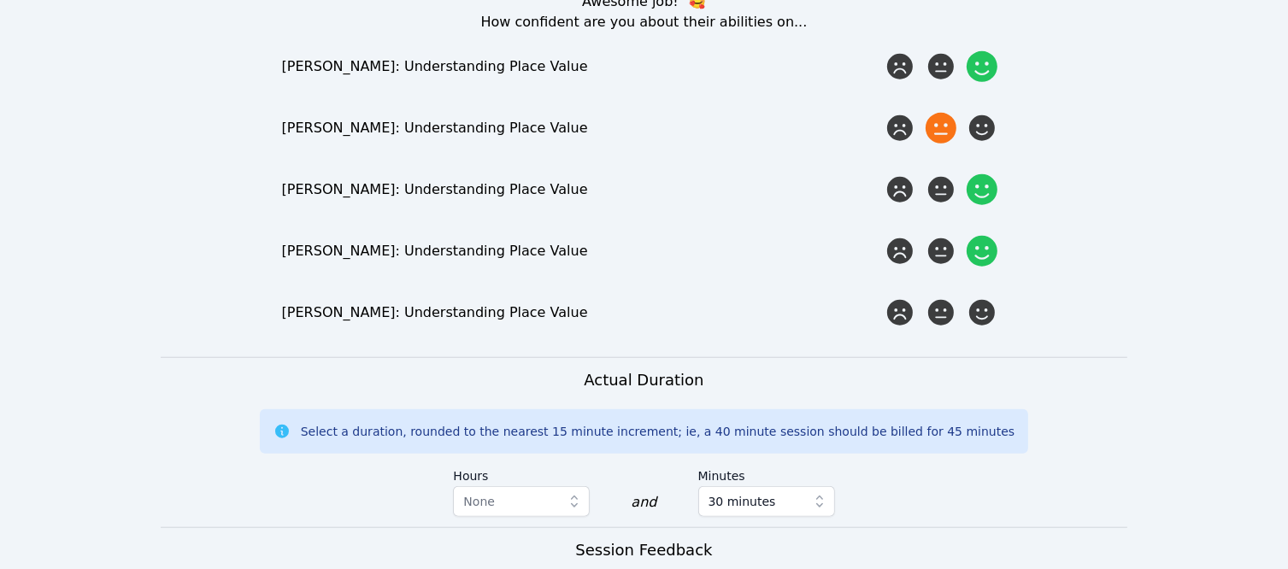
click at [988, 267] on icon at bounding box center [981, 251] width 31 height 31
click at [0, 0] on input "radio" at bounding box center [0, 0] width 0 height 0
click at [930, 328] on icon at bounding box center [940, 312] width 31 height 31
click at [0, 0] on input "radio" at bounding box center [0, 0] width 0 height 0
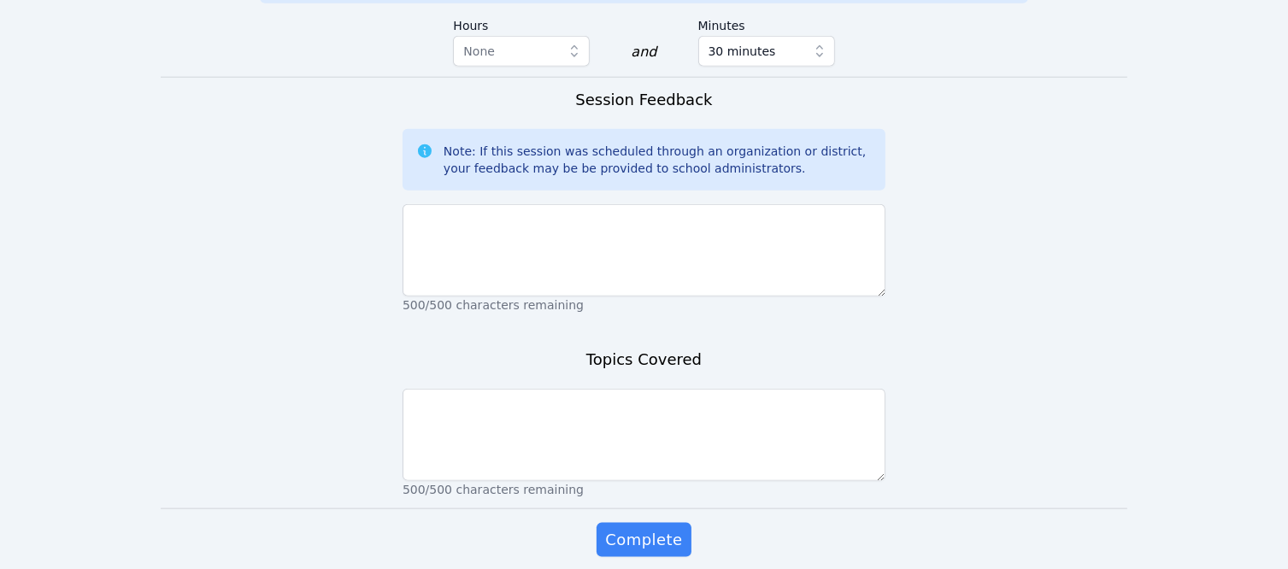
scroll to position [2032, 0]
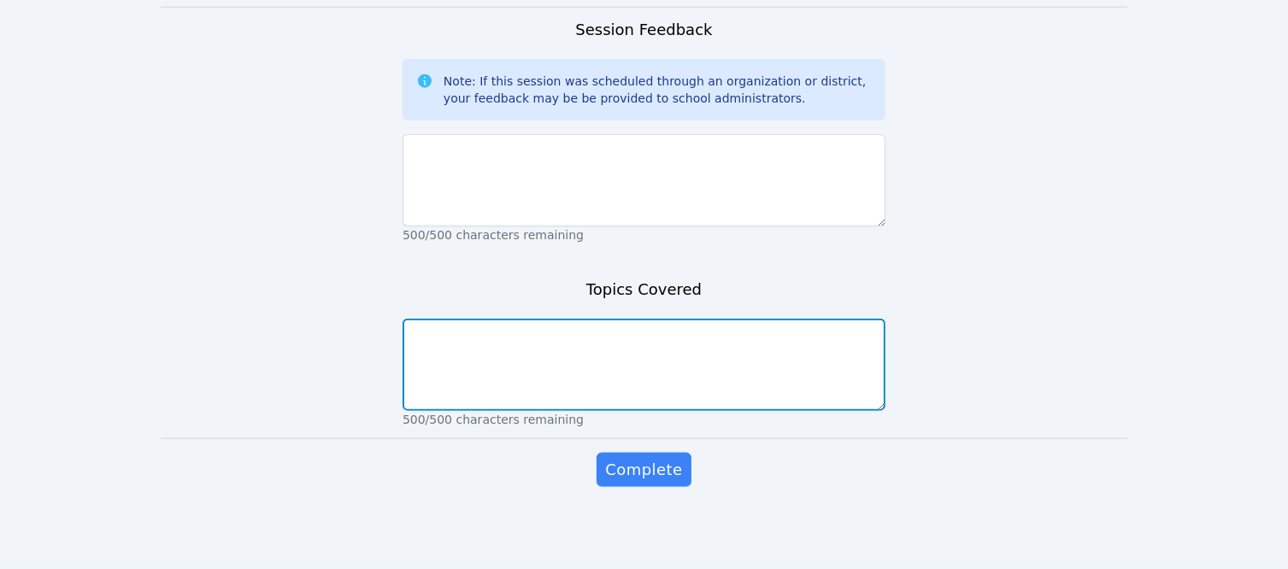
click at [644, 377] on textarea at bounding box center [643, 365] width 483 height 92
type textarea "Place value, comparing numbers"
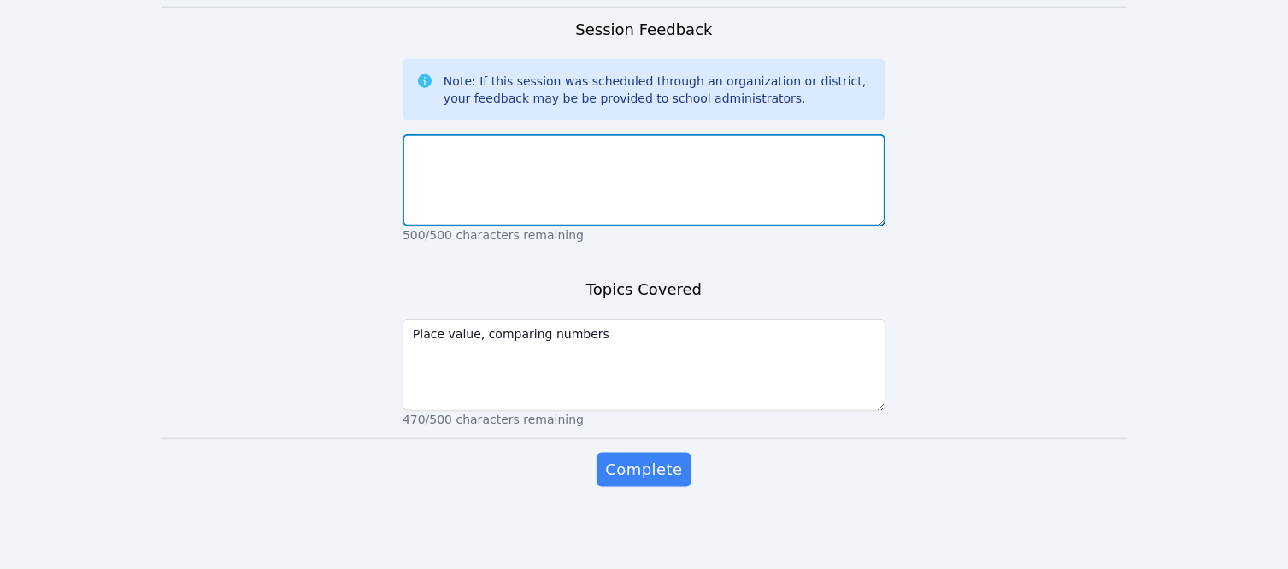
click at [562, 183] on textarea at bounding box center [643, 180] width 483 height 92
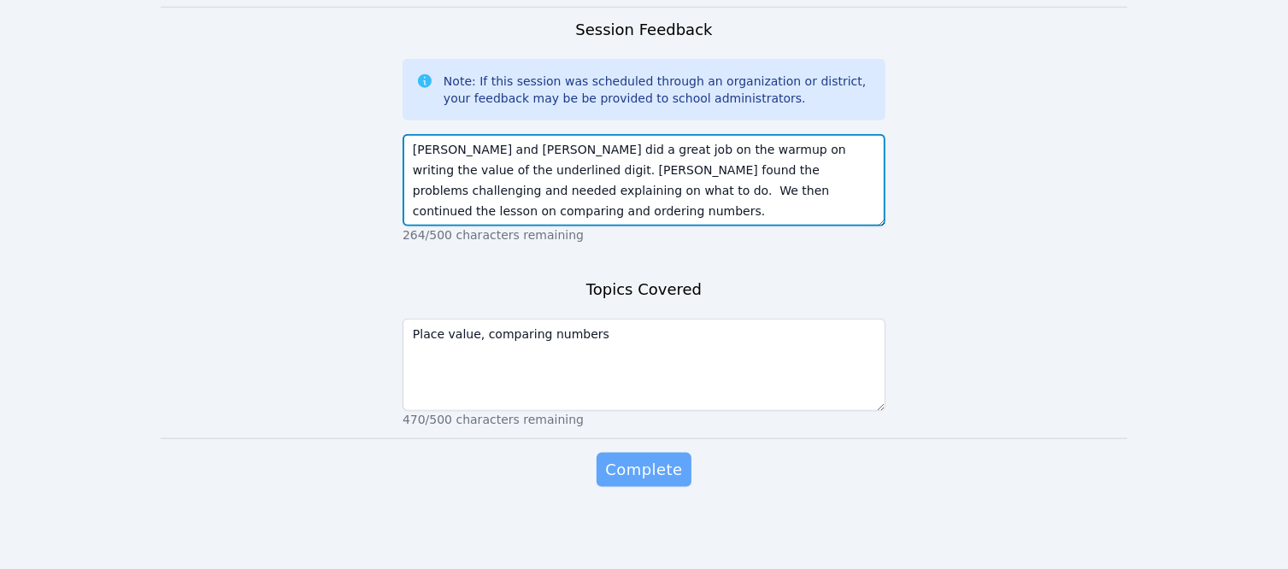
type textarea "David and Aceton did a great job on the warmup on writing the value of the unde…"
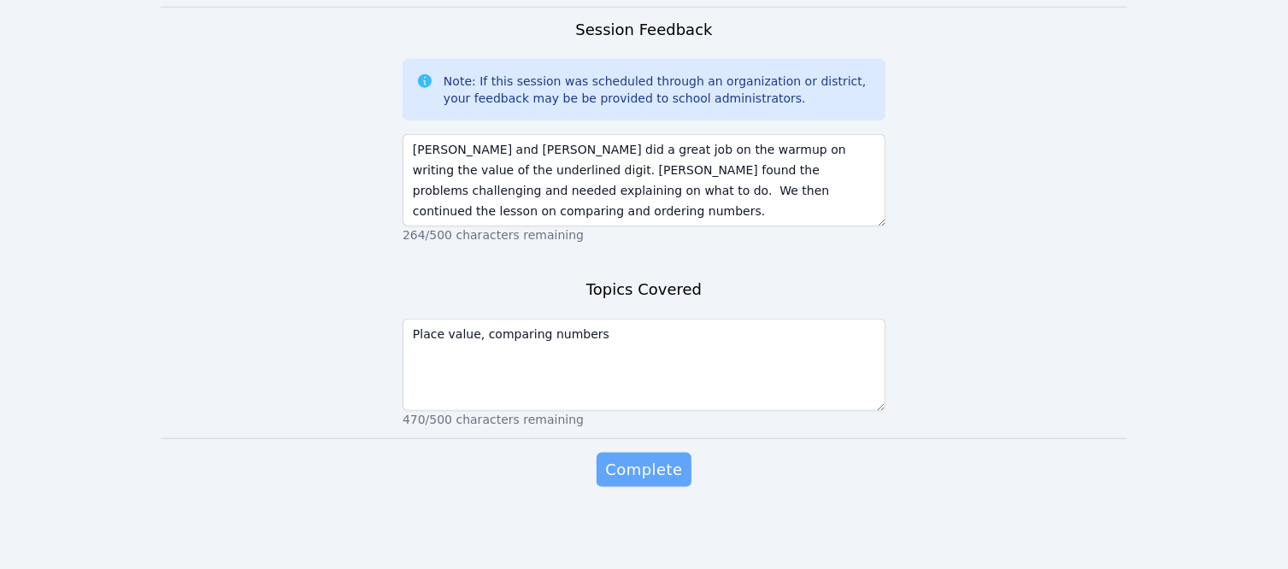
click at [647, 459] on span "Complete" at bounding box center [643, 470] width 77 height 24
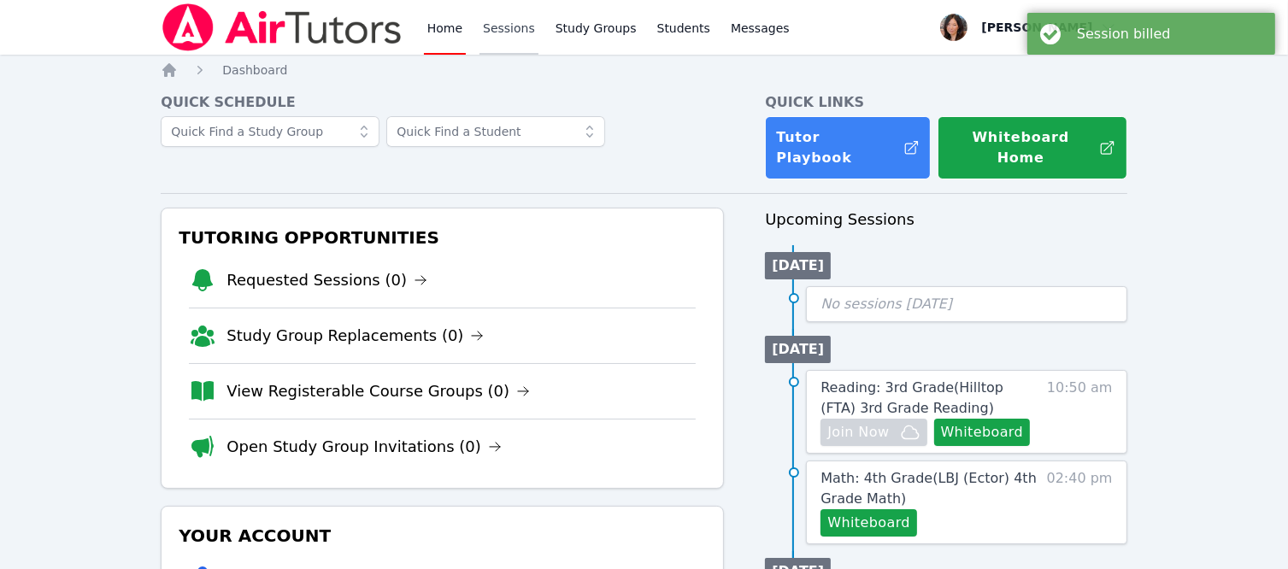
click at [499, 32] on link "Sessions" at bounding box center [508, 27] width 59 height 55
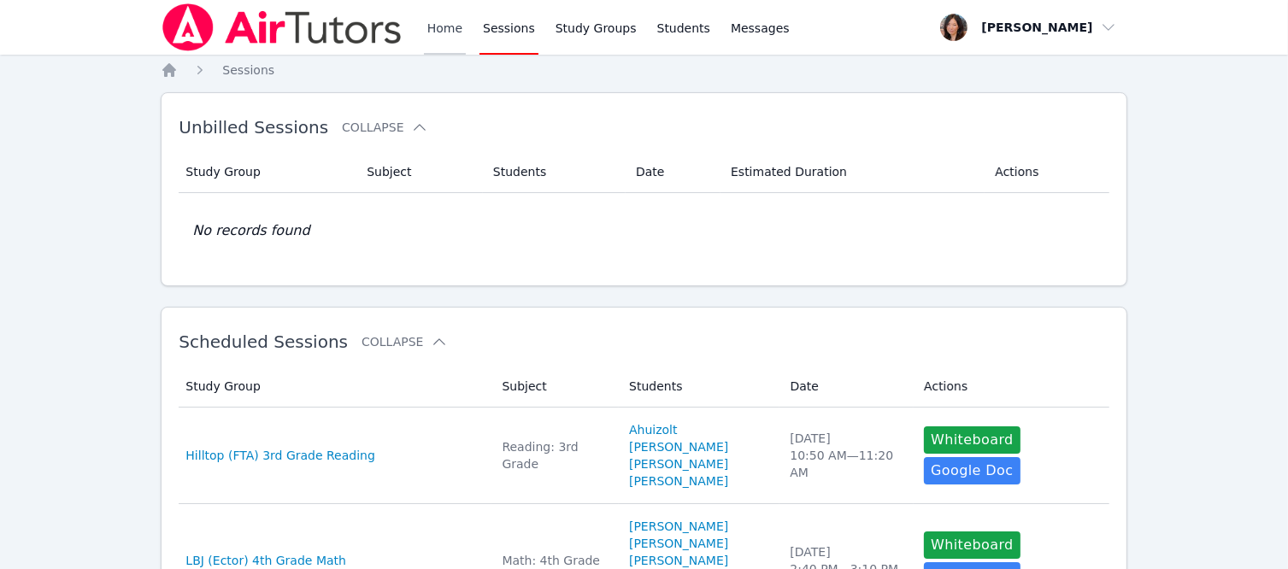
click at [445, 28] on link "Home" at bounding box center [445, 27] width 42 height 55
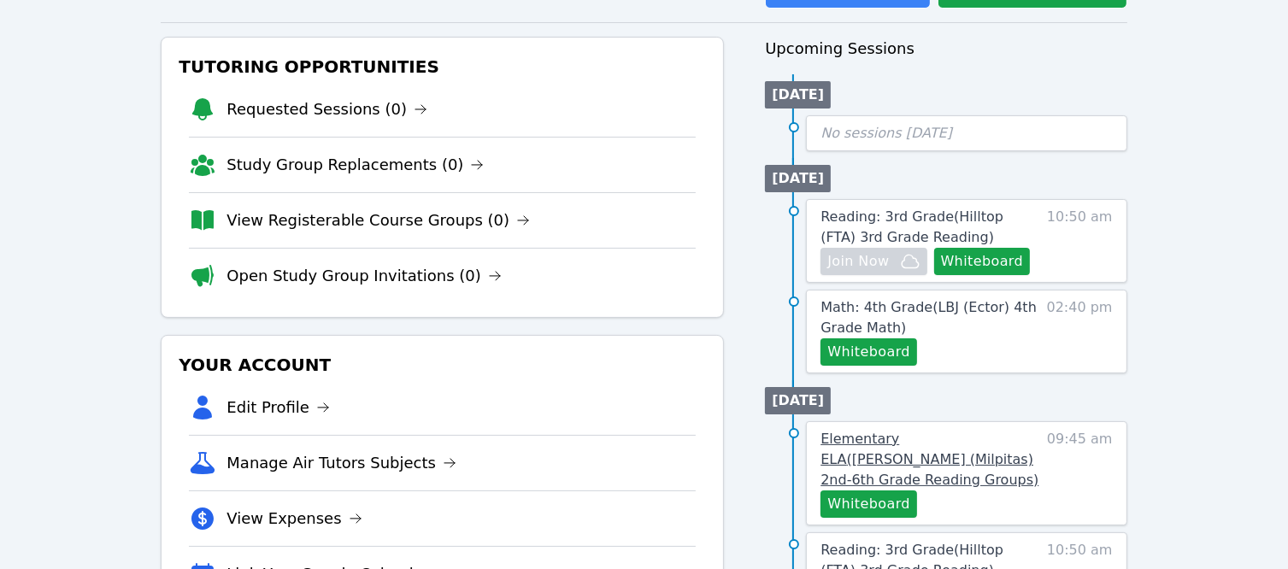
scroll to position [171, 0]
click at [899, 338] on button "Whiteboard" at bounding box center [868, 351] width 97 height 27
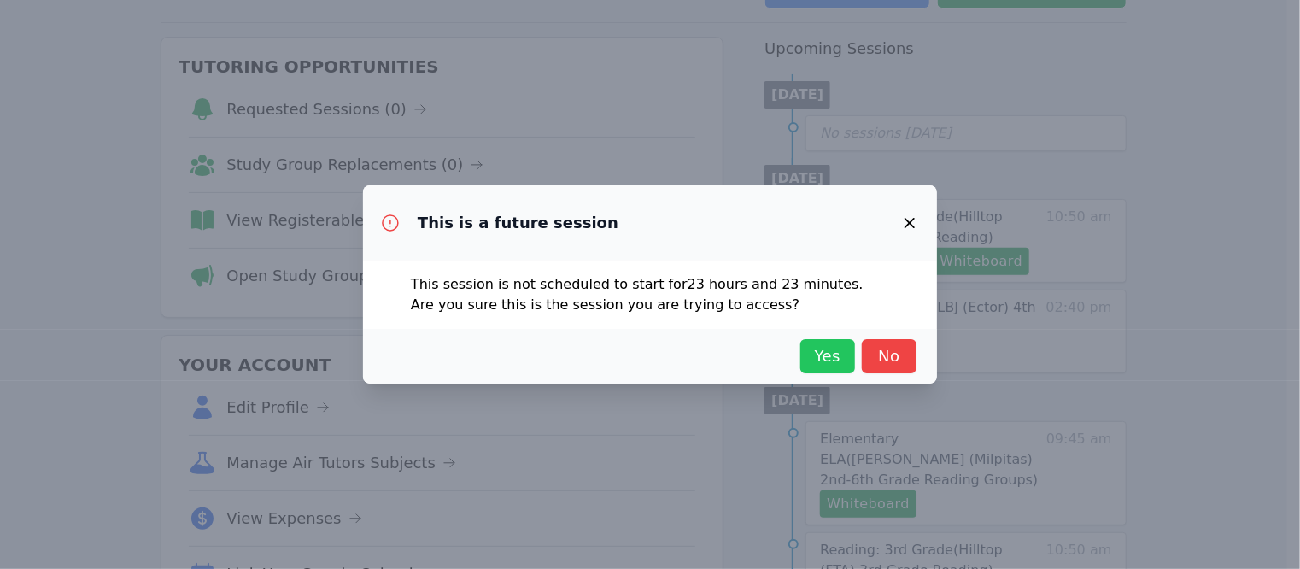
click at [832, 362] on span "Yes" at bounding box center [828, 356] width 38 height 24
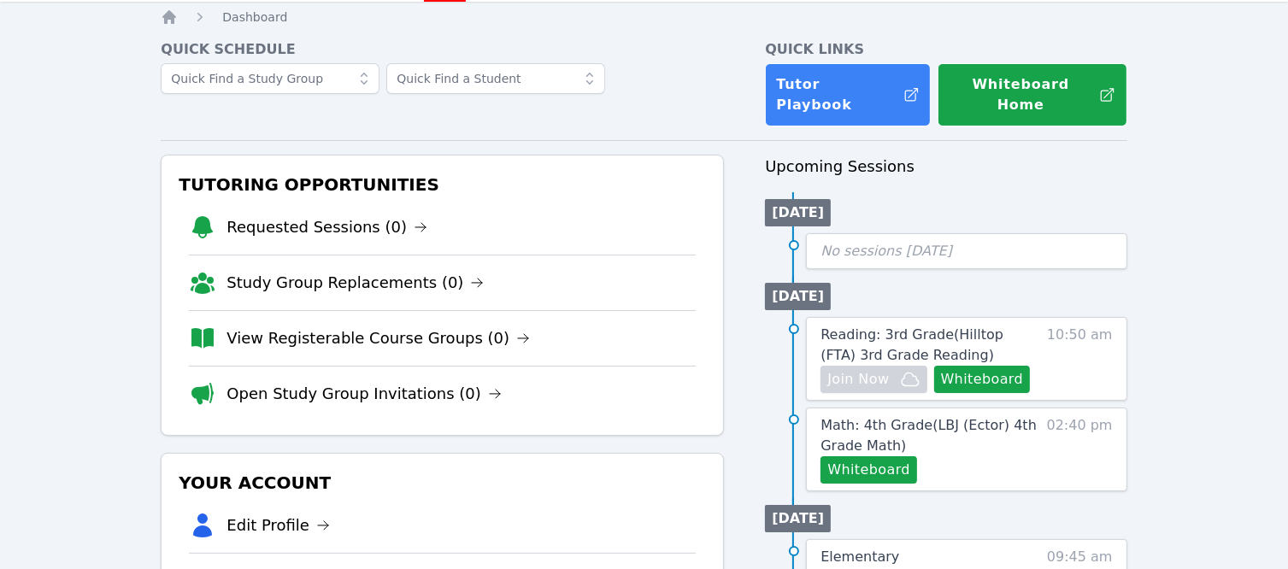
scroll to position [0, 0]
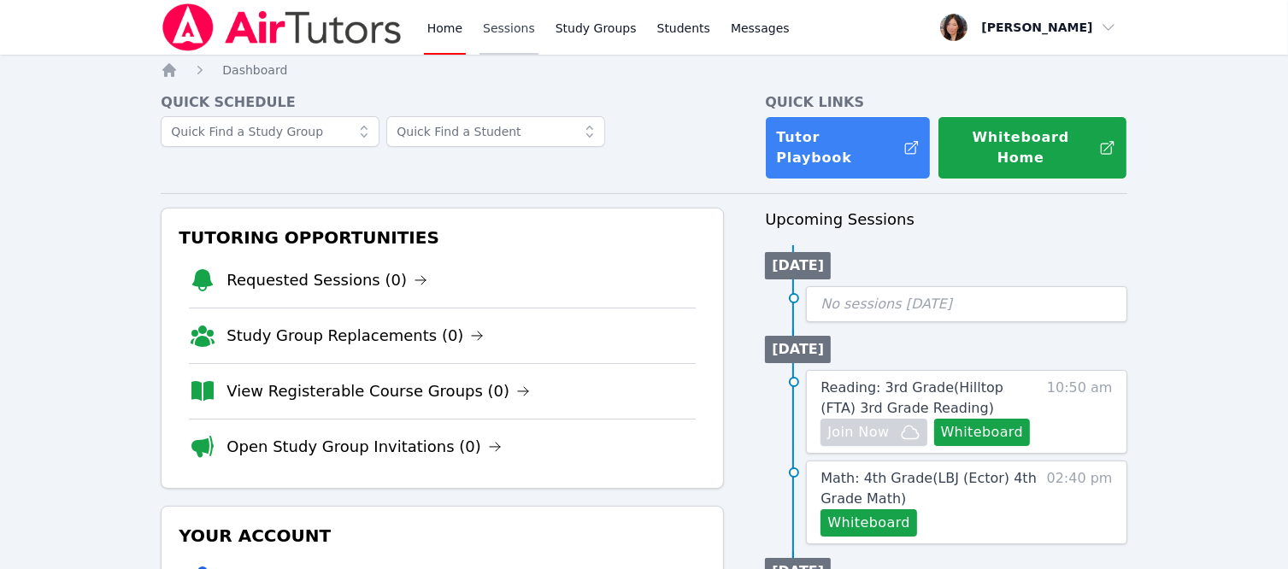
click at [510, 32] on link "Sessions" at bounding box center [508, 27] width 59 height 55
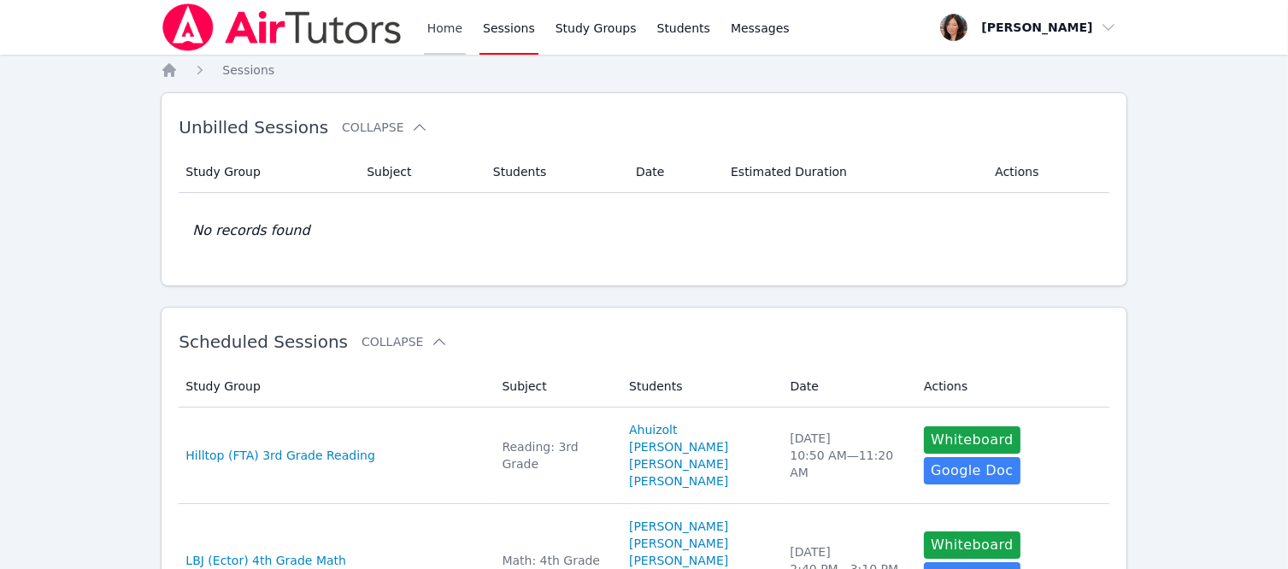
click at [461, 27] on link "Home" at bounding box center [445, 27] width 42 height 55
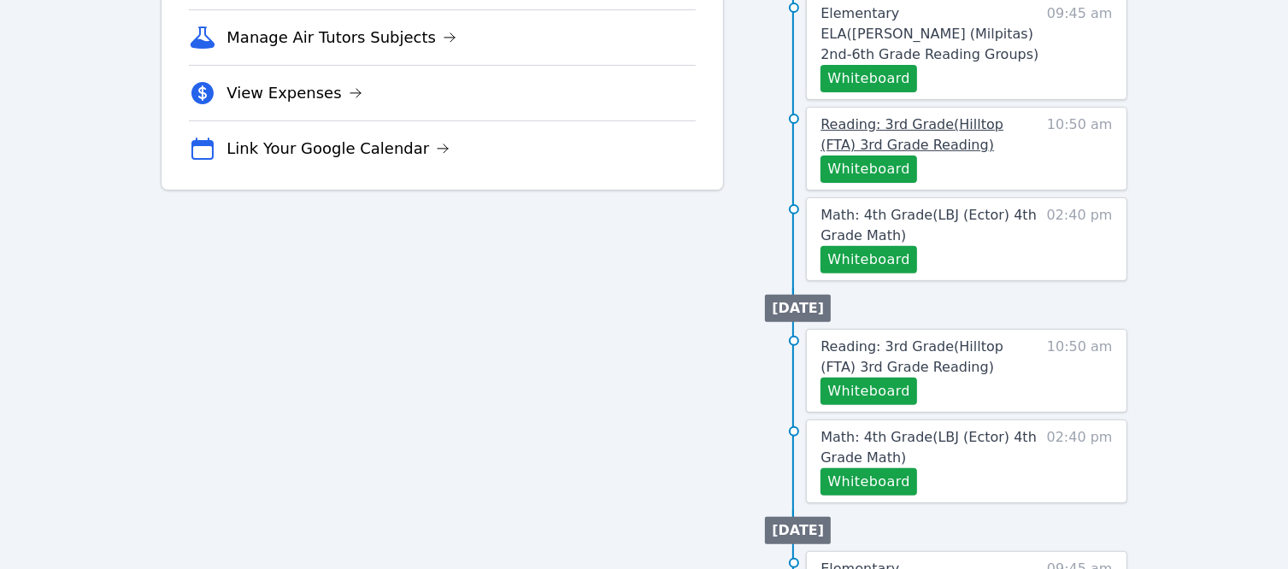
scroll to position [598, 0]
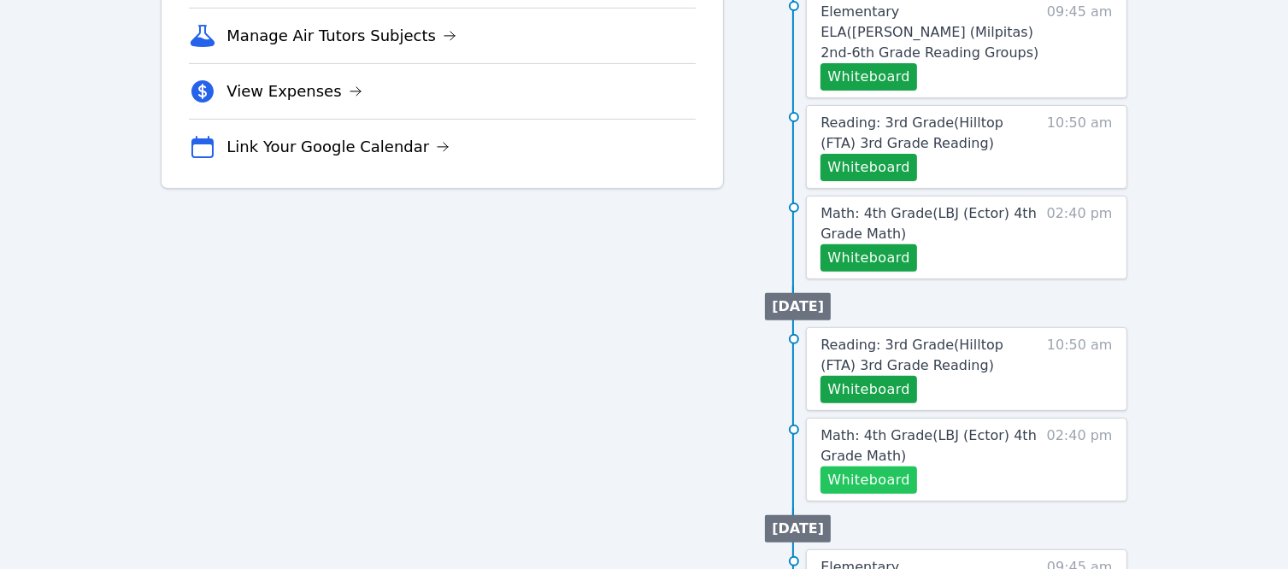
click at [882, 466] on button "Whiteboard" at bounding box center [868, 479] width 97 height 27
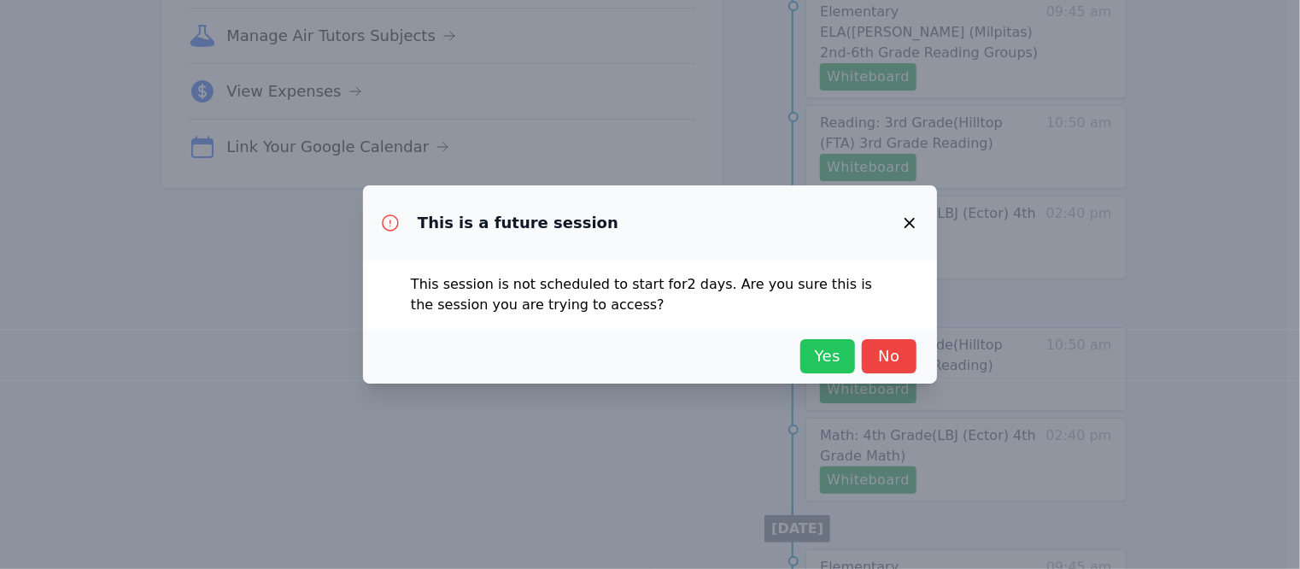
click at [841, 367] on span "Yes" at bounding box center [828, 356] width 38 height 24
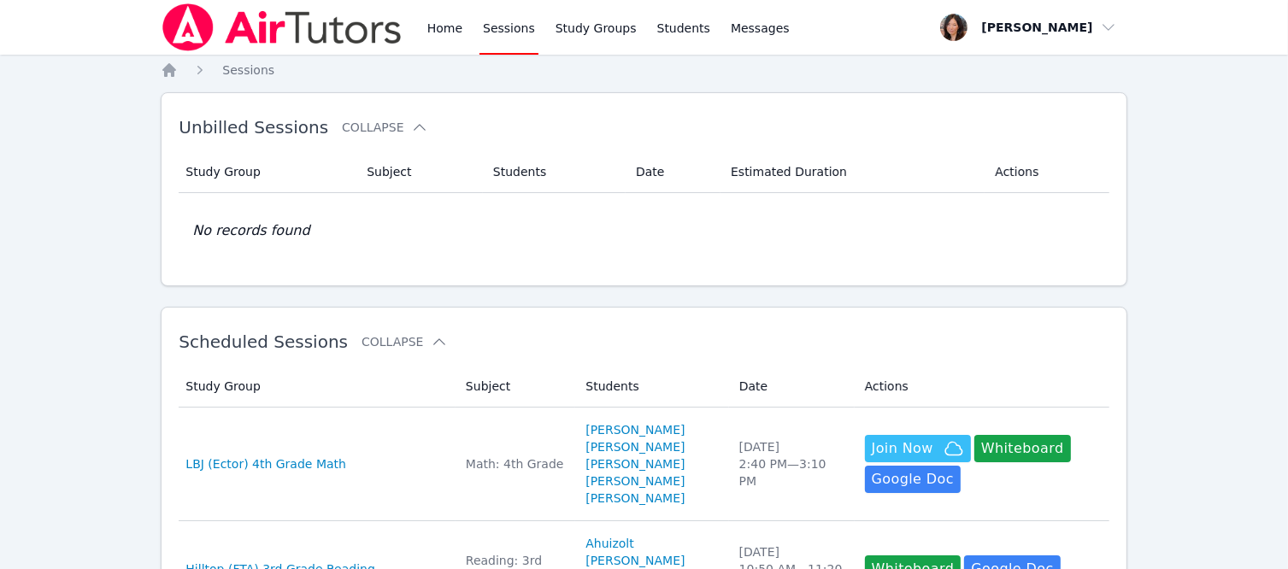
click at [499, 36] on link "Sessions" at bounding box center [508, 27] width 59 height 55
click at [441, 25] on link "Home" at bounding box center [445, 27] width 42 height 55
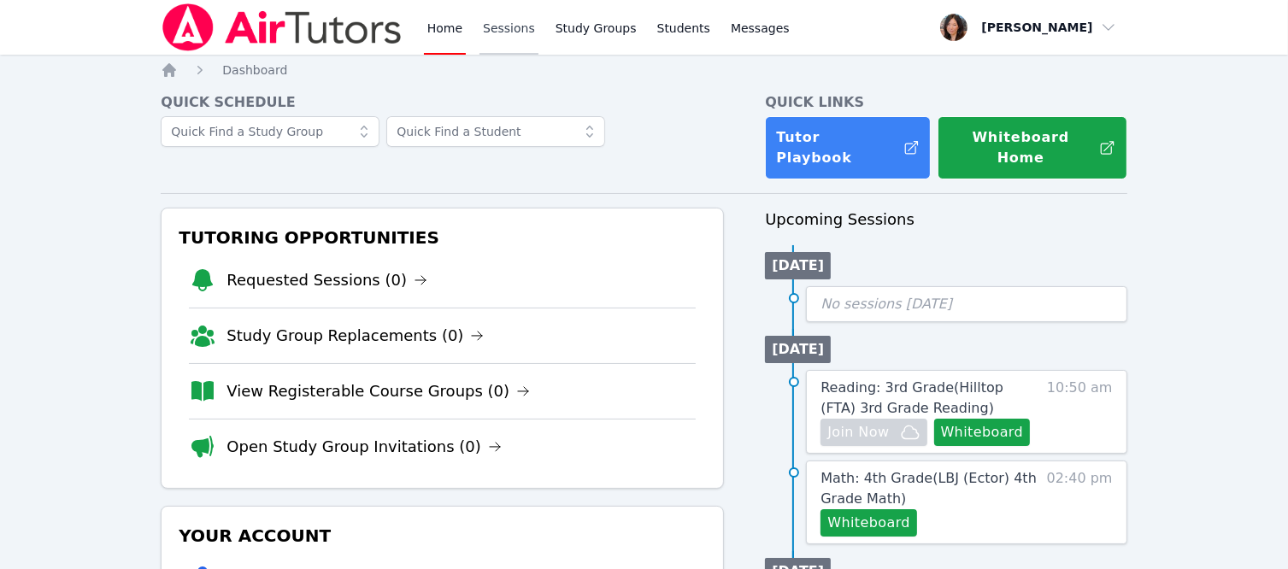
click at [489, 36] on link "Sessions" at bounding box center [508, 27] width 59 height 55
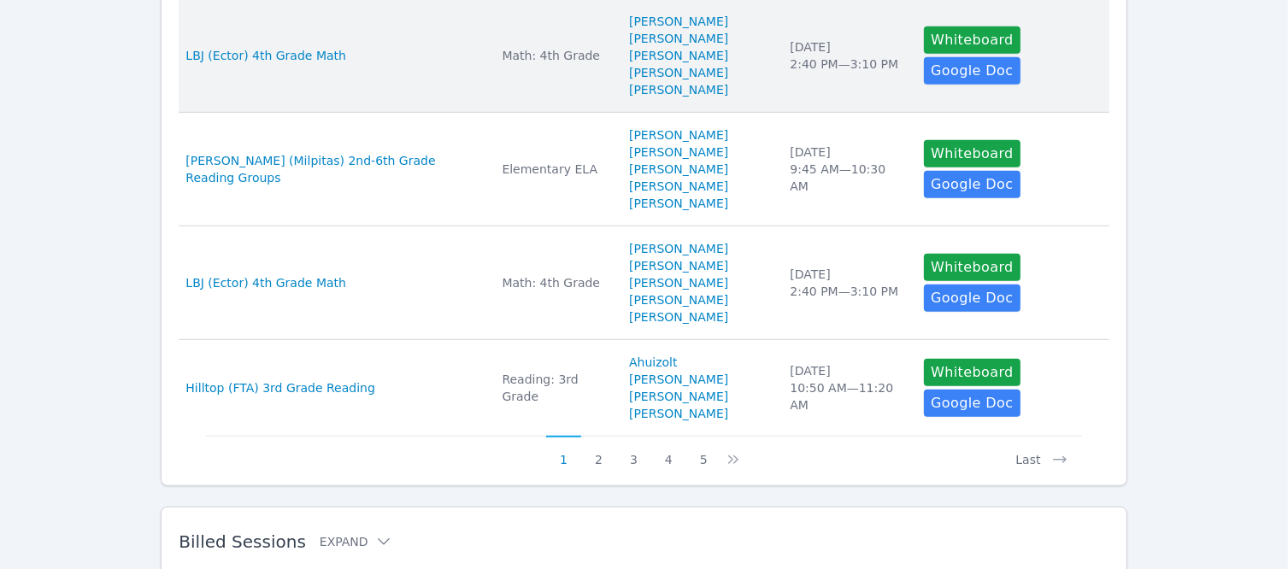
scroll to position [1042, 0]
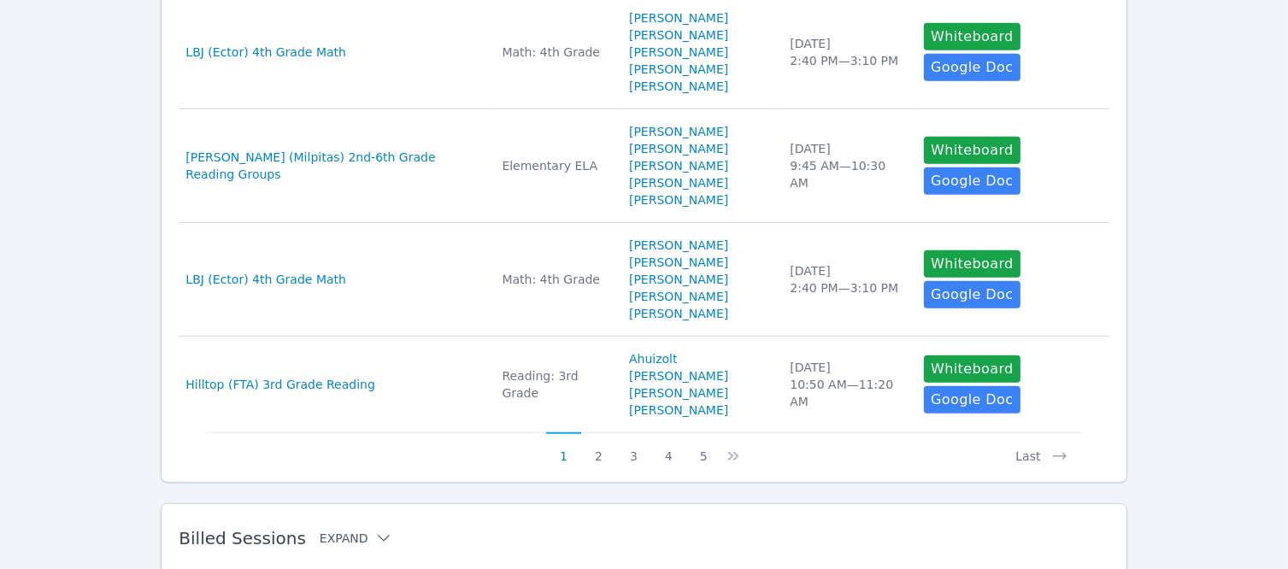
click at [375, 530] on icon at bounding box center [383, 538] width 17 height 17
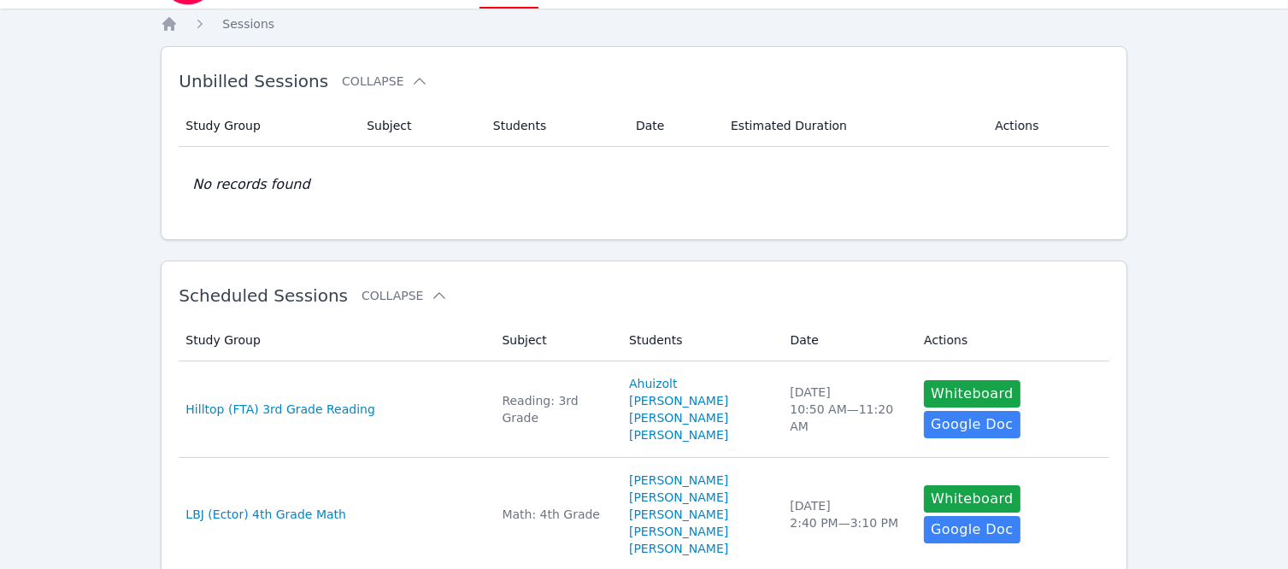
scroll to position [0, 0]
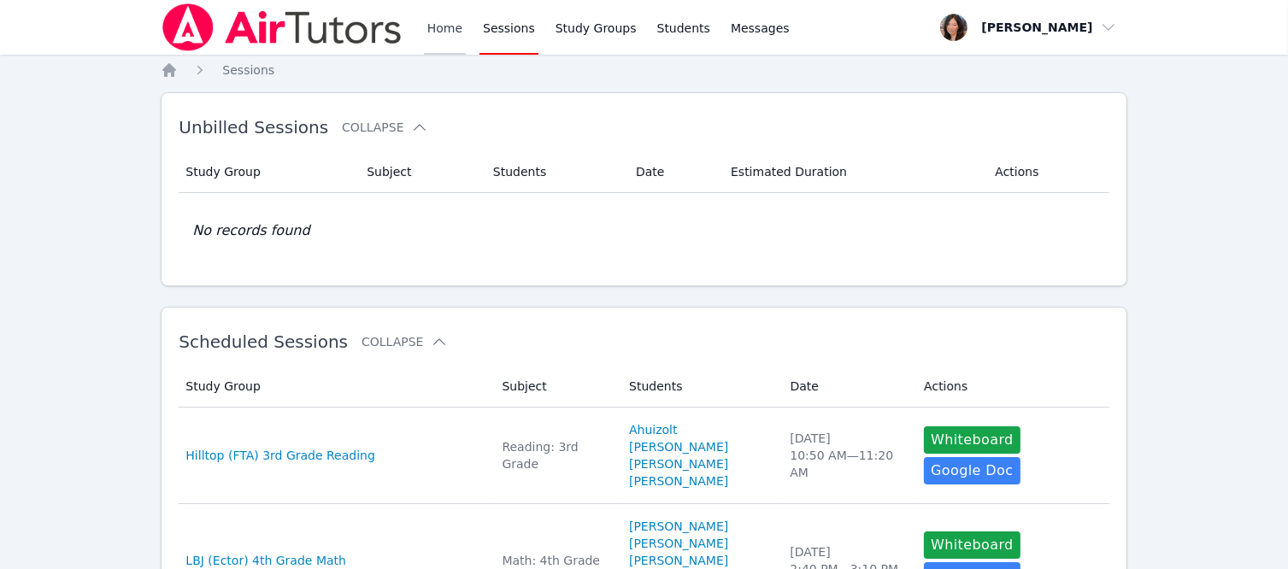
click at [432, 28] on link "Home" at bounding box center [445, 27] width 42 height 55
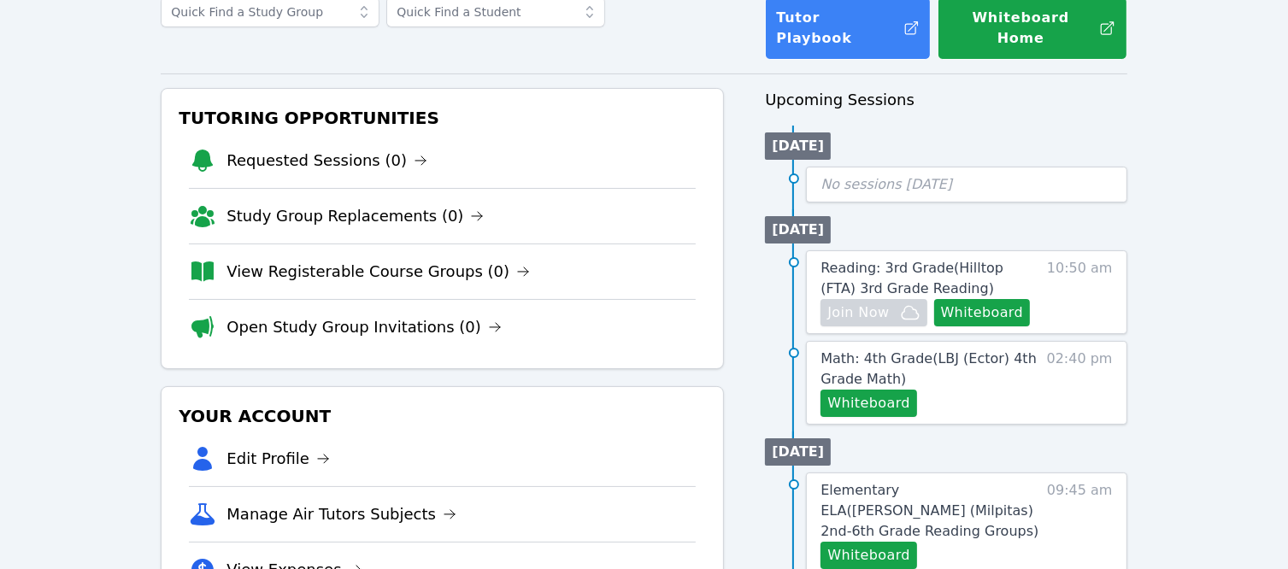
scroll to position [342, 0]
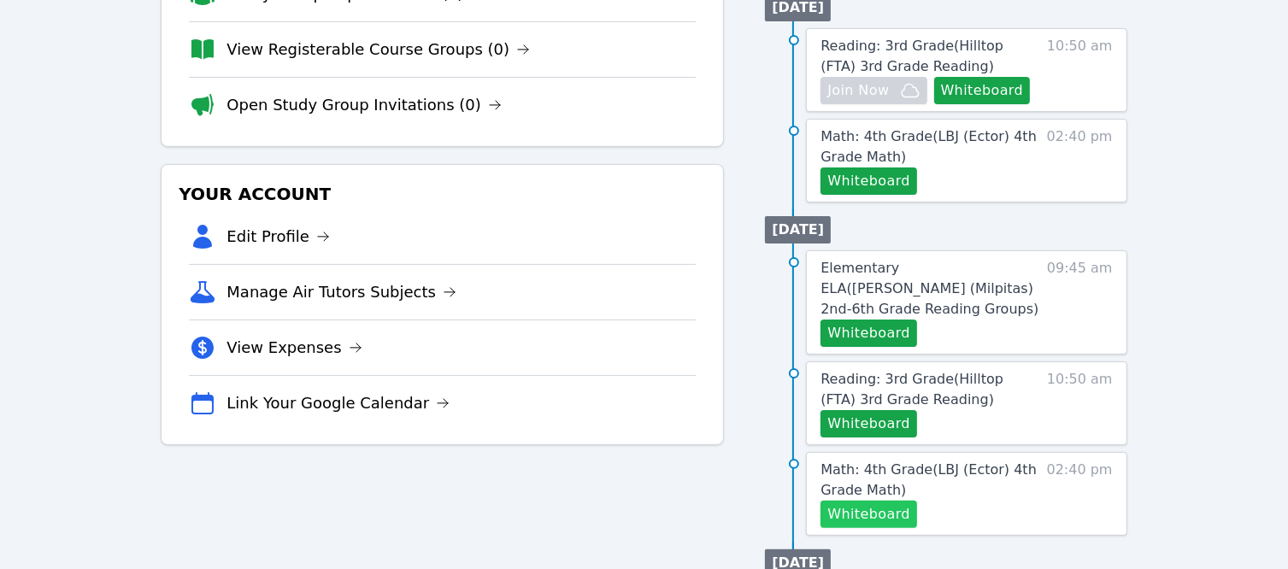
click at [885, 501] on button "Whiteboard" at bounding box center [868, 514] width 97 height 27
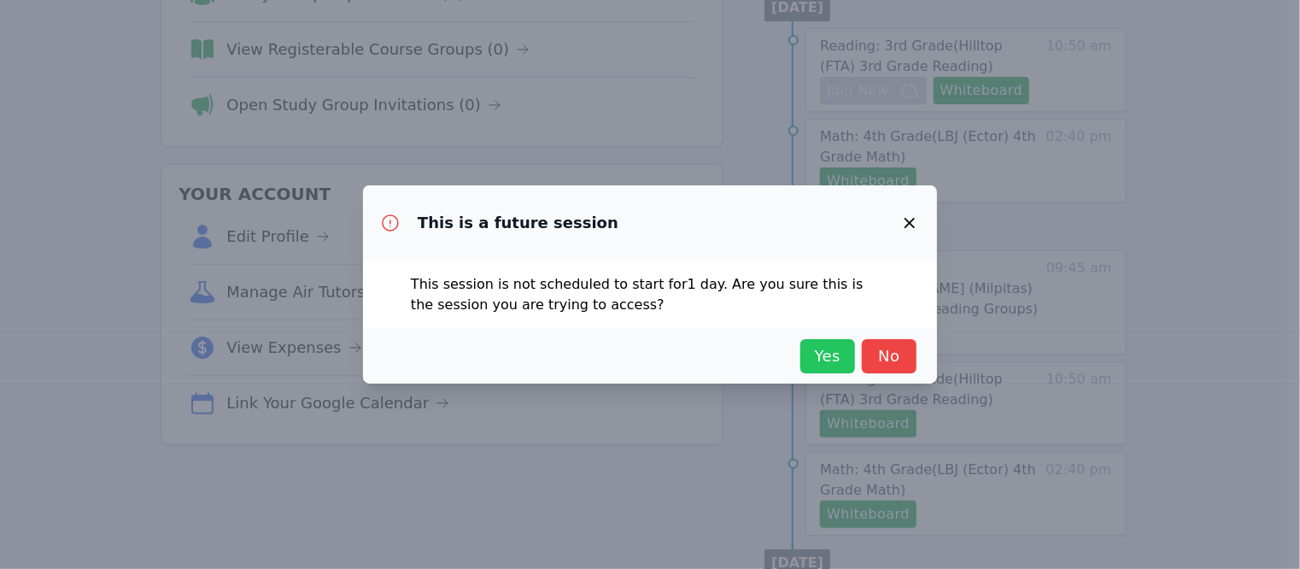
click at [811, 349] on span "Yes" at bounding box center [828, 356] width 38 height 24
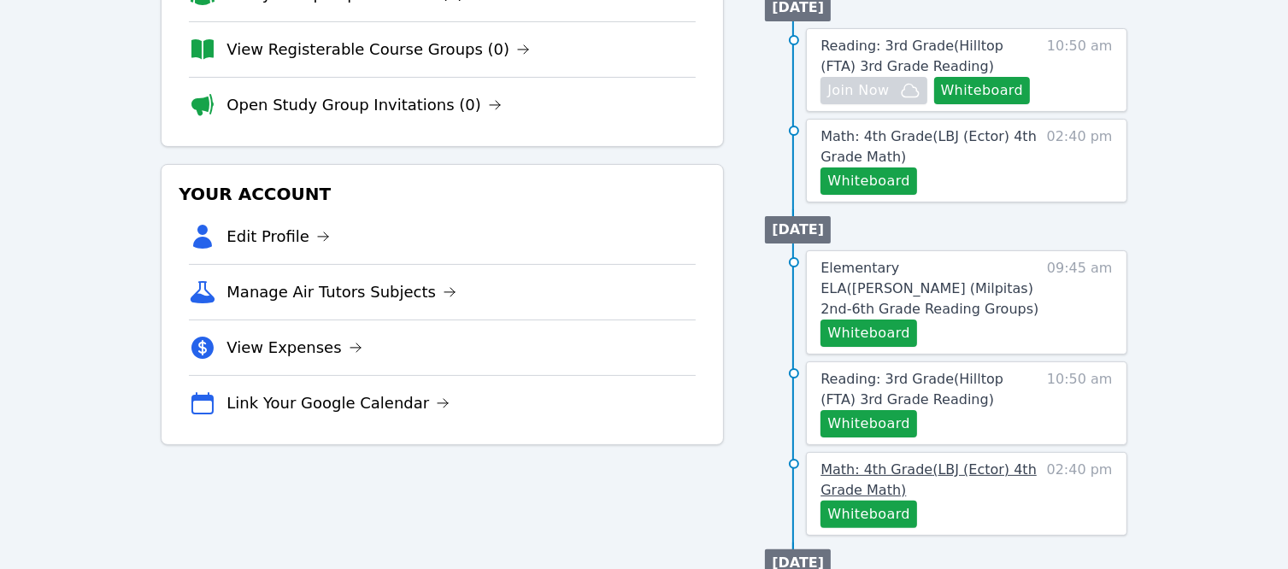
click at [936, 461] on span "Math: 4th Grade ( LBJ (Ector) 4th Grade Math )" at bounding box center [928, 479] width 216 height 37
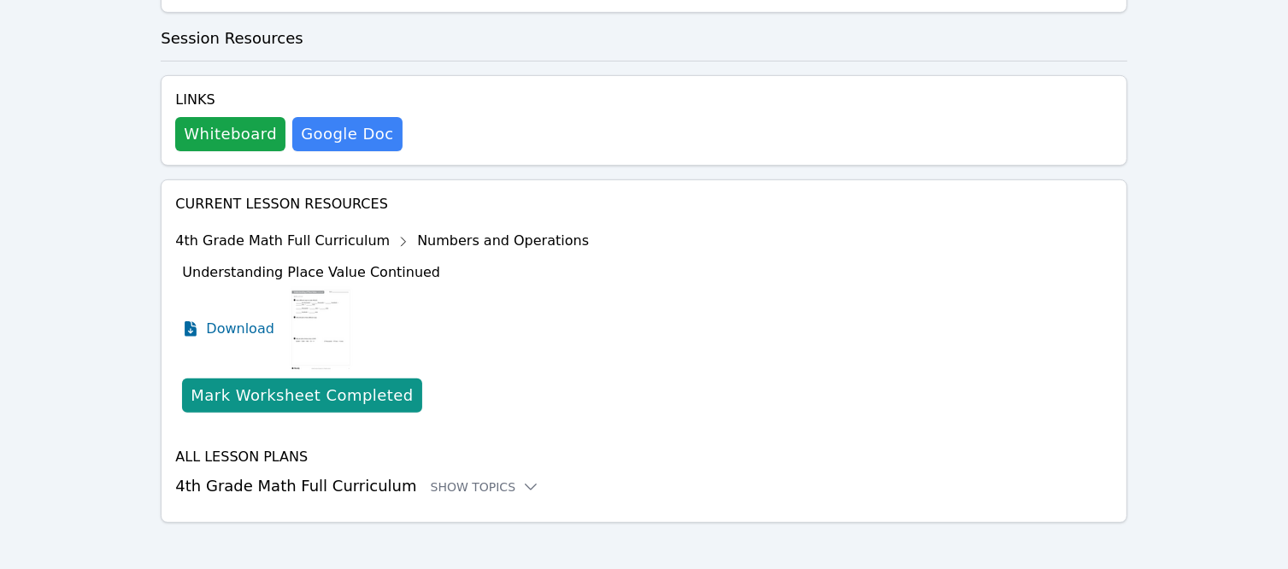
scroll to position [610, 0]
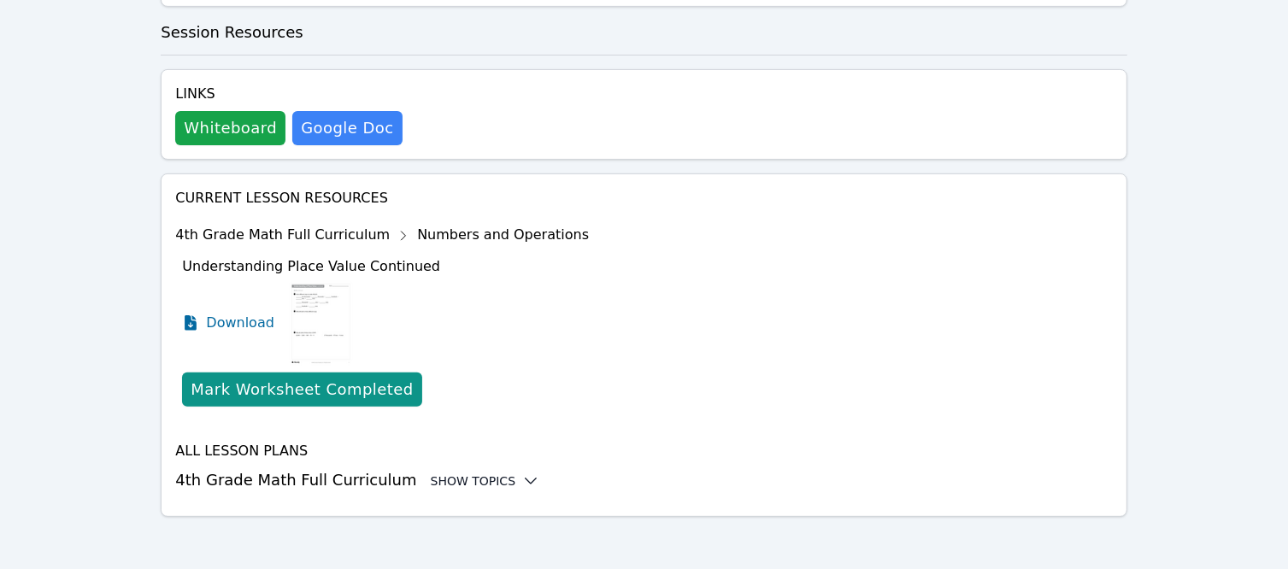
click at [522, 484] on icon at bounding box center [530, 480] width 17 height 17
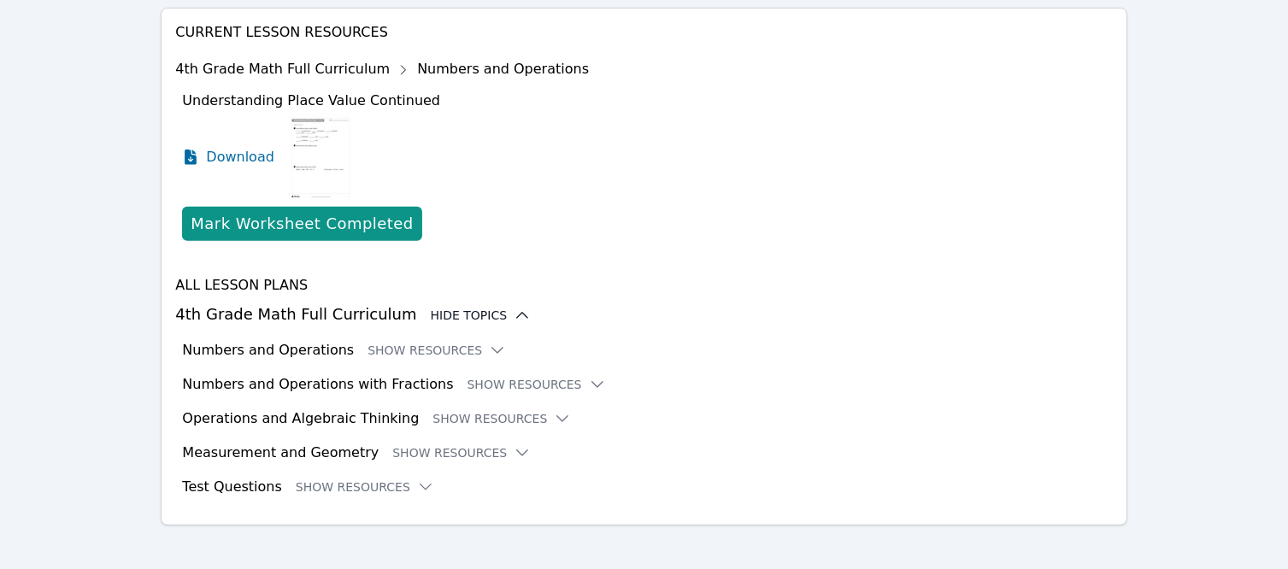
scroll to position [784, 0]
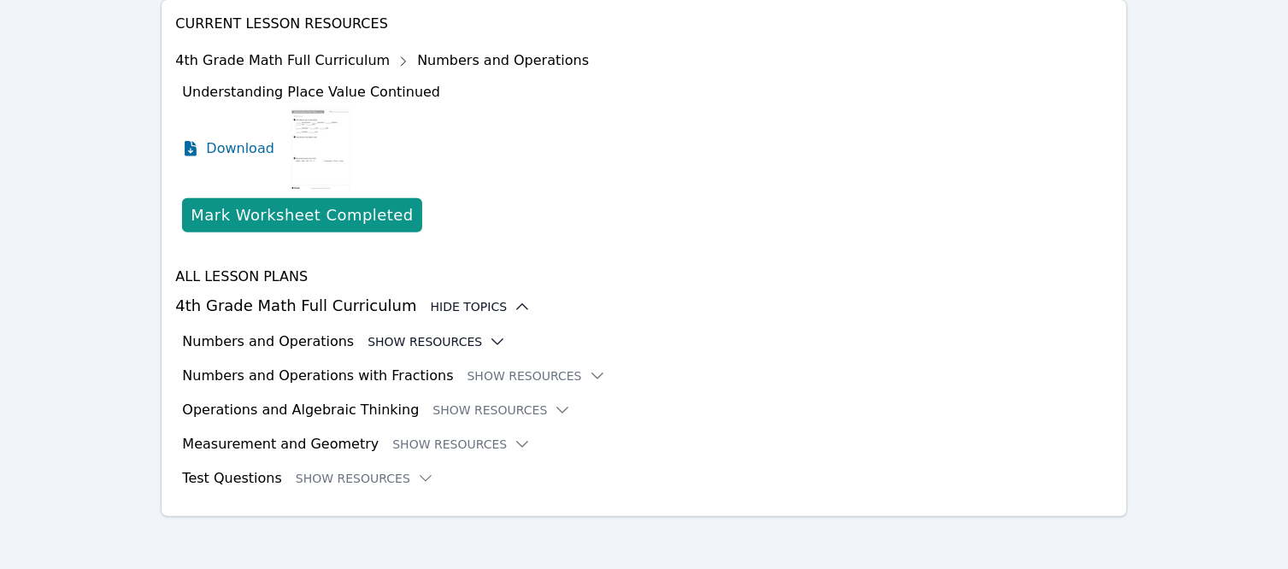
click at [489, 342] on icon at bounding box center [497, 341] width 17 height 17
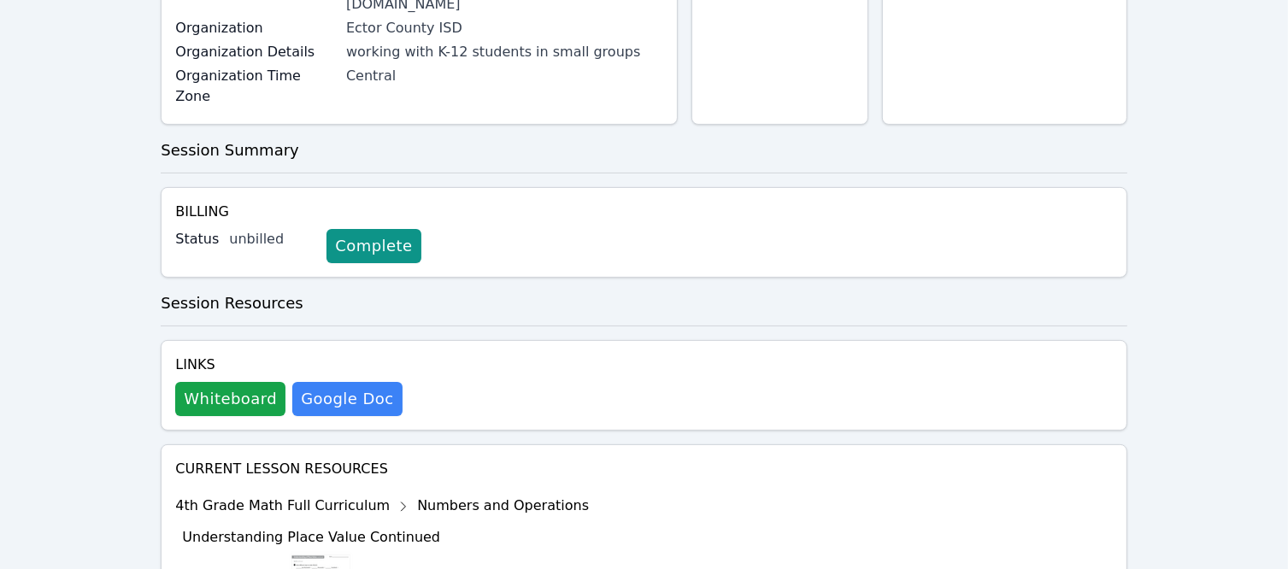
scroll to position [0, 0]
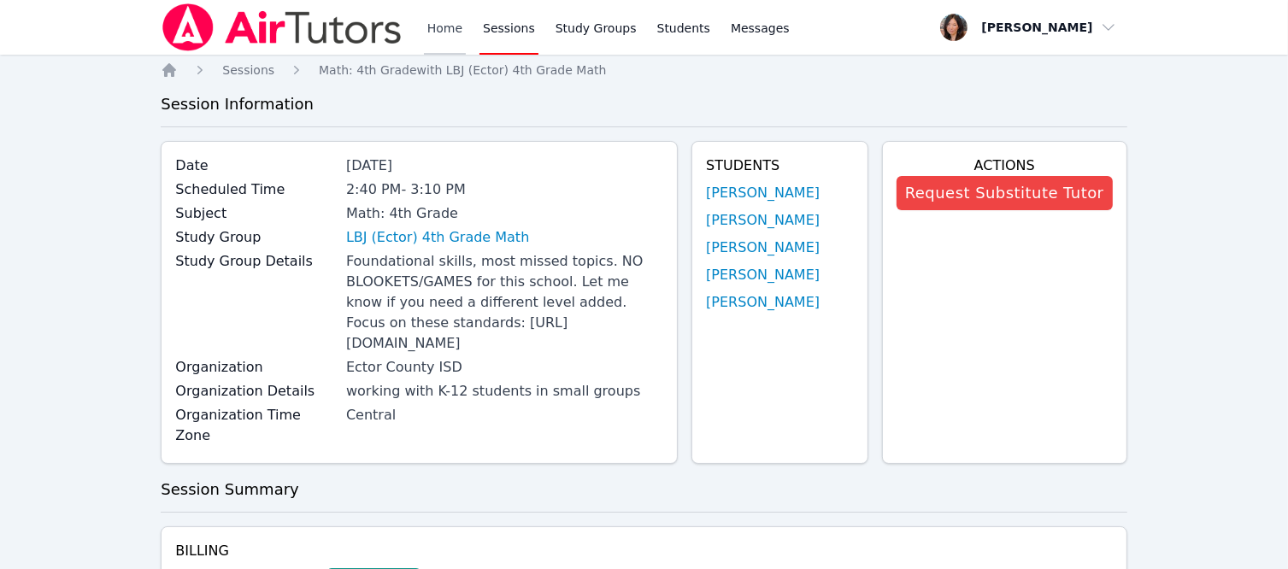
click at [452, 26] on link "Home" at bounding box center [445, 27] width 42 height 55
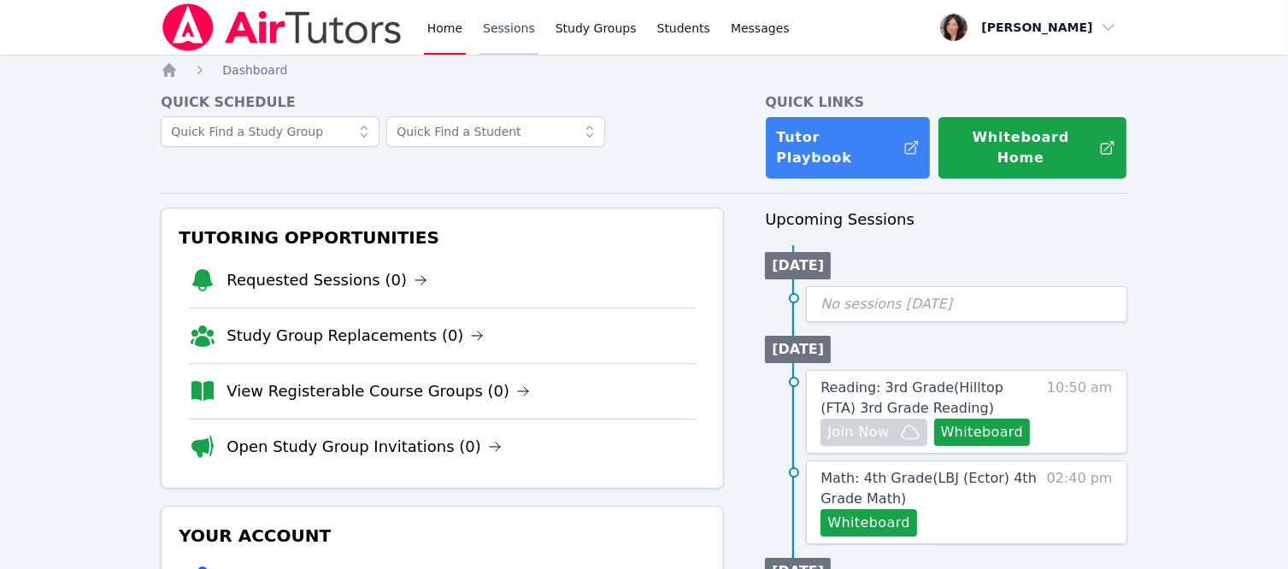
click at [502, 29] on link "Sessions" at bounding box center [508, 27] width 59 height 55
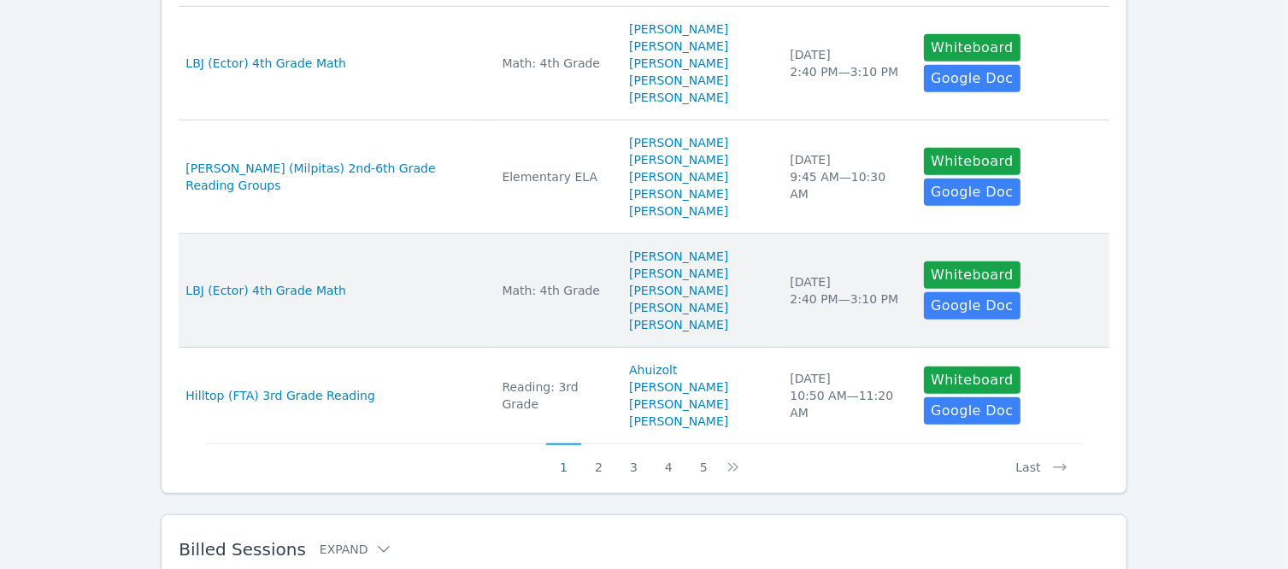
scroll to position [1042, 0]
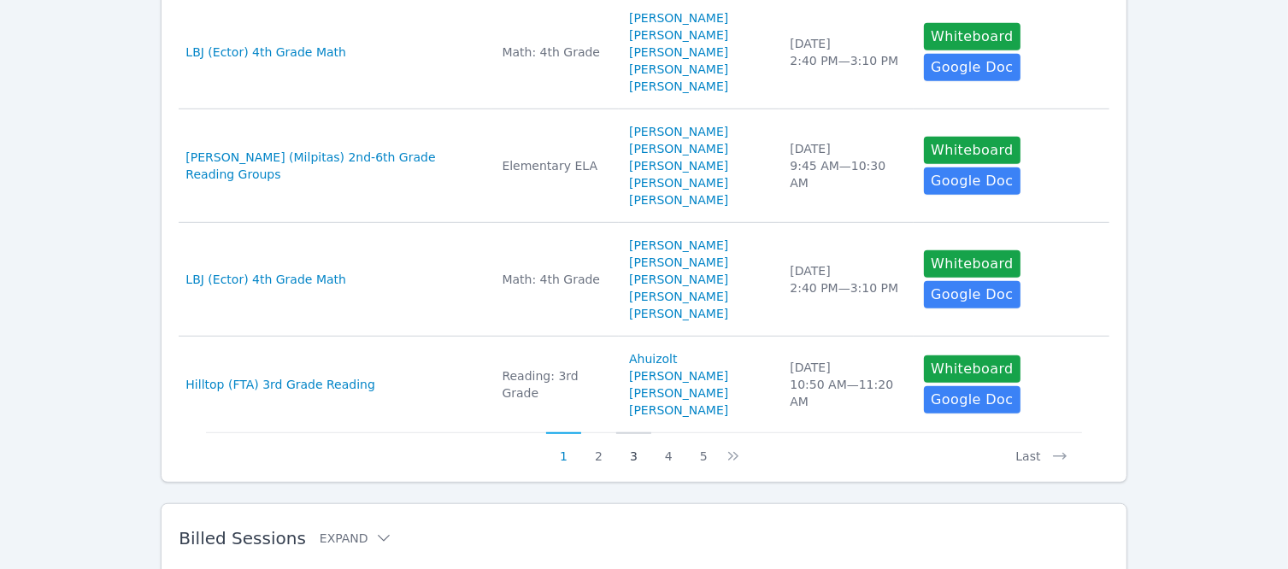
click at [624, 432] on button "3" at bounding box center [633, 448] width 35 height 32
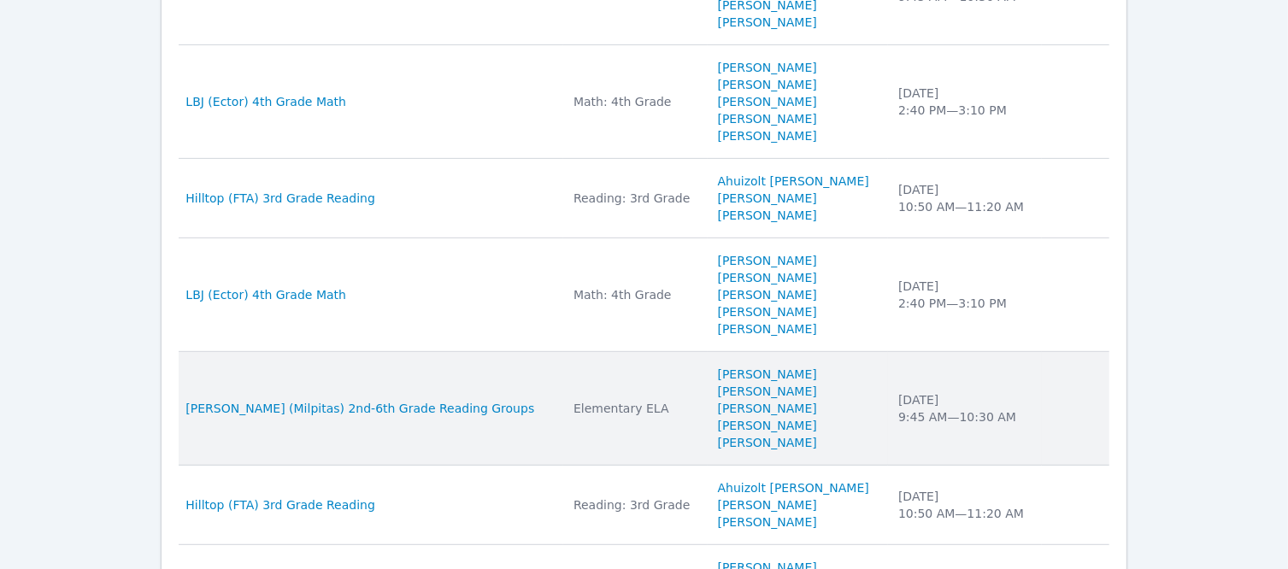
scroll to position [1076, 0]
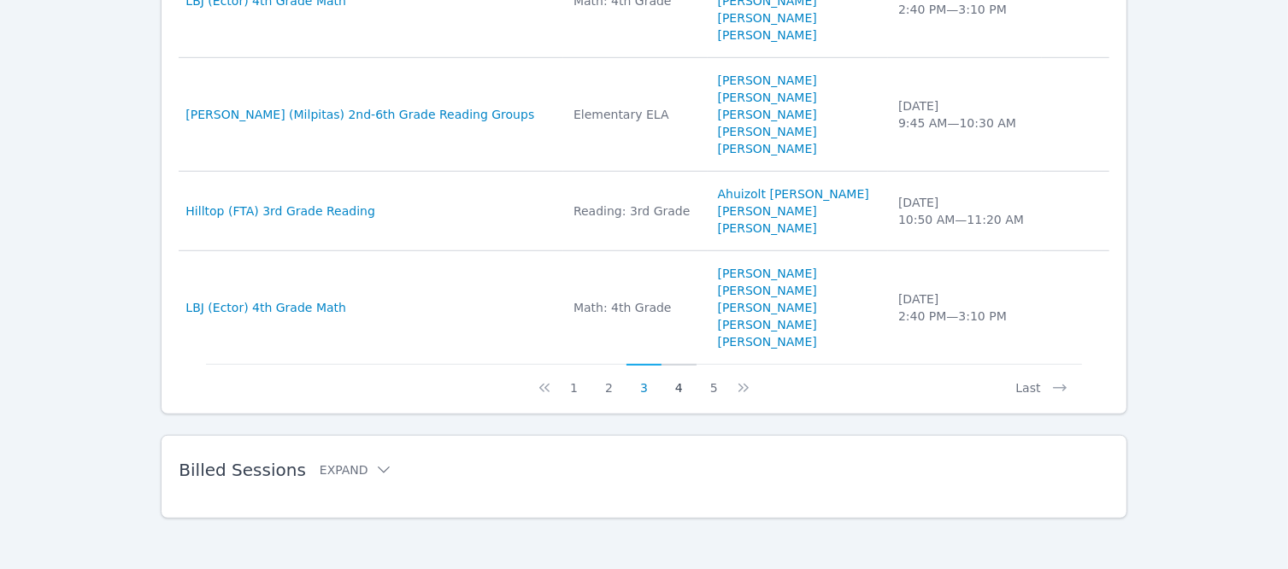
click at [668, 381] on button "4" at bounding box center [678, 380] width 35 height 32
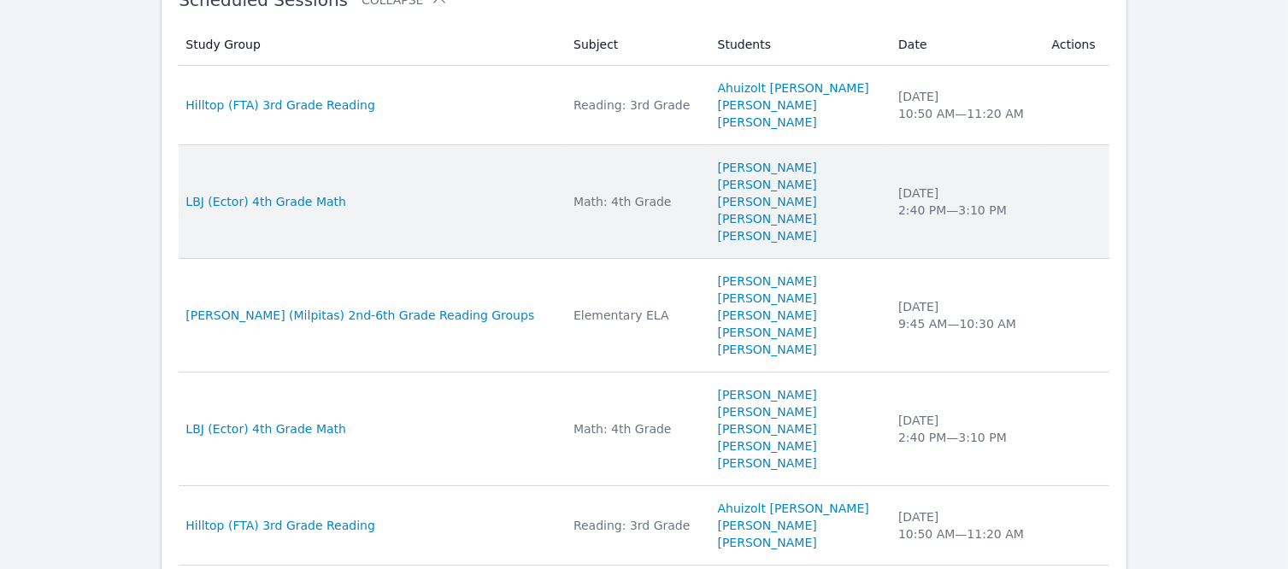
scroll to position [0, 0]
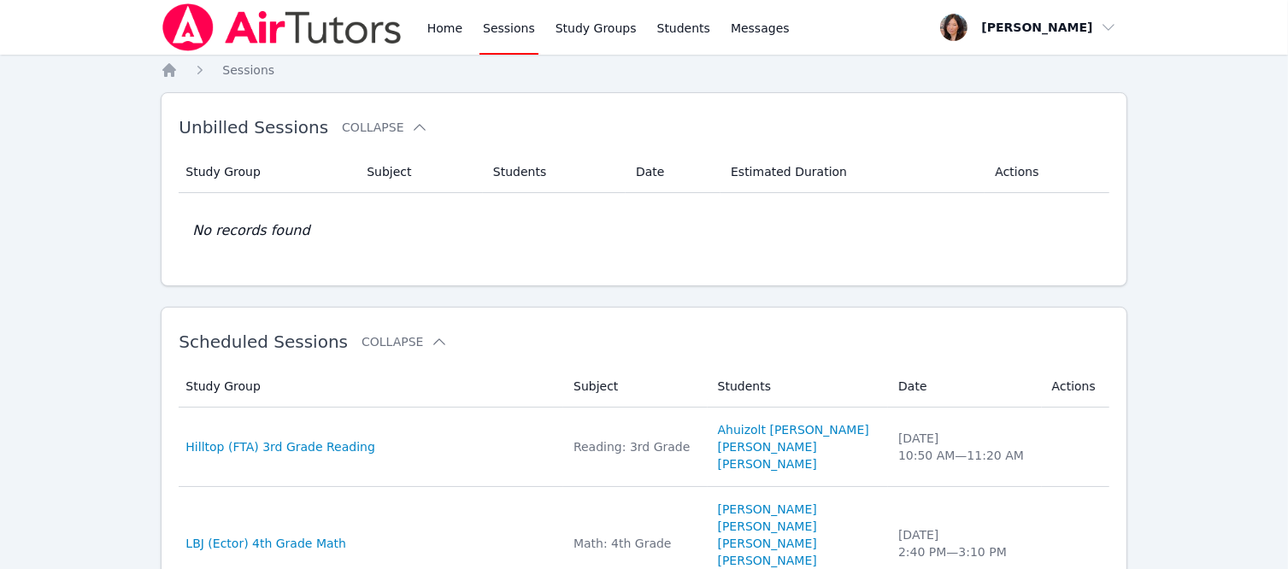
click at [330, 31] on img at bounding box center [282, 27] width 242 height 48
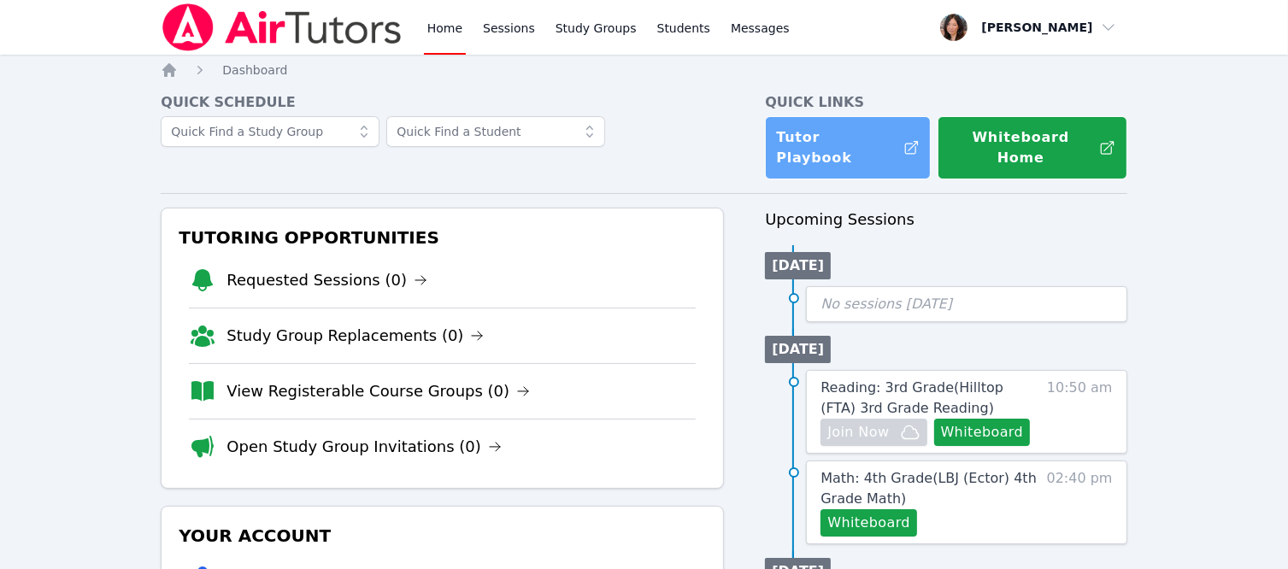
click at [875, 127] on link "Tutor Playbook" at bounding box center [848, 147] width 166 height 63
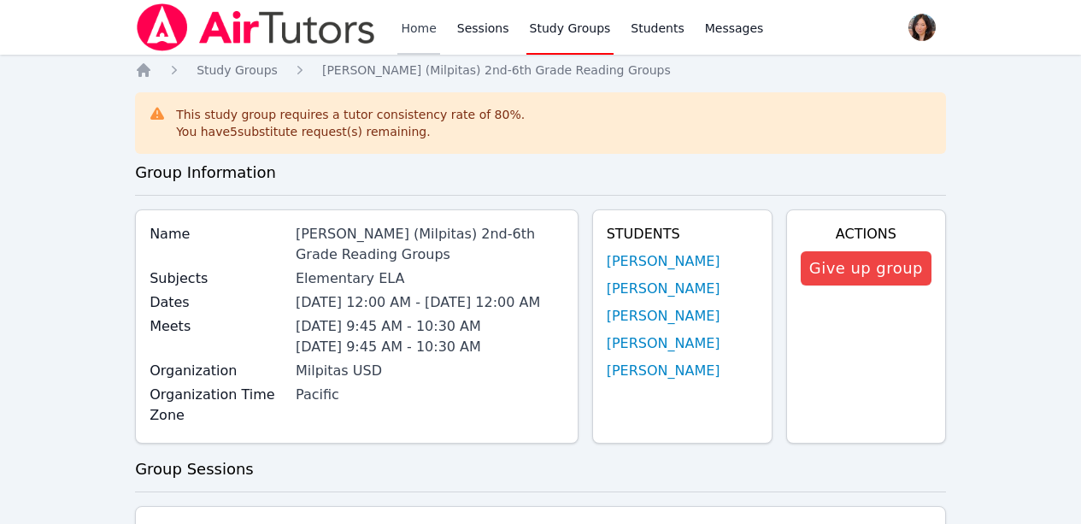
click at [412, 25] on link "Home" at bounding box center [418, 27] width 42 height 55
